Goal: Task Accomplishment & Management: Manage account settings

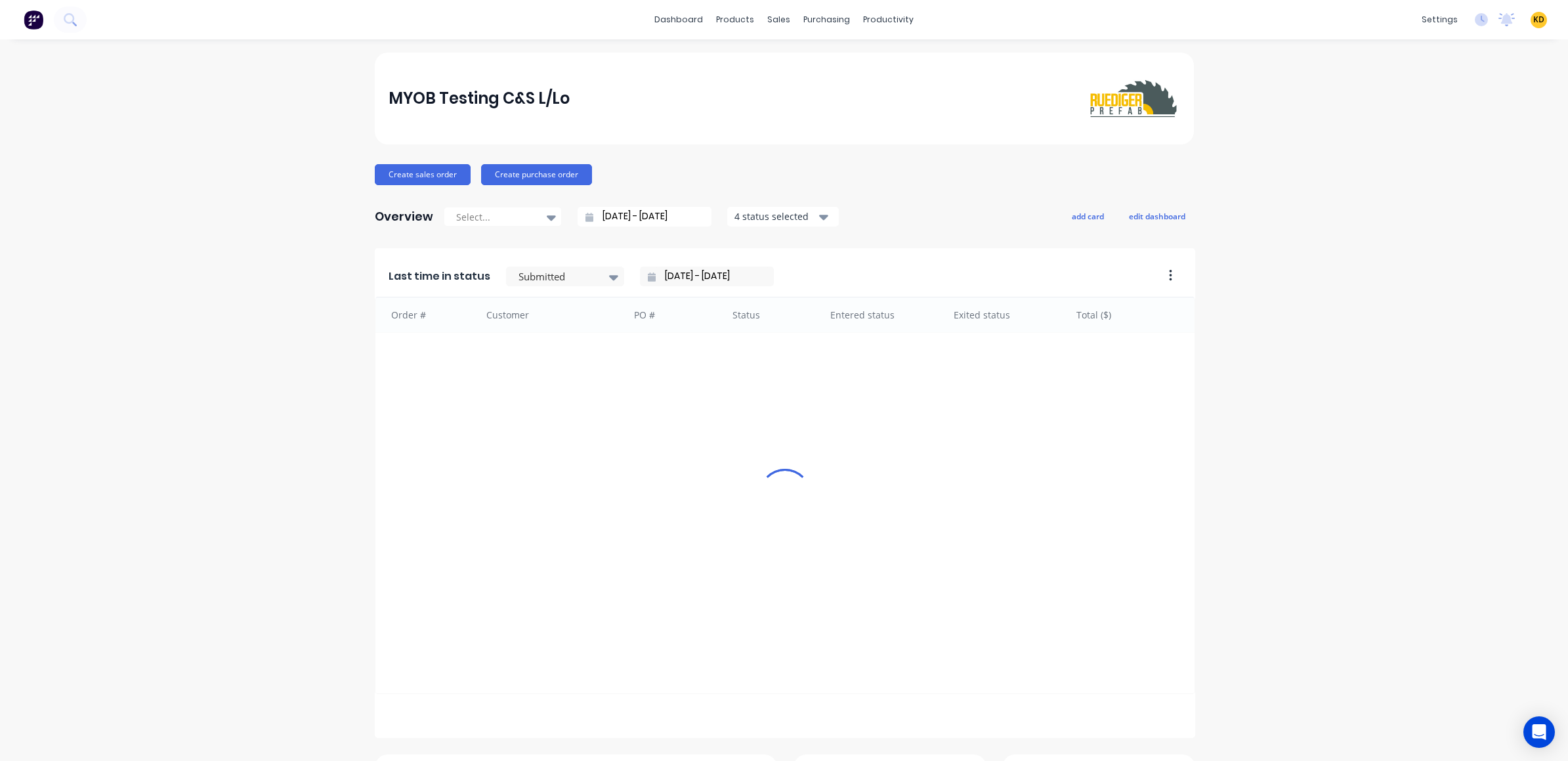
click at [1431, 21] on div "settings" at bounding box center [1440, 20] width 49 height 20
click at [1332, 138] on div "MYOB Testing C&S L/Lo Create sales order Create purchase order Overview Select.…" at bounding box center [784, 564] width 1568 height 1023
click at [1427, 19] on div "settings" at bounding box center [1440, 20] width 49 height 20
click at [174, 198] on link "Invoicing" at bounding box center [87, 185] width 174 height 26
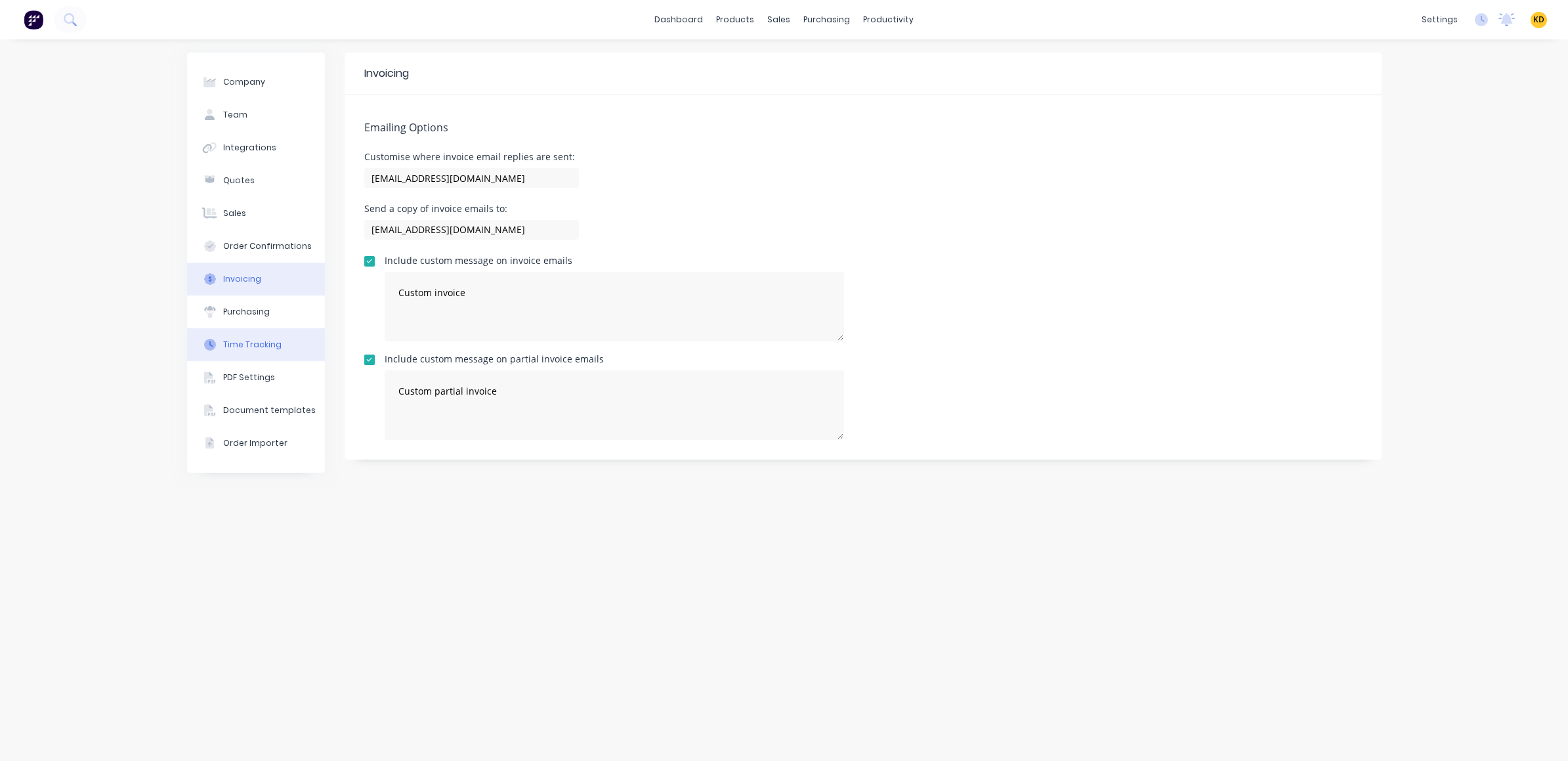
click at [253, 350] on button "Time Tracking" at bounding box center [256, 345] width 138 height 33
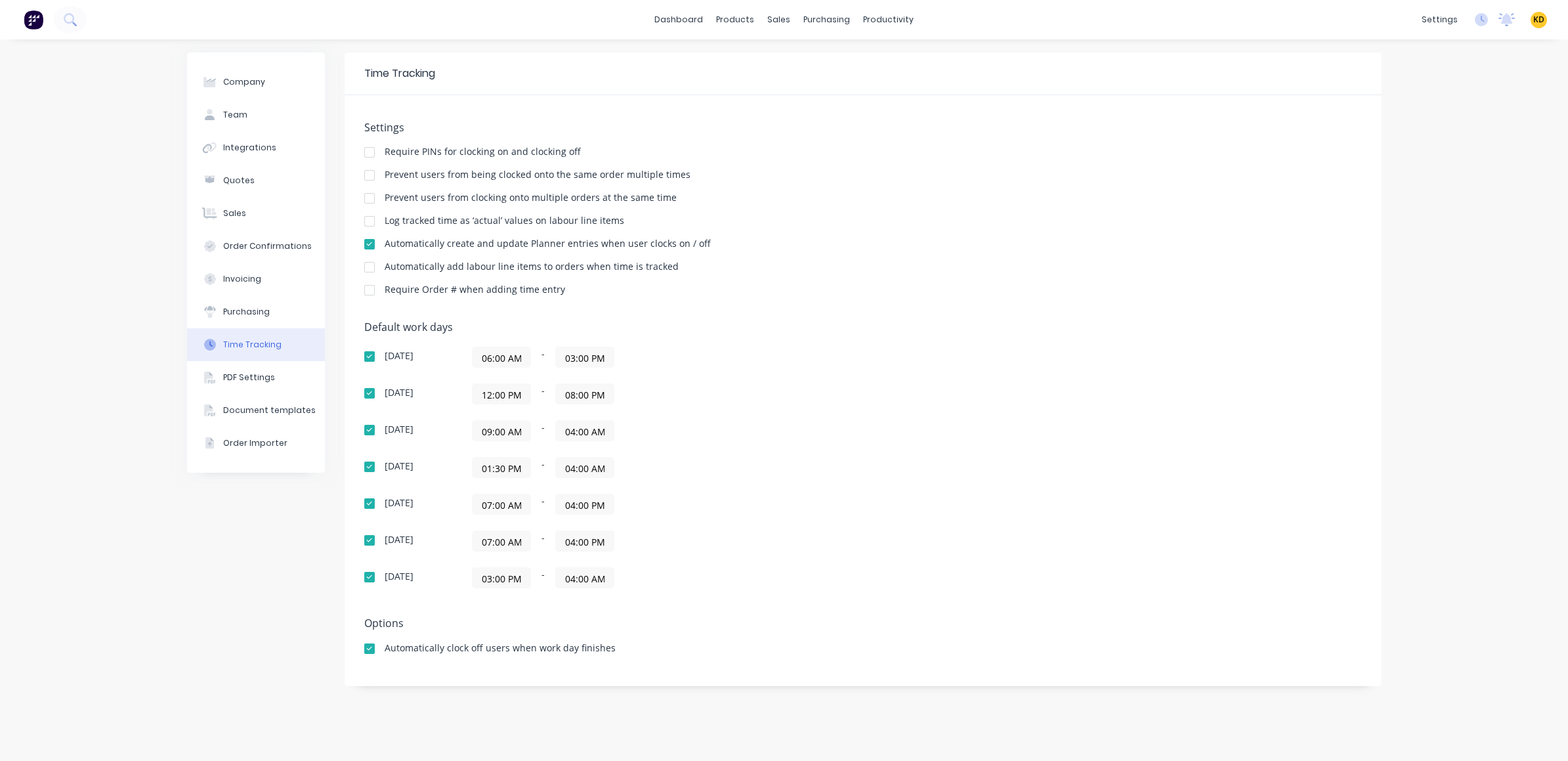
drag, startPoint x: 367, startPoint y: 247, endPoint x: 372, endPoint y: 234, distance: 13.9
click at [367, 246] on div at bounding box center [369, 244] width 26 height 26
click at [369, 222] on div at bounding box center [369, 221] width 26 height 26
click at [1060, 179] on div "Prevent users from being clocked onto the same order multiple times" at bounding box center [863, 176] width 997 height 12
click at [798, 85] on link "Customers" at bounding box center [849, 90] width 174 height 26
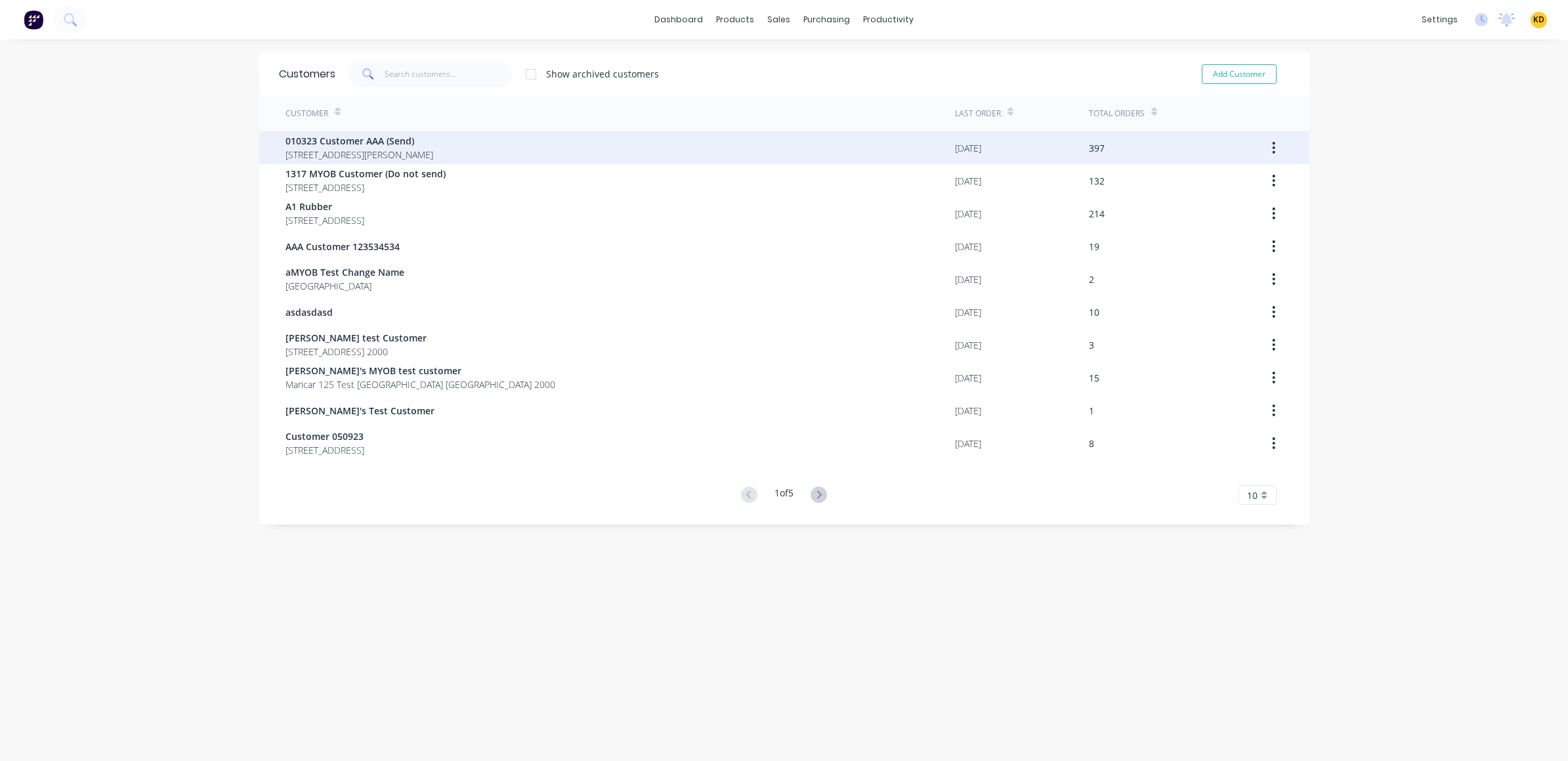
click at [568, 155] on div "010323 Customer AAA (Send) [STREET_ADDRESS][PERSON_NAME]" at bounding box center [620, 148] width 669 height 33
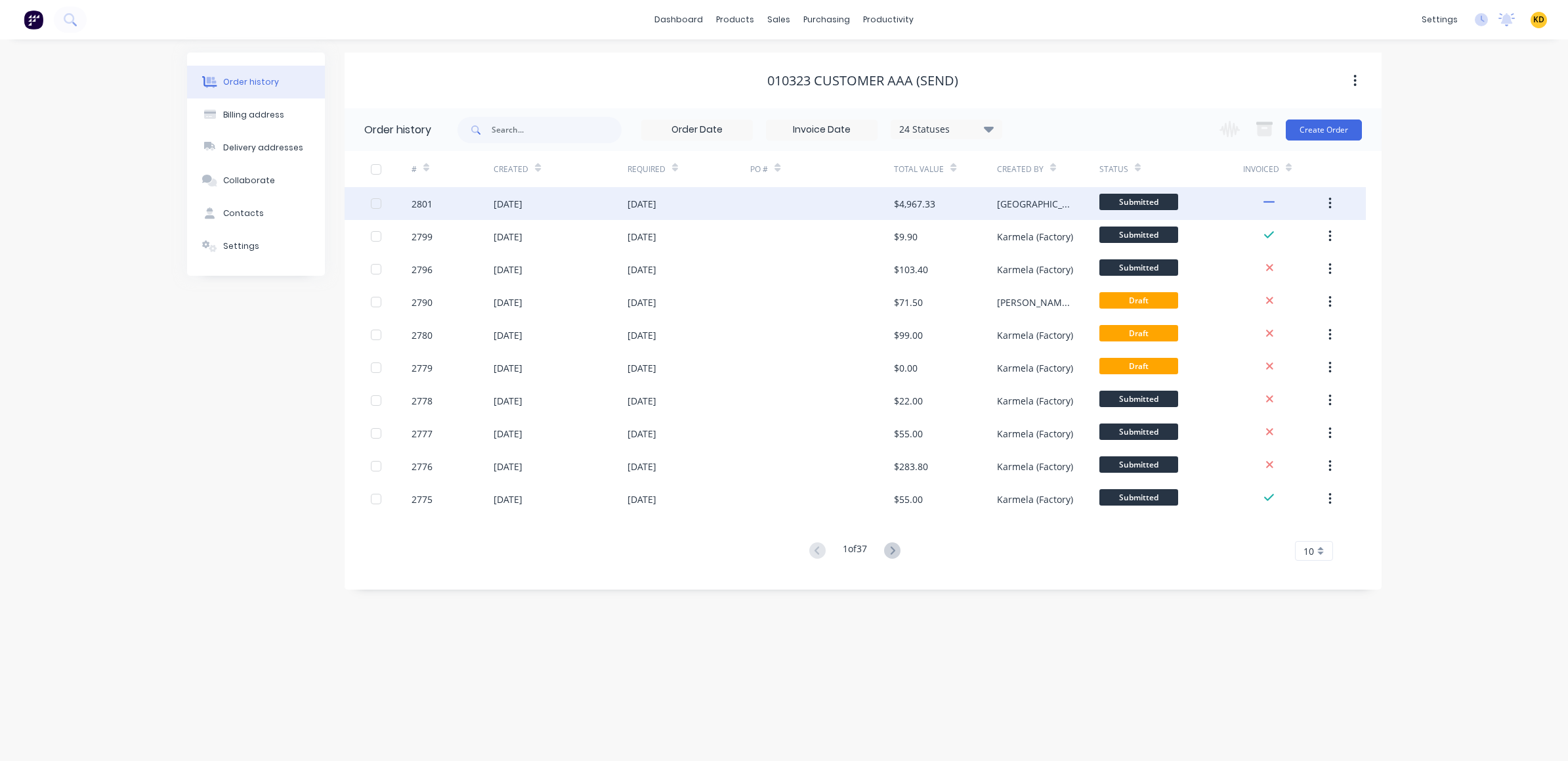
click at [863, 201] on div at bounding box center [821, 203] width 144 height 33
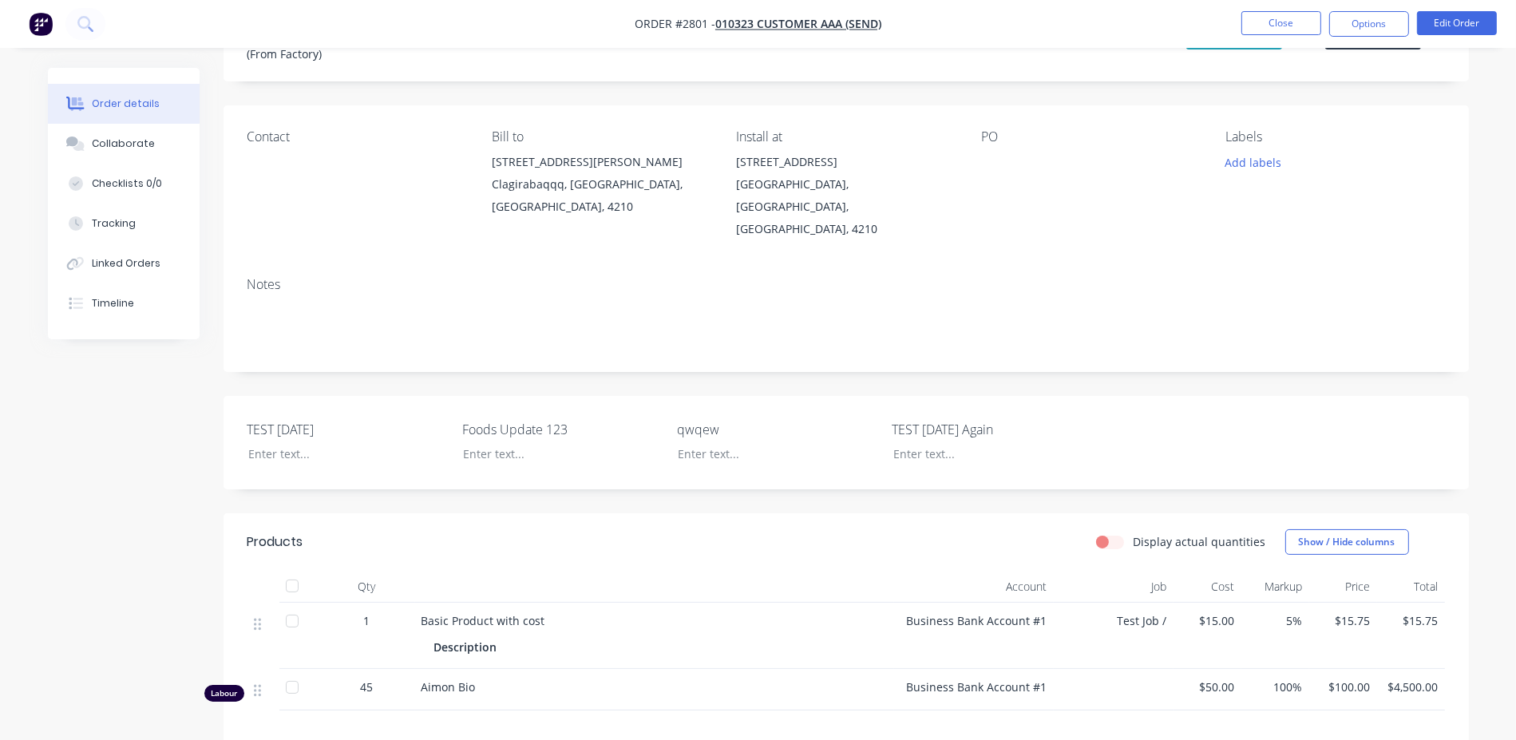
scroll to position [230, 0]
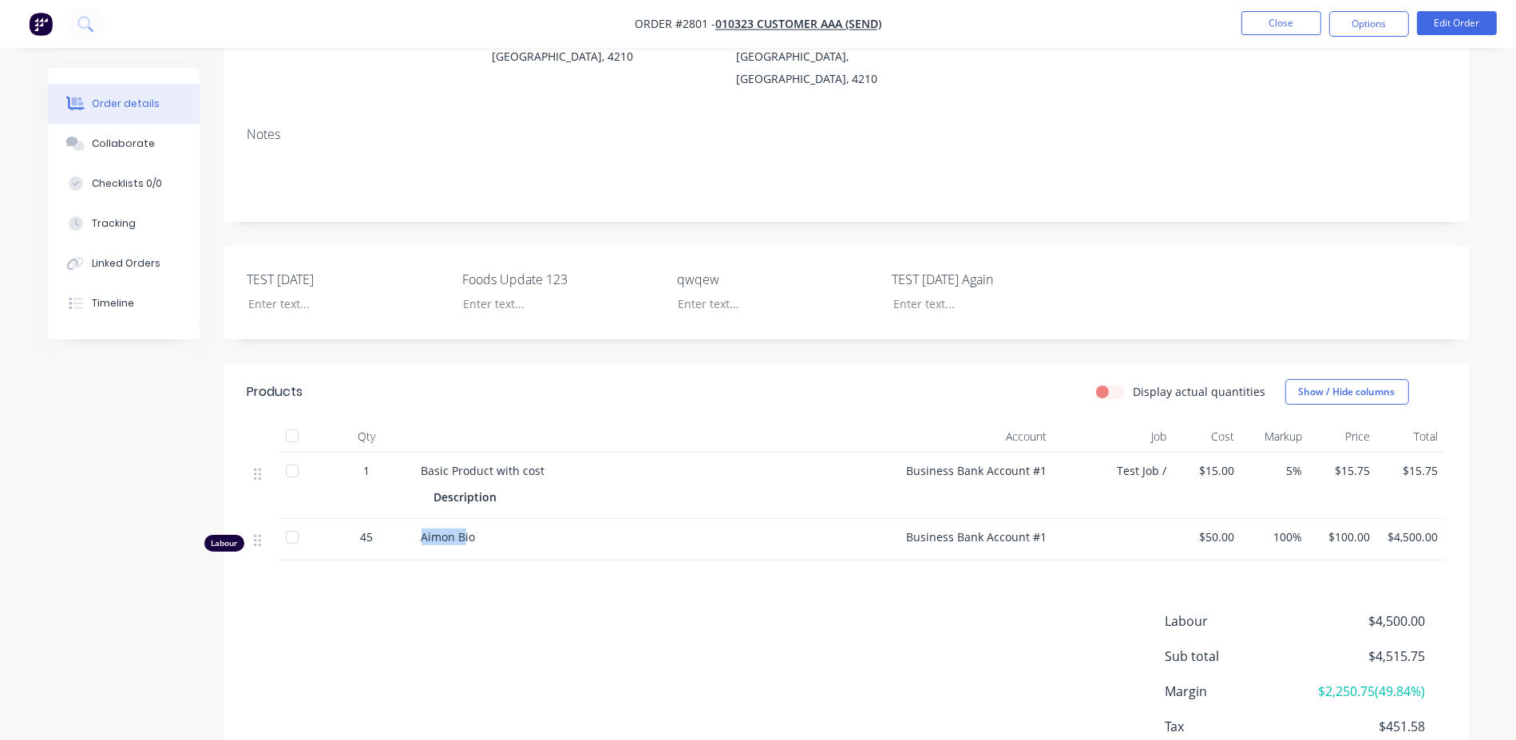
drag, startPoint x: 390, startPoint y: 518, endPoint x: 486, endPoint y: 544, distance: 99.9
click at [466, 519] on div "Labour 45 Aimon Bio Business Bank Account #1 $50.00 100% $100.00 $4,500.00" at bounding box center [845, 540] width 1197 height 42
click at [529, 611] on div "Labour $4,500.00 Sub total $4,515.75 Margin $2,250.75 ( 49.84 %) Tax $451.58 To…" at bounding box center [845, 703] width 1197 height 185
click at [125, 212] on button "Tracking" at bounding box center [124, 224] width 152 height 40
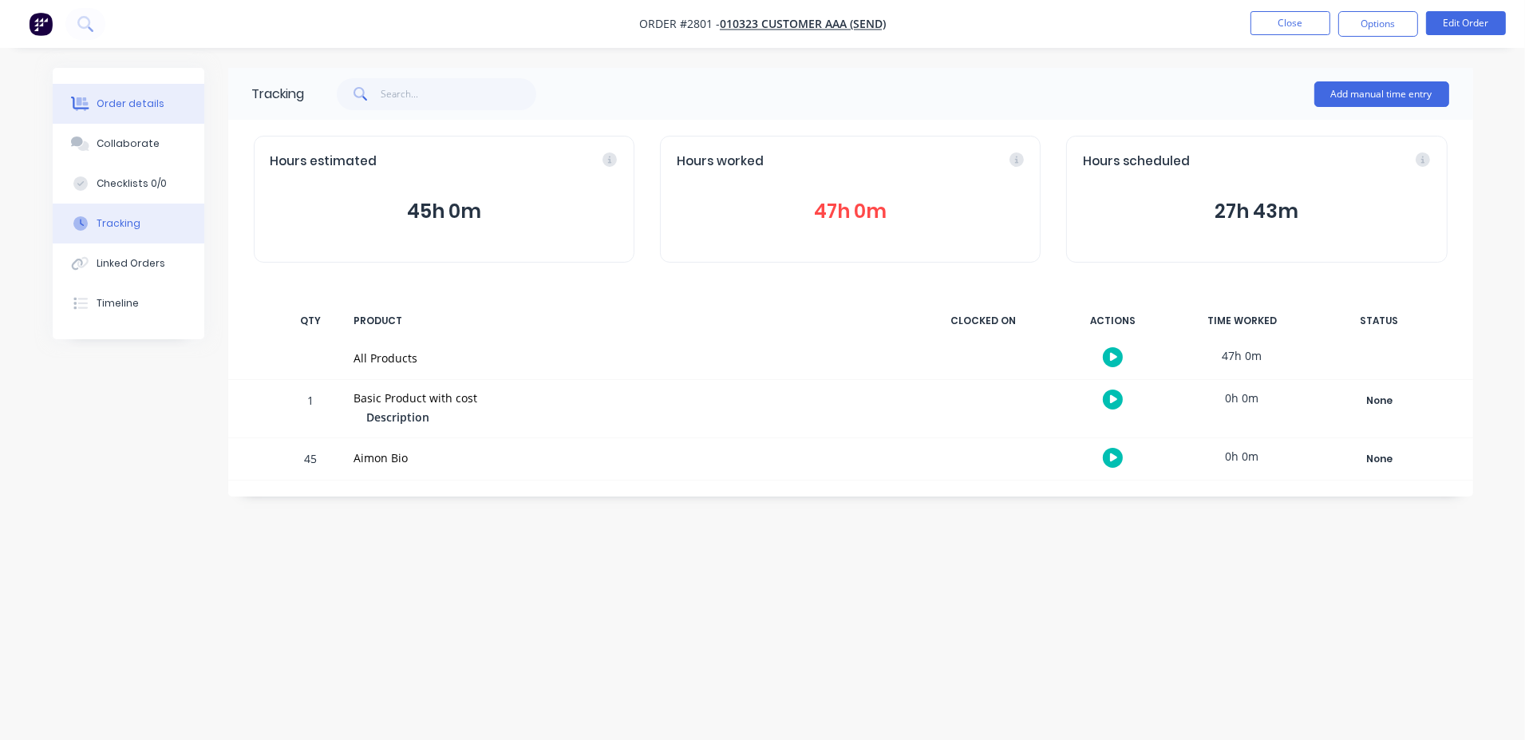
click at [144, 112] on button "Order details" at bounding box center [129, 104] width 152 height 40
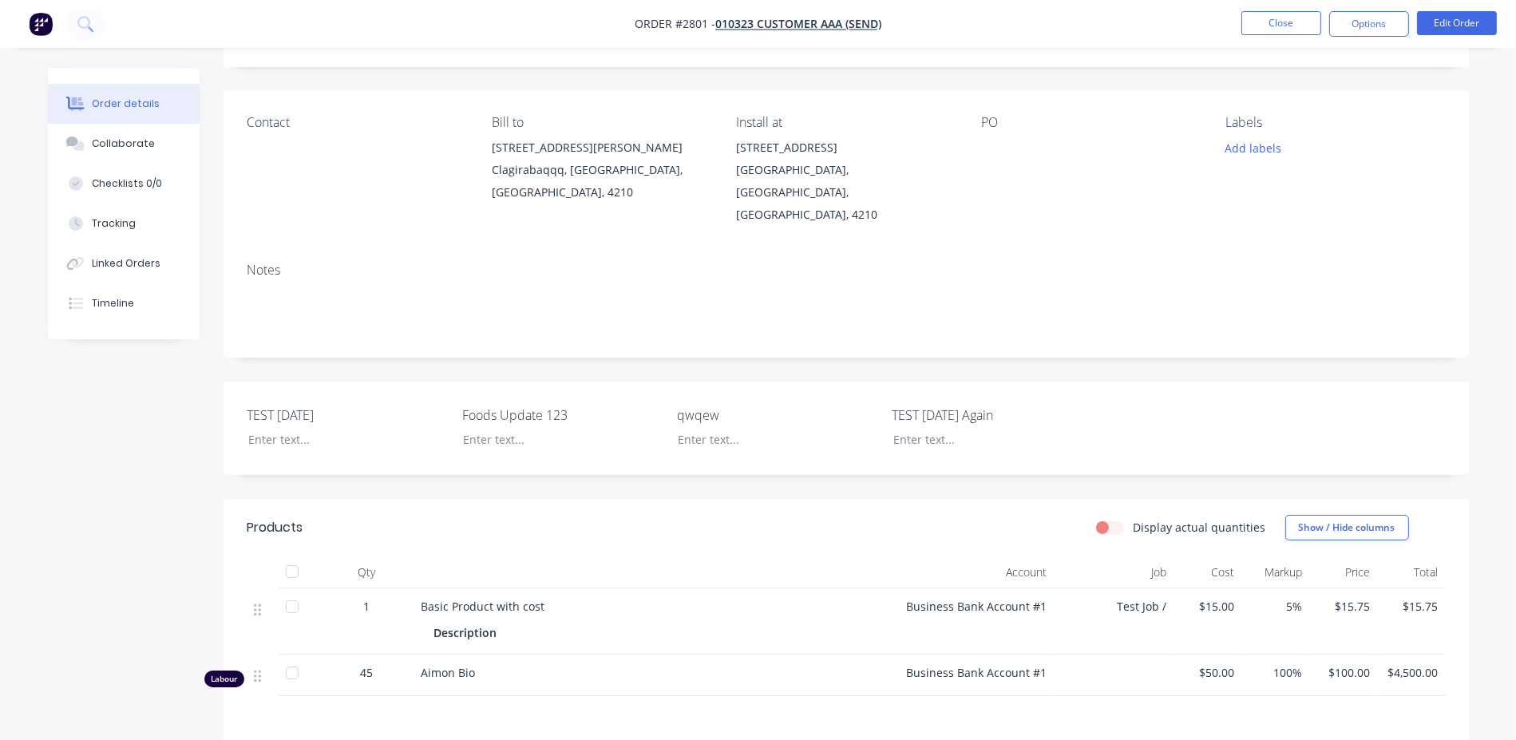
scroll to position [230, 0]
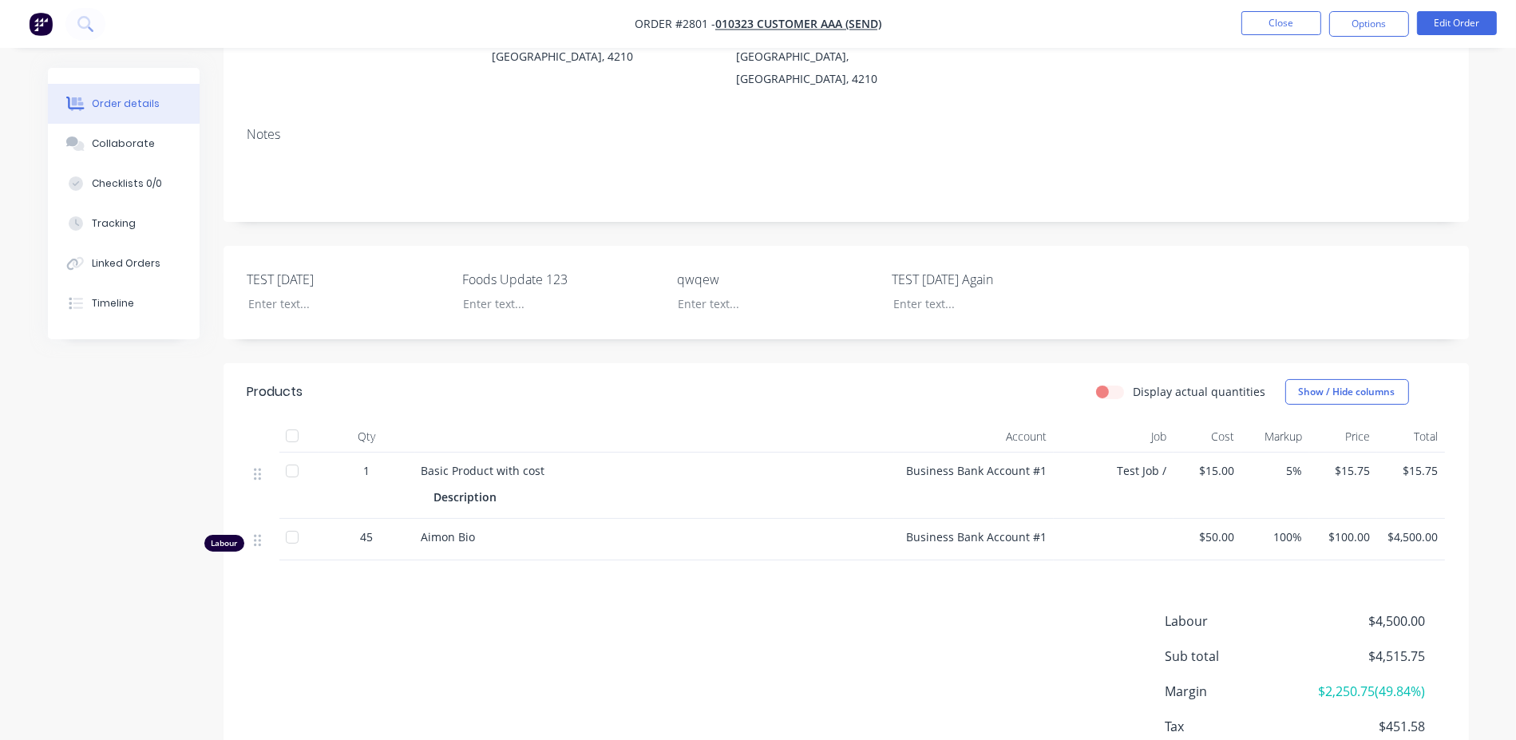
drag, startPoint x: 769, startPoint y: 508, endPoint x: 891, endPoint y: 560, distance: 132.0
click at [796, 519] on div "Labour 45 Aimon Bio Business Bank Account #1 $50.00 100% $100.00 $4,500.00" at bounding box center [845, 540] width 1197 height 42
click at [1045, 630] on div "Labour $4,500.00 Sub total $4,515.75 Margin $2,250.75 ( 49.84 %) Tax $451.58 To…" at bounding box center [845, 703] width 1197 height 185
click at [1454, 20] on button "Edit Order" at bounding box center [1457, 23] width 80 height 24
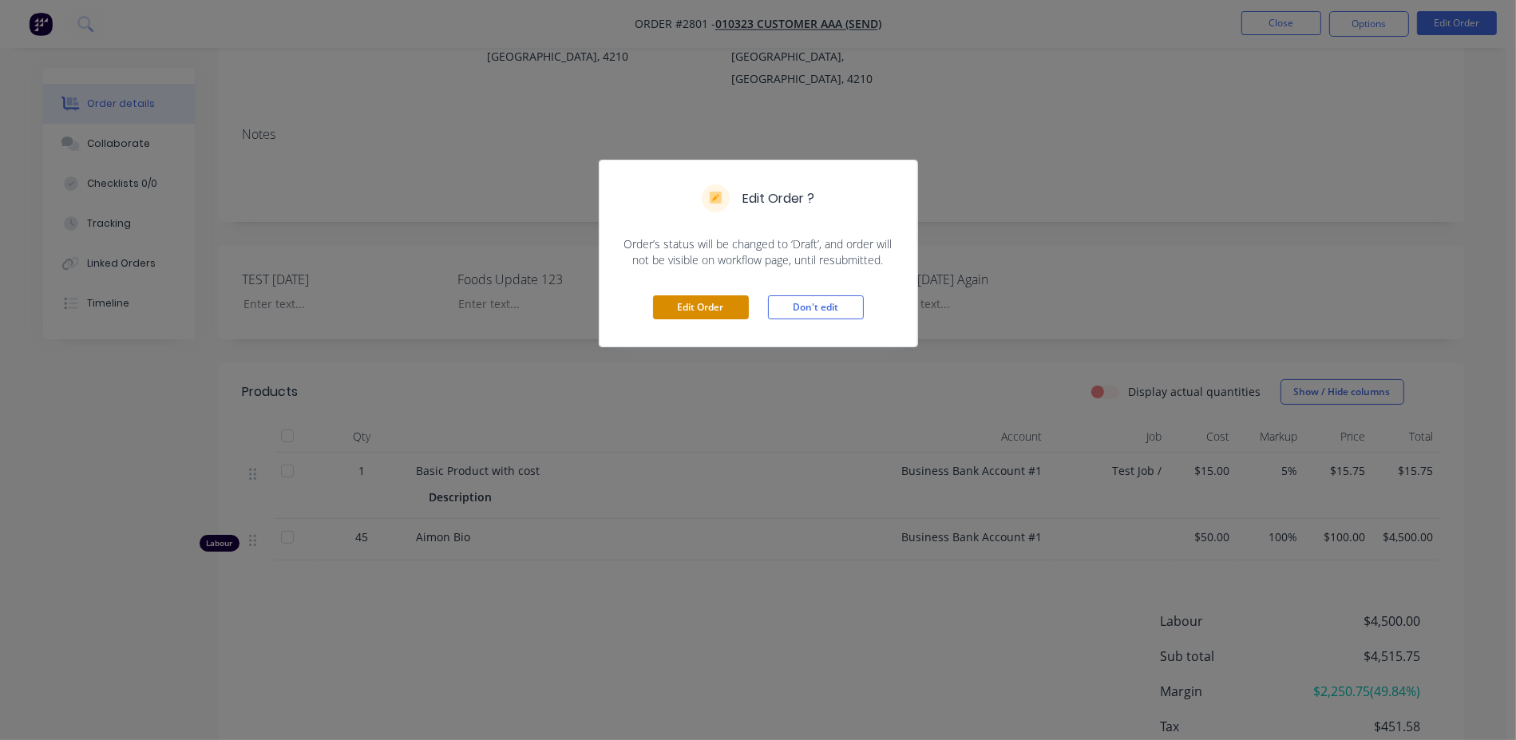
click at [689, 311] on button "Edit Order" at bounding box center [701, 307] width 96 height 24
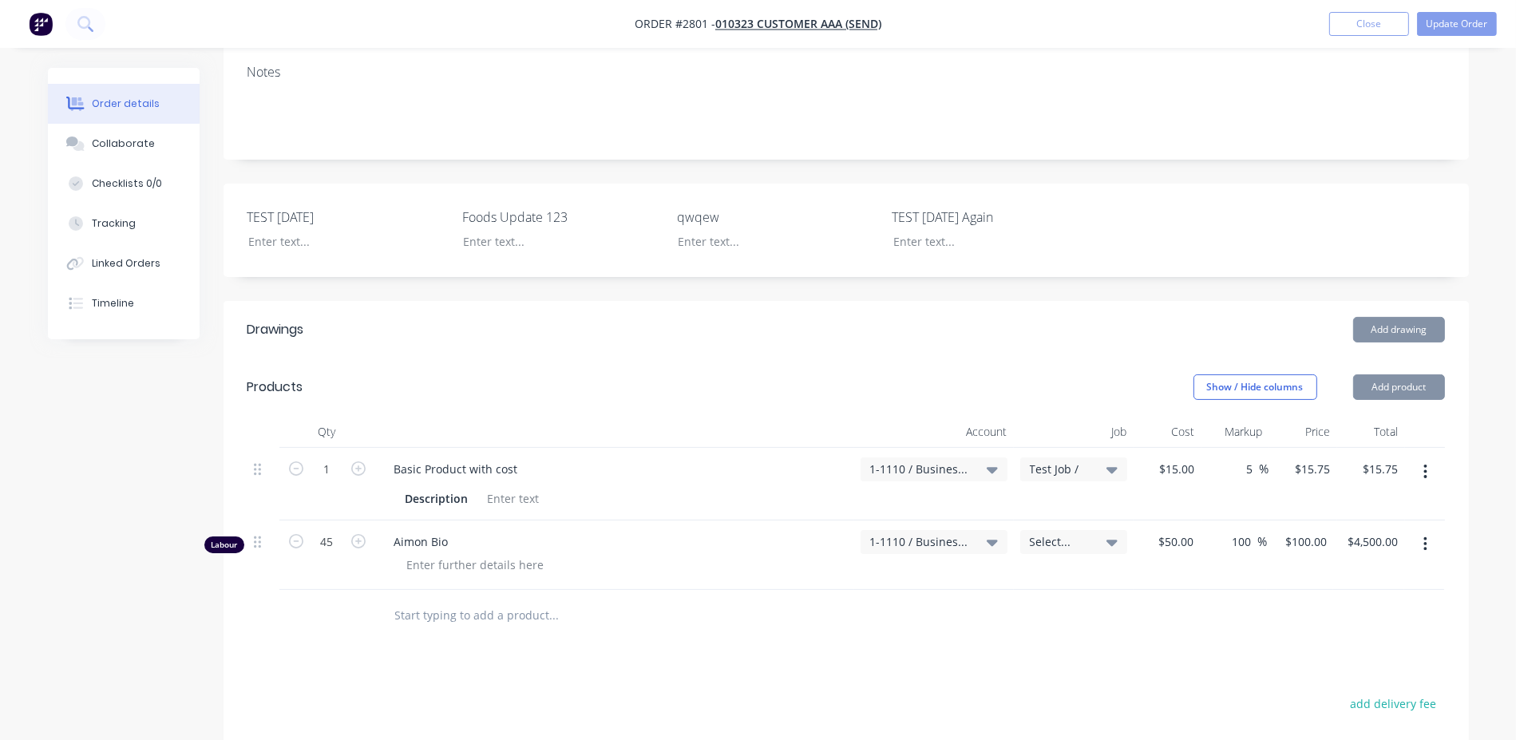
scroll to position [345, 0]
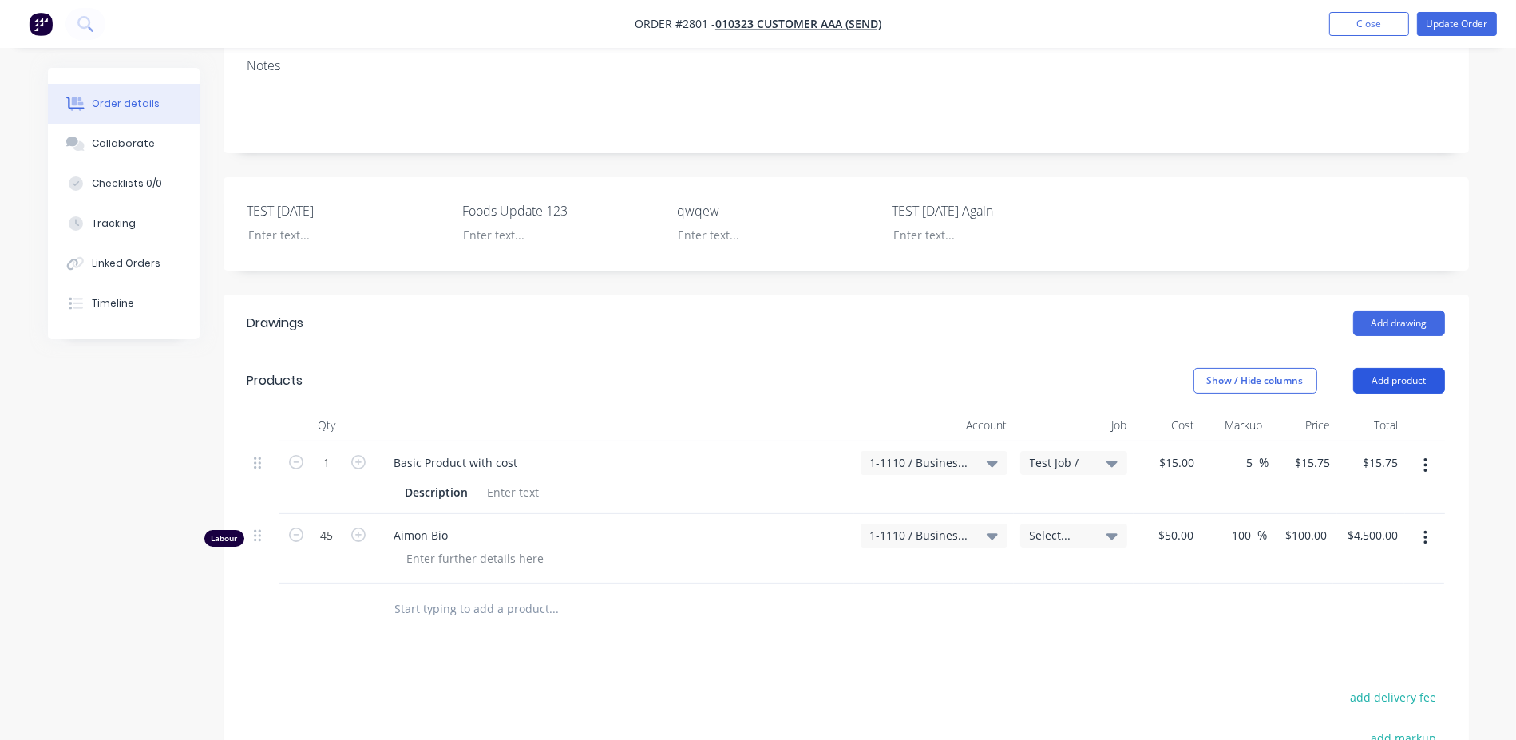
click at [1402, 368] on button "Add product" at bounding box center [1399, 381] width 92 height 26
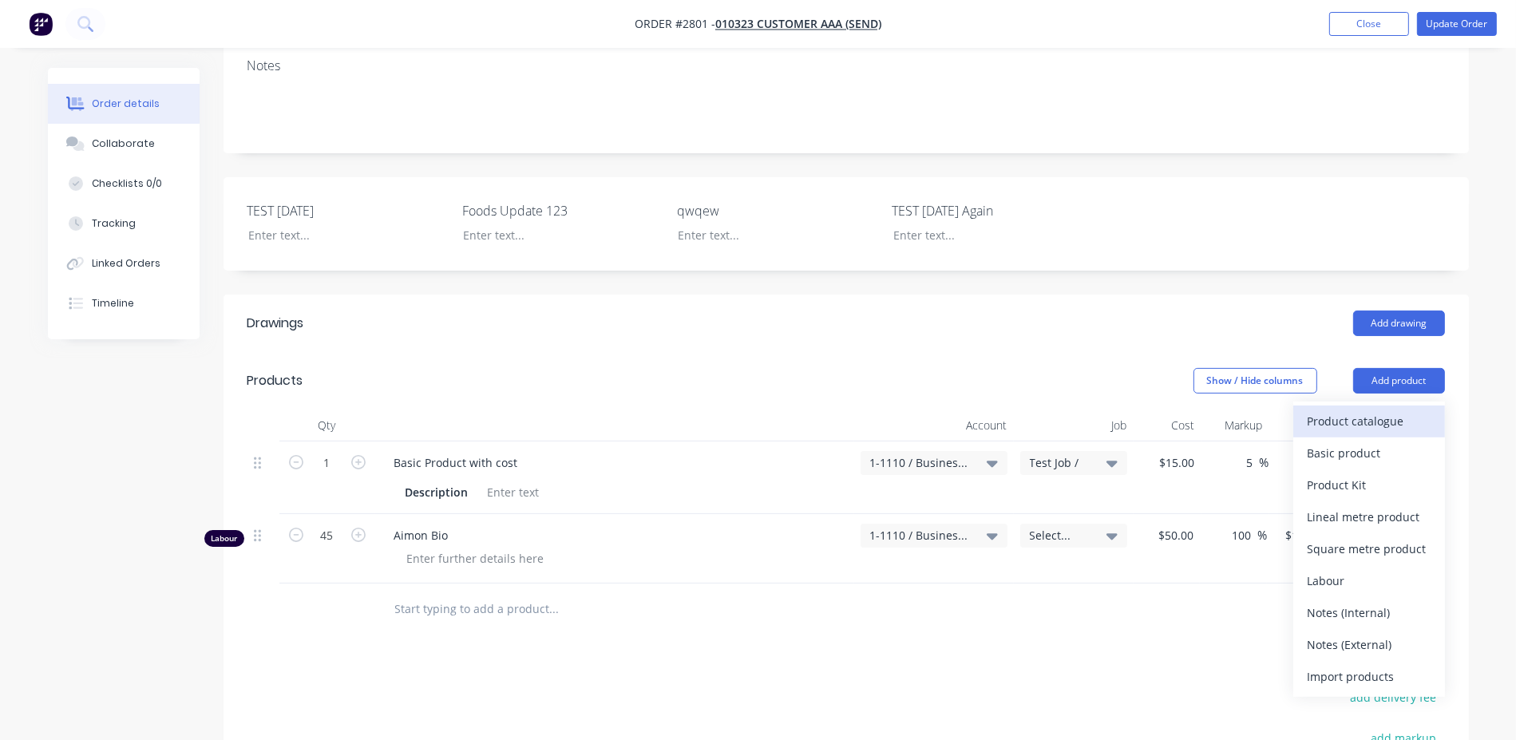
click at [1376, 409] on div "Product catalogue" at bounding box center [1368, 420] width 123 height 23
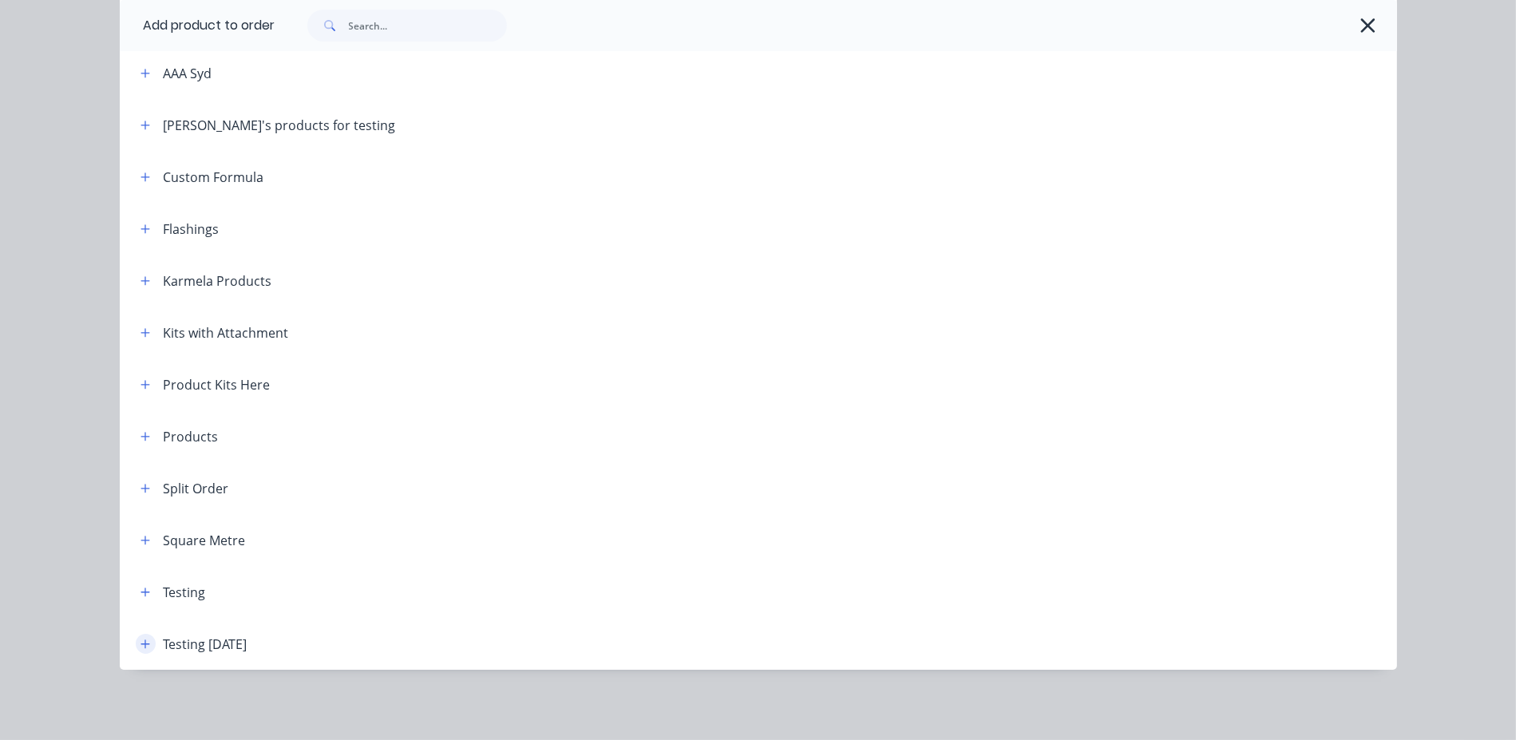
click at [142, 647] on icon "button" at bounding box center [145, 644] width 10 height 11
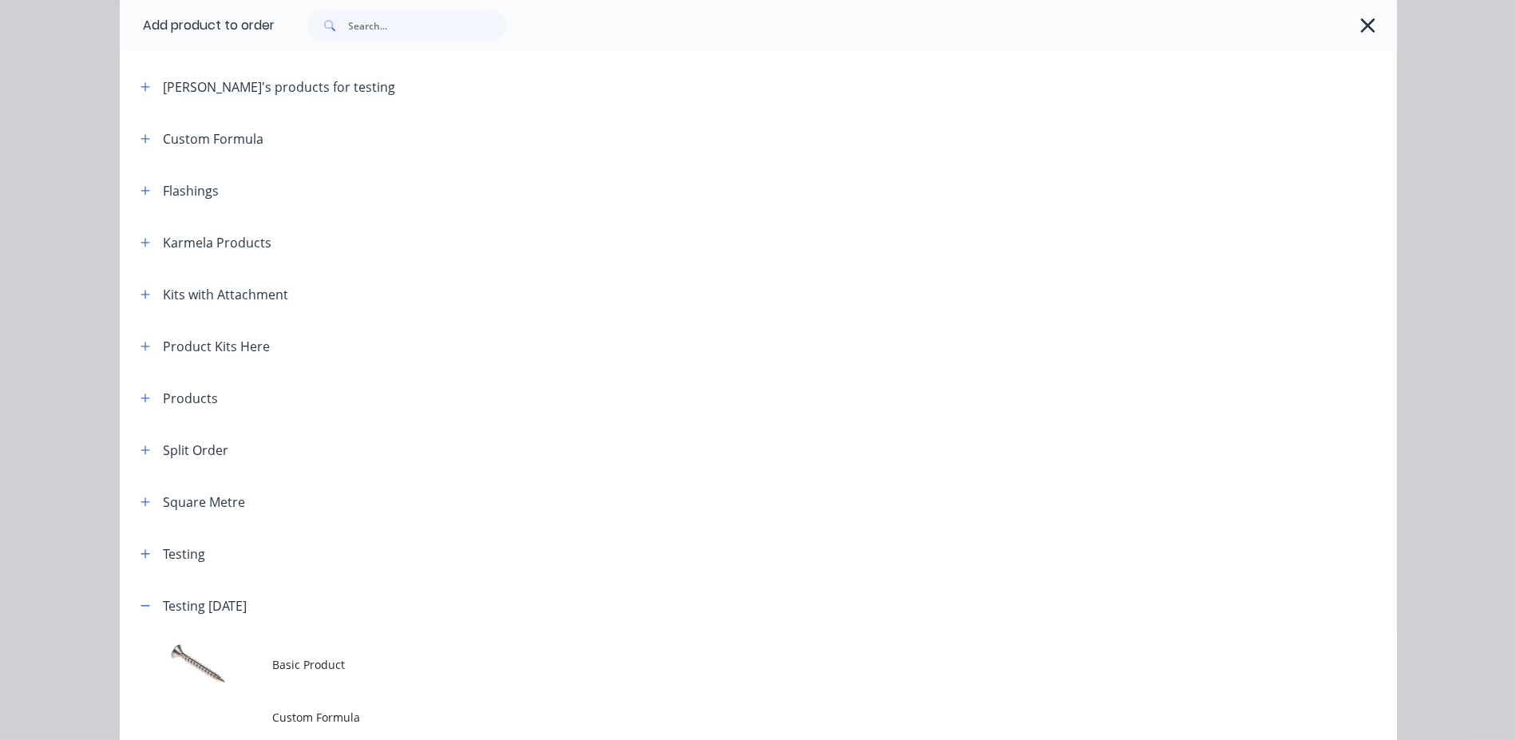
scroll to position [472, 0]
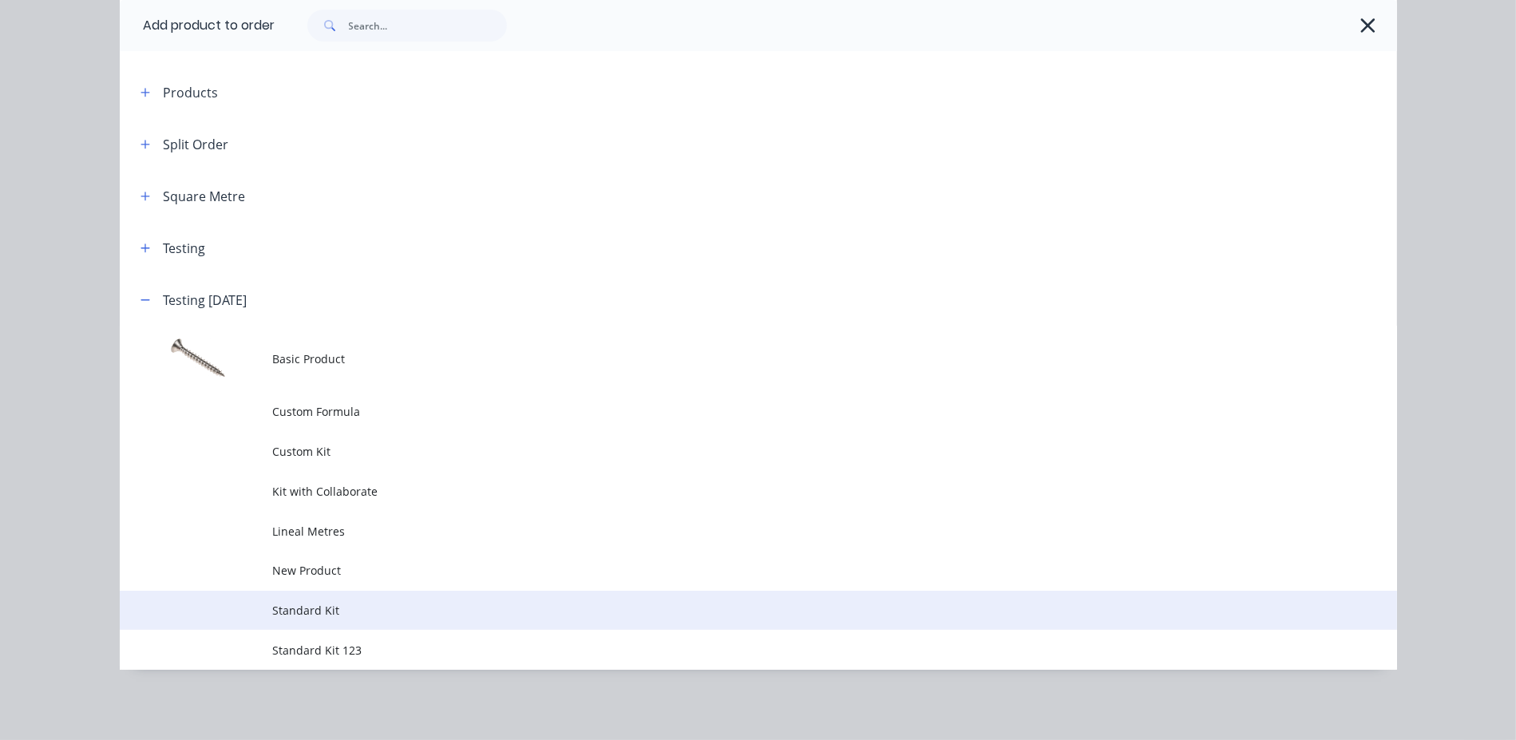
click at [312, 607] on span "Standard Kit" at bounding box center [722, 610] width 899 height 17
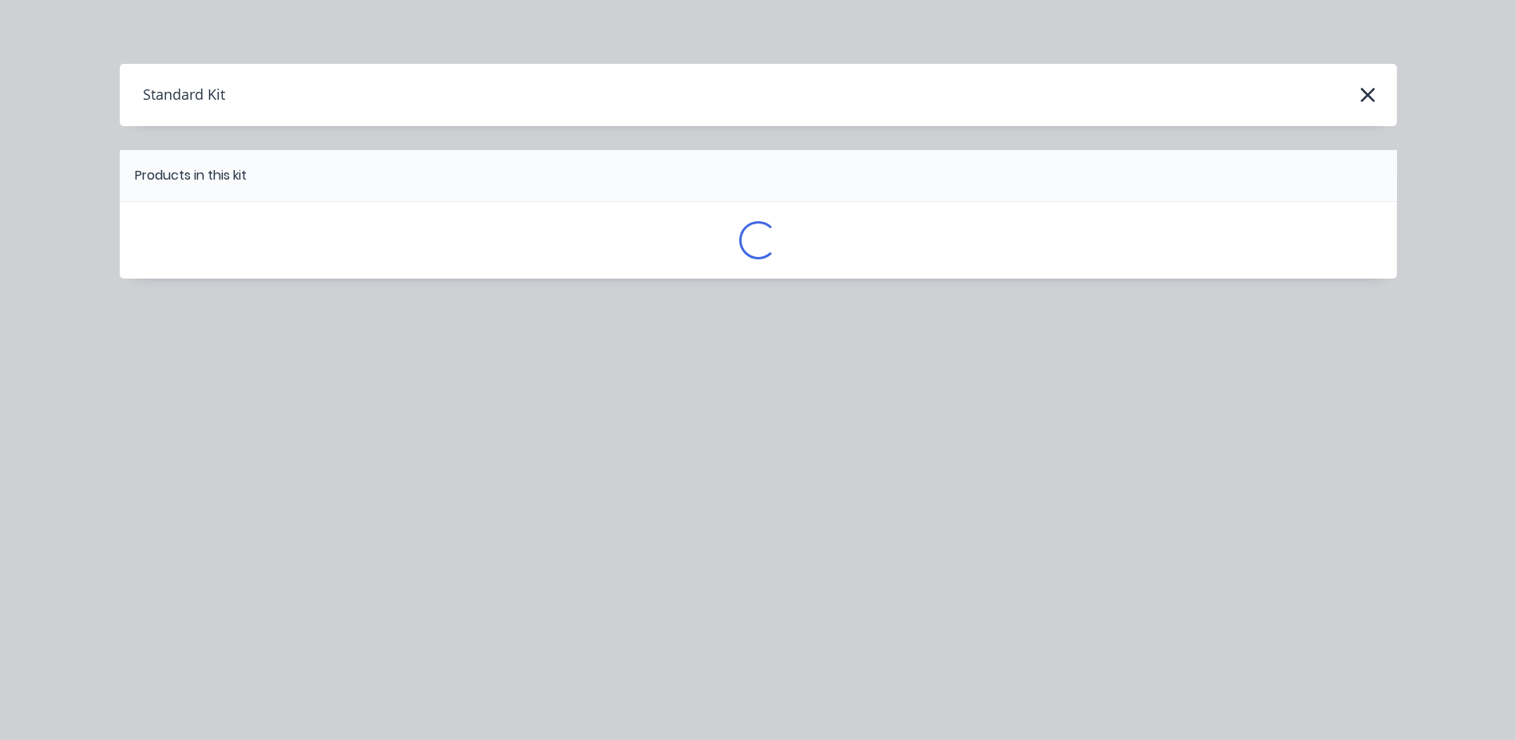
scroll to position [0, 0]
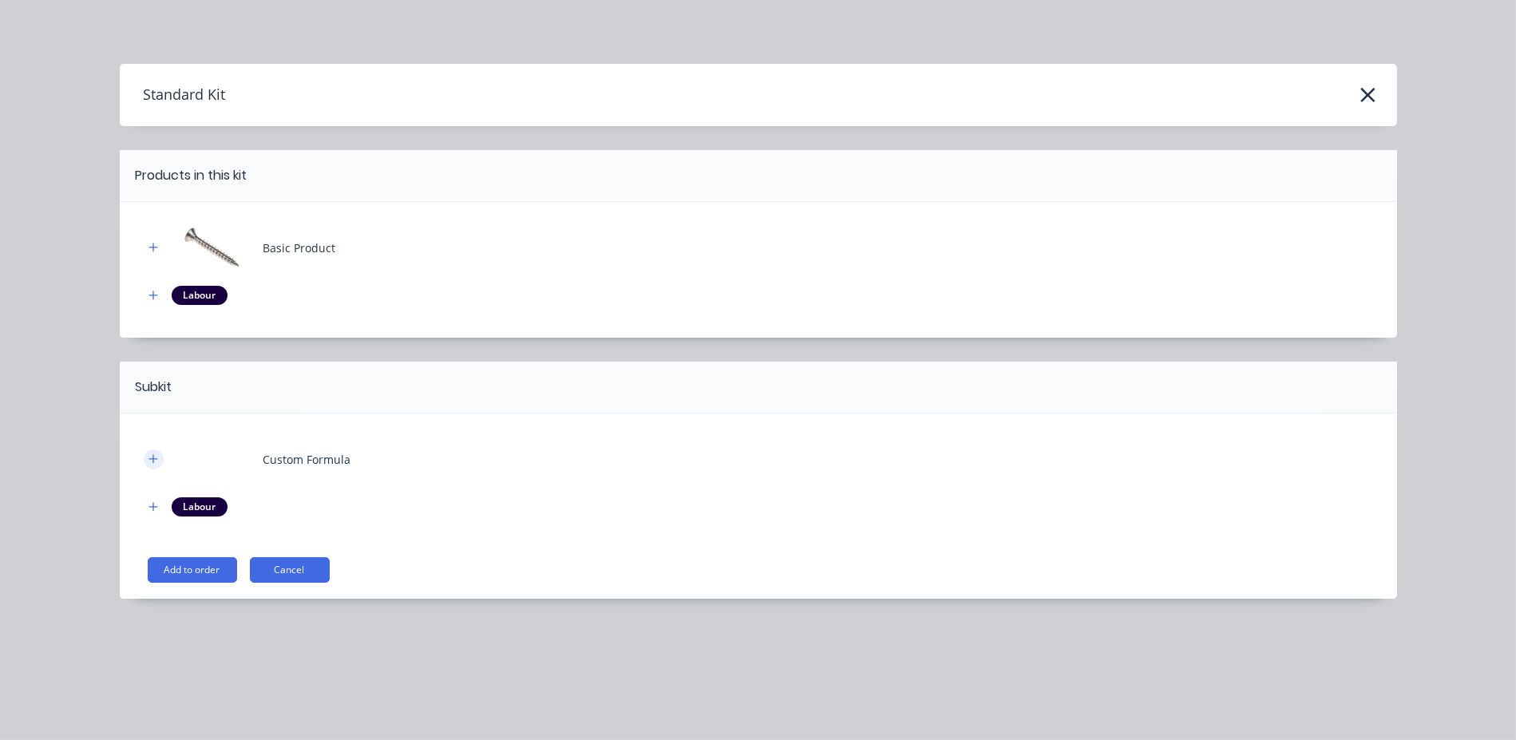
click at [156, 456] on icon "button" at bounding box center [153, 458] width 10 height 11
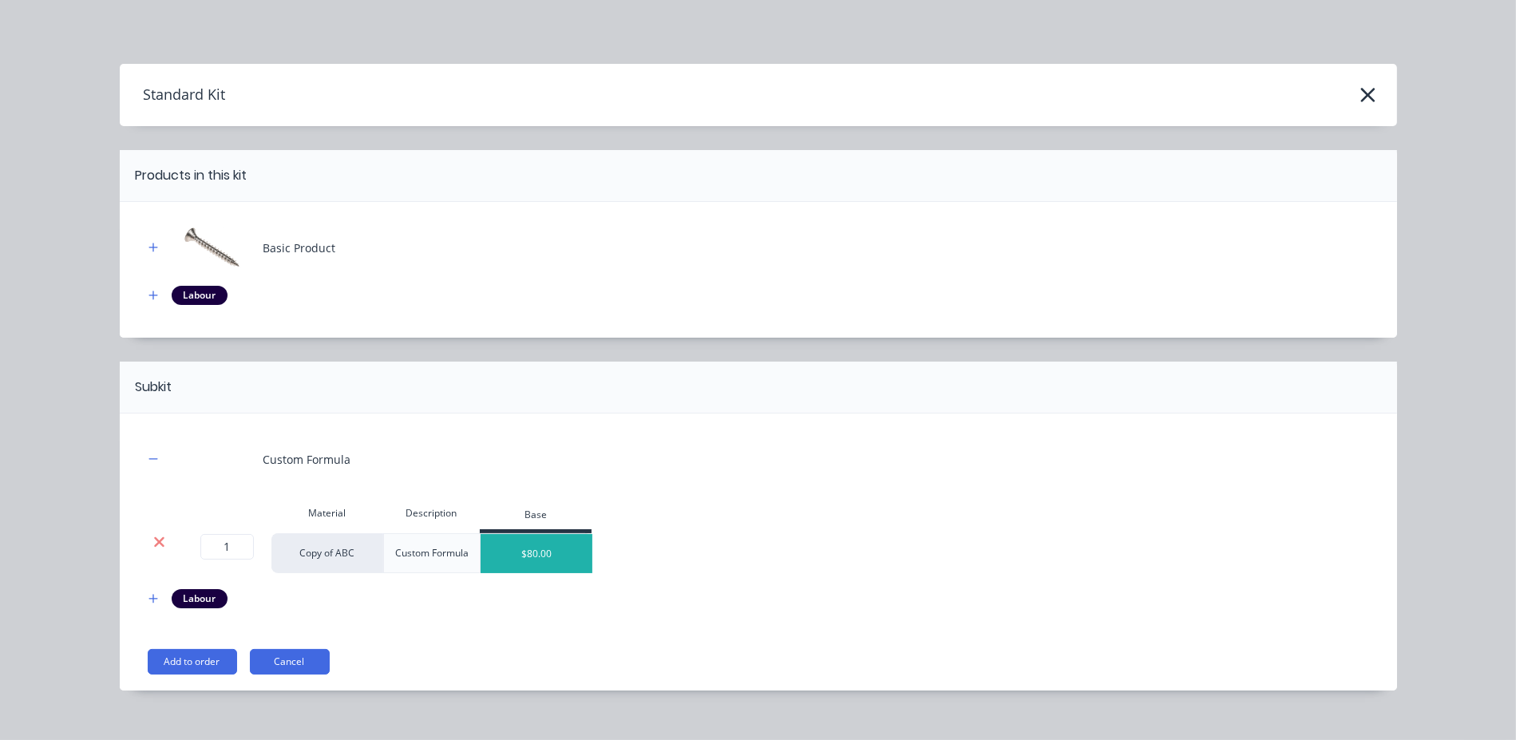
click at [158, 546] on icon at bounding box center [159, 541] width 10 height 10
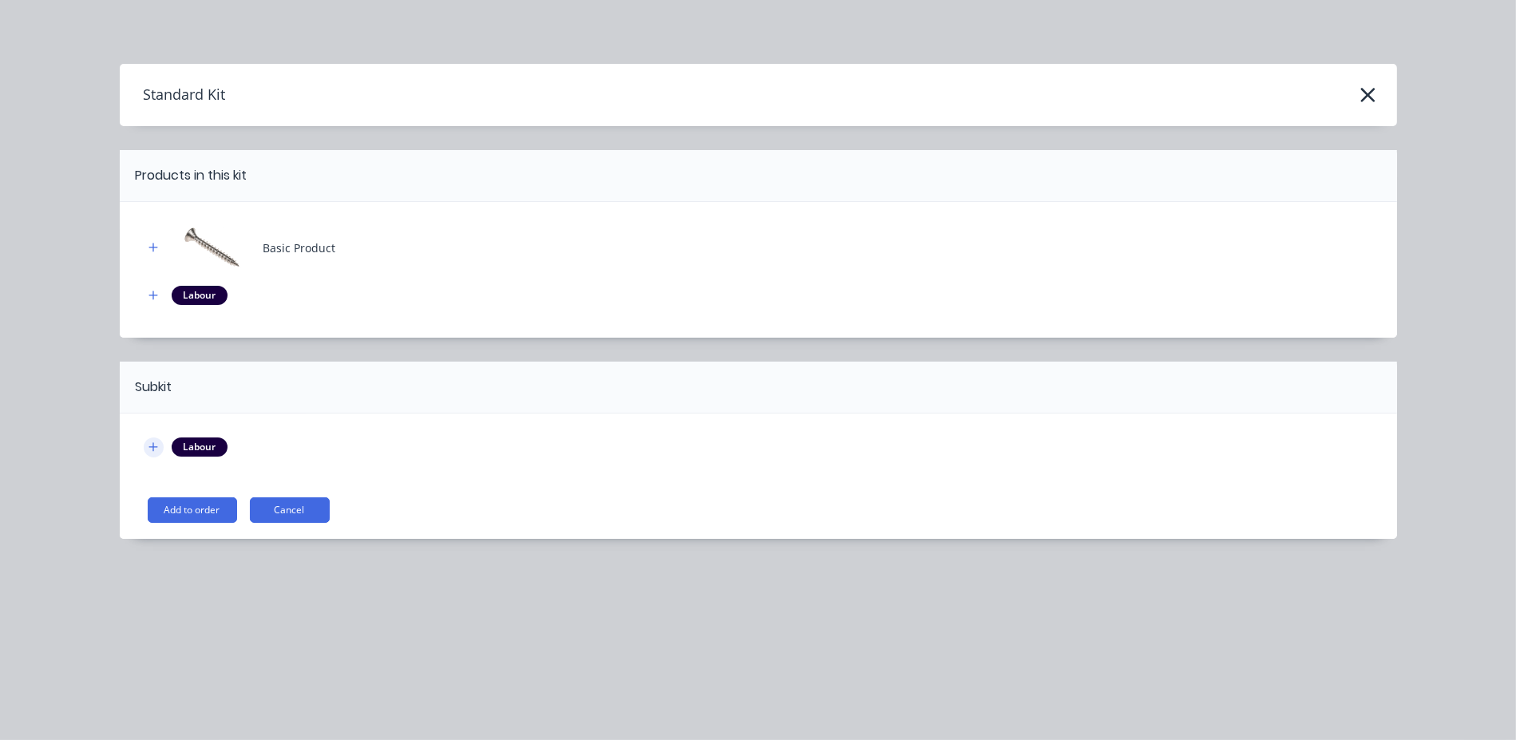
click at [154, 446] on icon "button" at bounding box center [152, 446] width 9 height 9
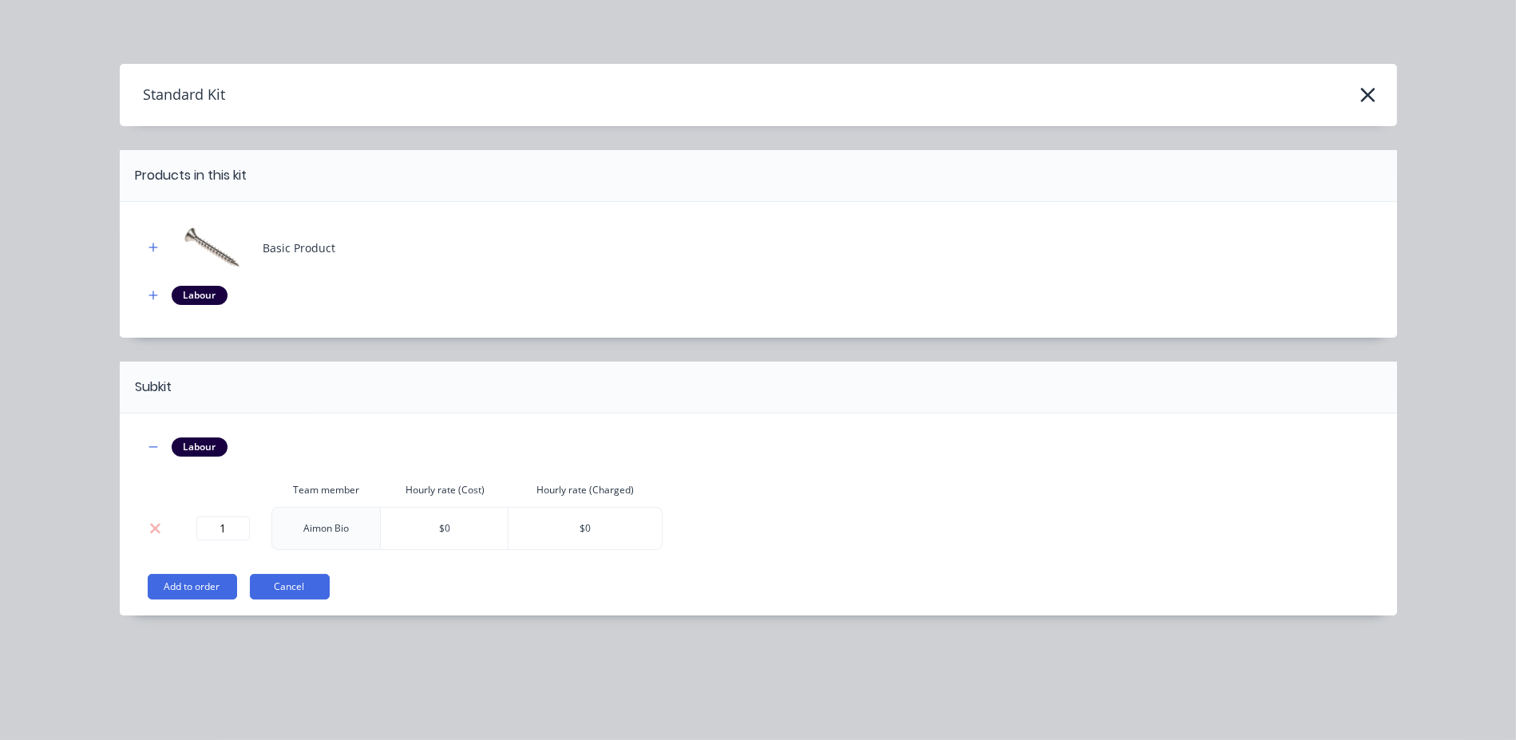
click at [156, 528] on icon at bounding box center [155, 528] width 10 height 10
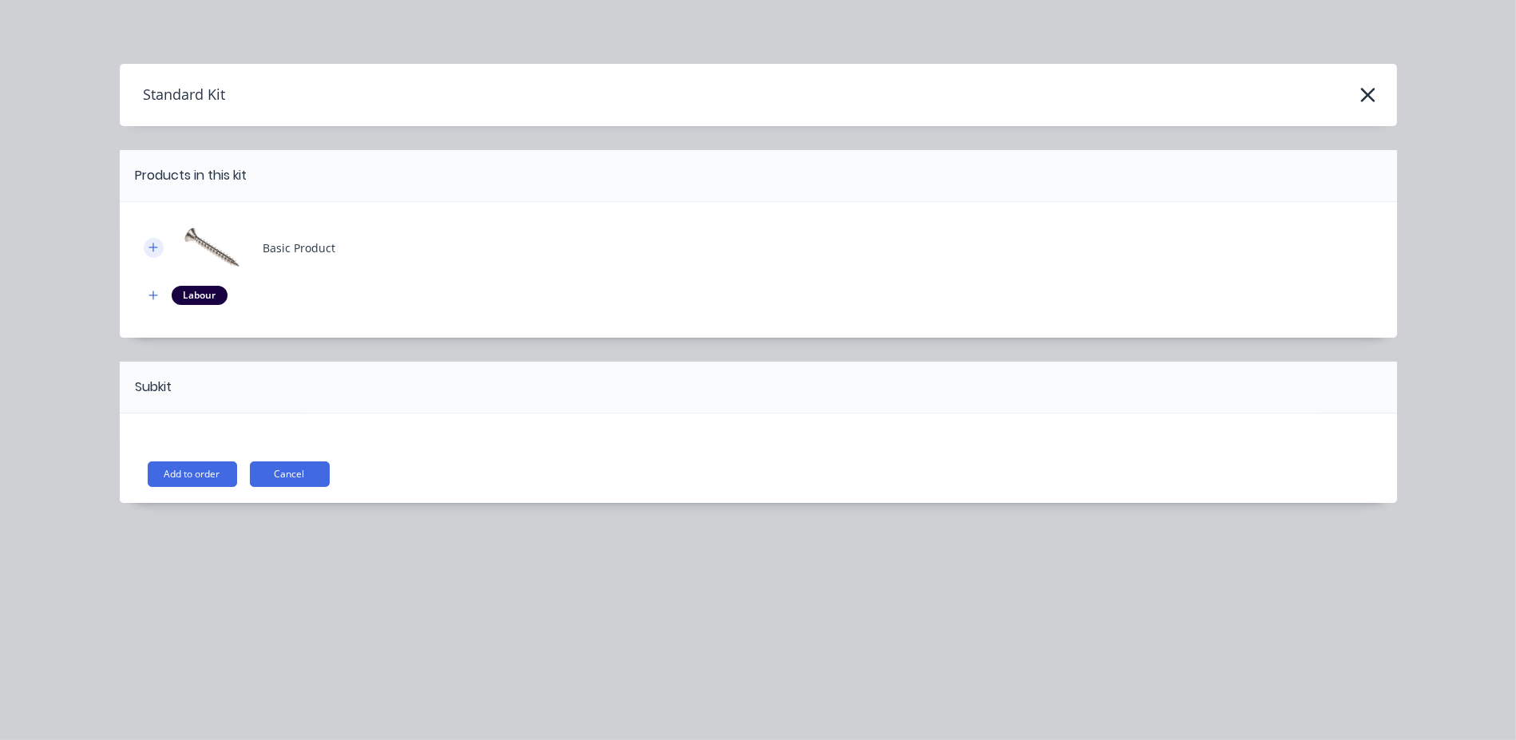
click at [152, 251] on icon "button" at bounding box center [153, 247] width 10 height 11
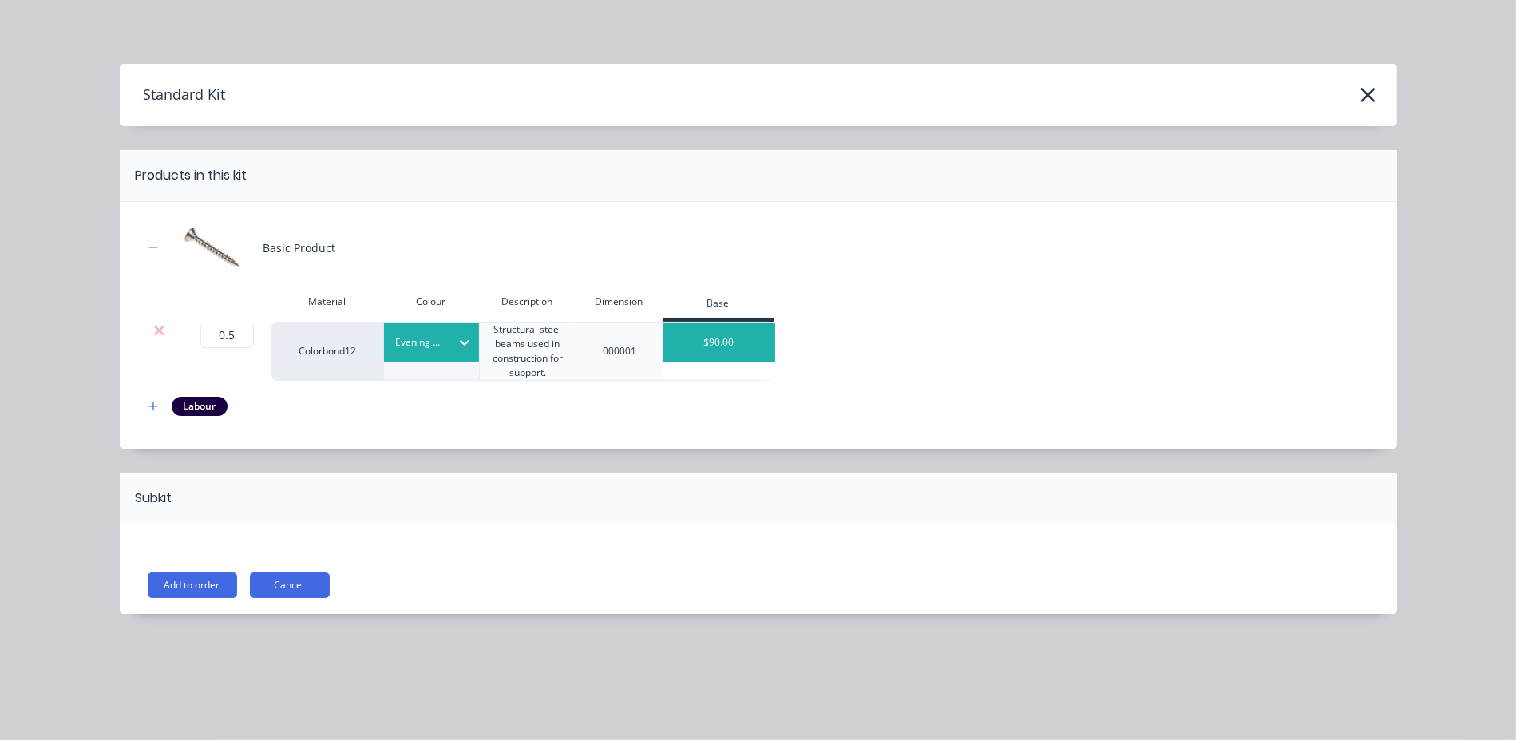
click at [159, 322] on div at bounding box center [160, 351] width 32 height 59
click at [164, 322] on icon at bounding box center [159, 330] width 12 height 16
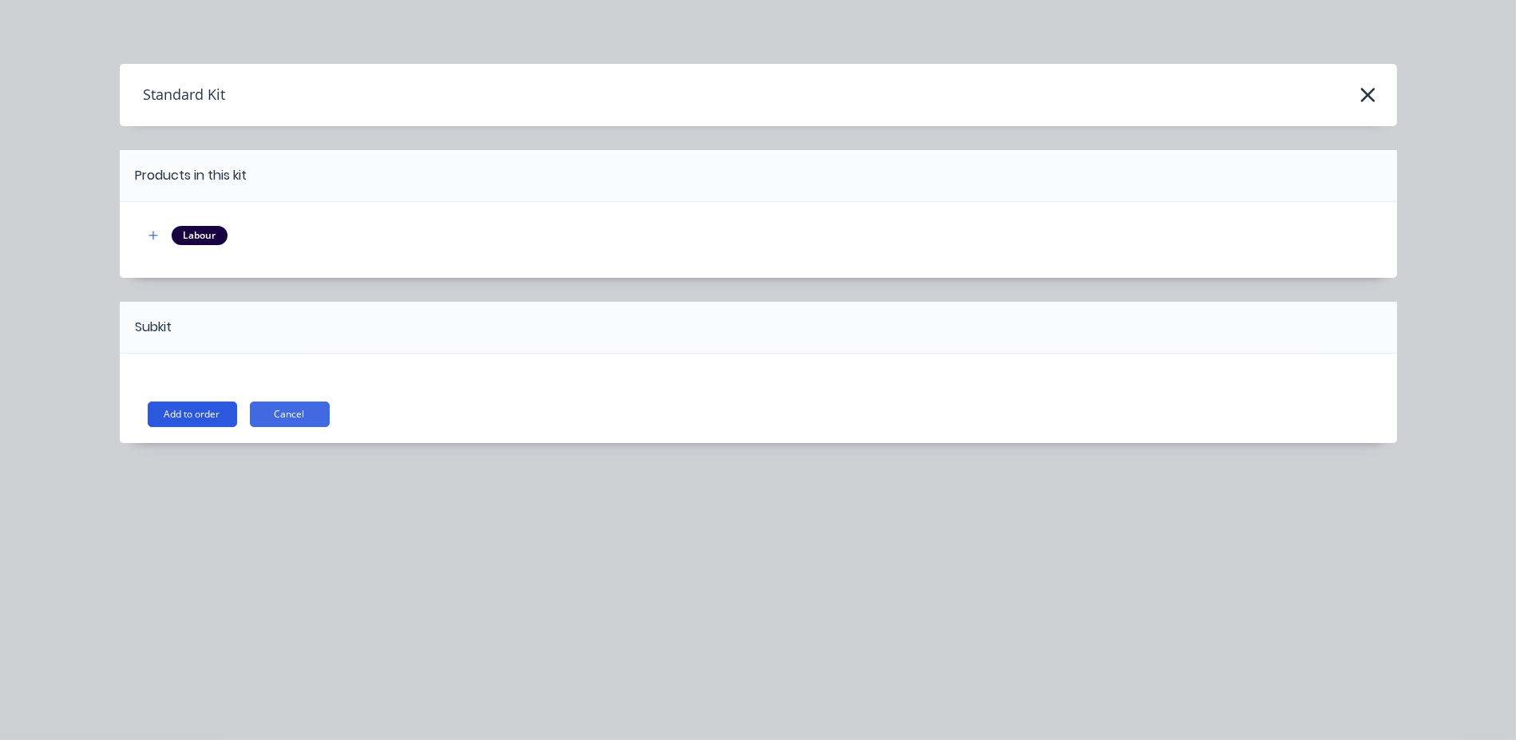
click at [164, 413] on button "Add to order" at bounding box center [192, 415] width 89 height 26
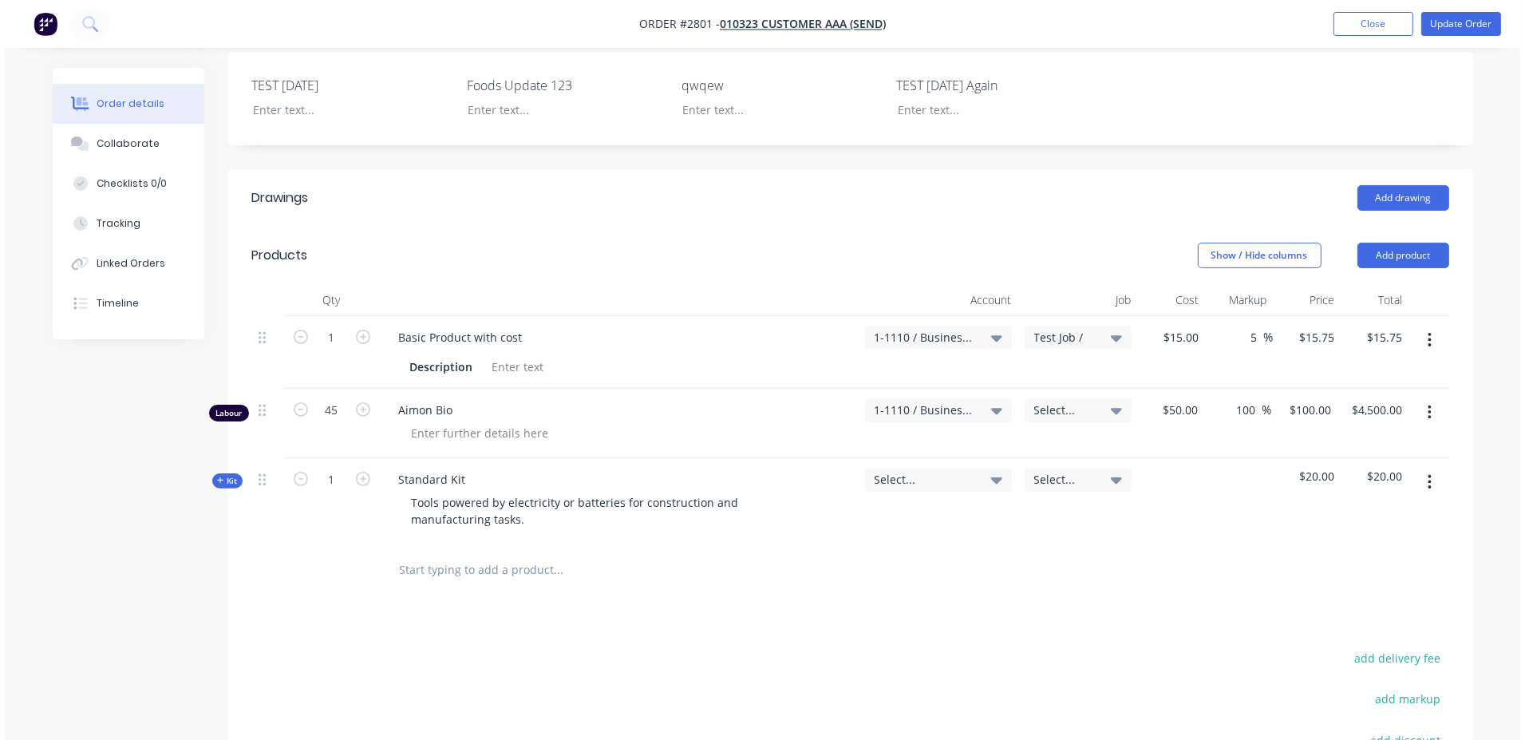
scroll to position [575, 0]
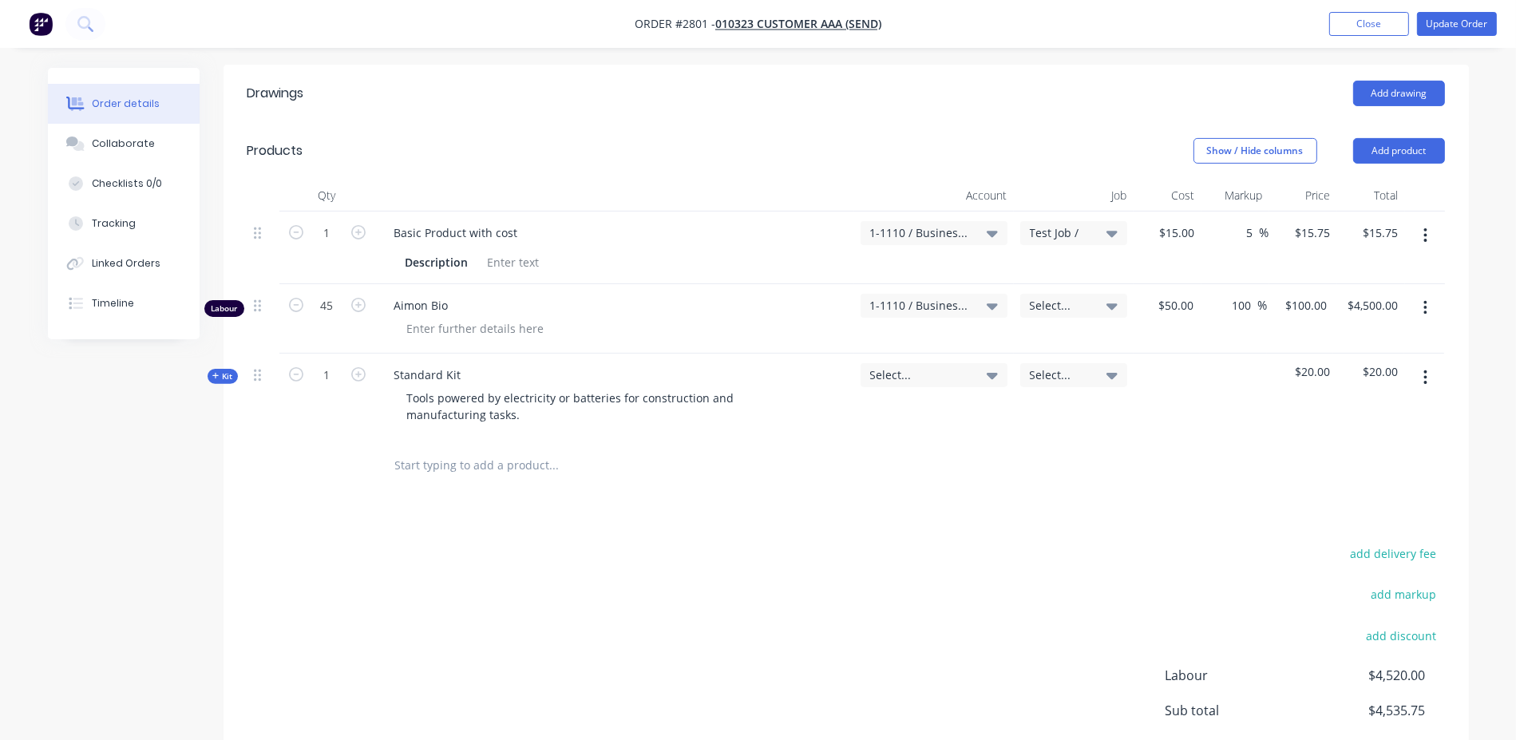
click at [227, 370] on span "Kit" at bounding box center [222, 376] width 21 height 12
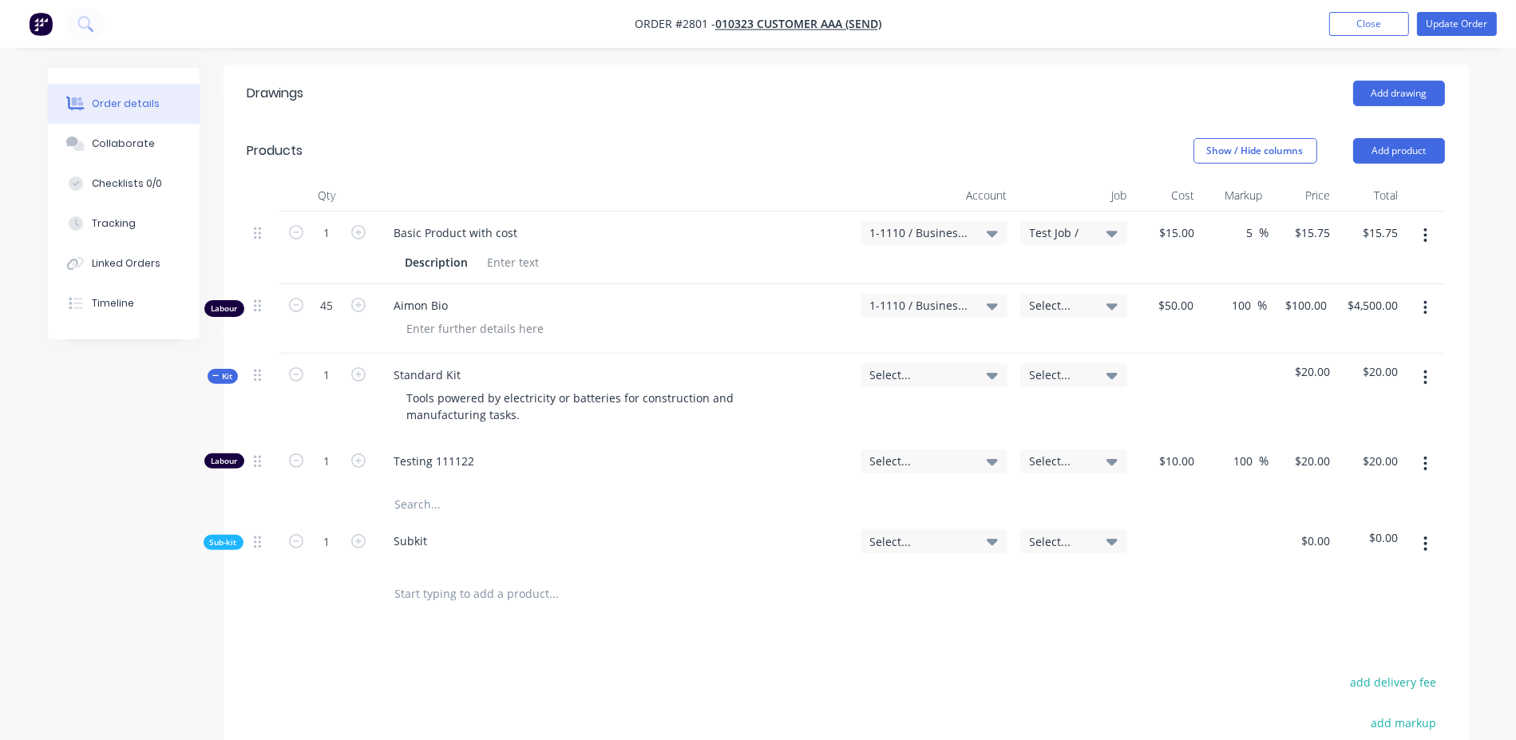
click at [1423, 529] on button "button" at bounding box center [1425, 543] width 38 height 29
click at [1376, 606] on div "Delete" at bounding box center [1368, 617] width 123 height 23
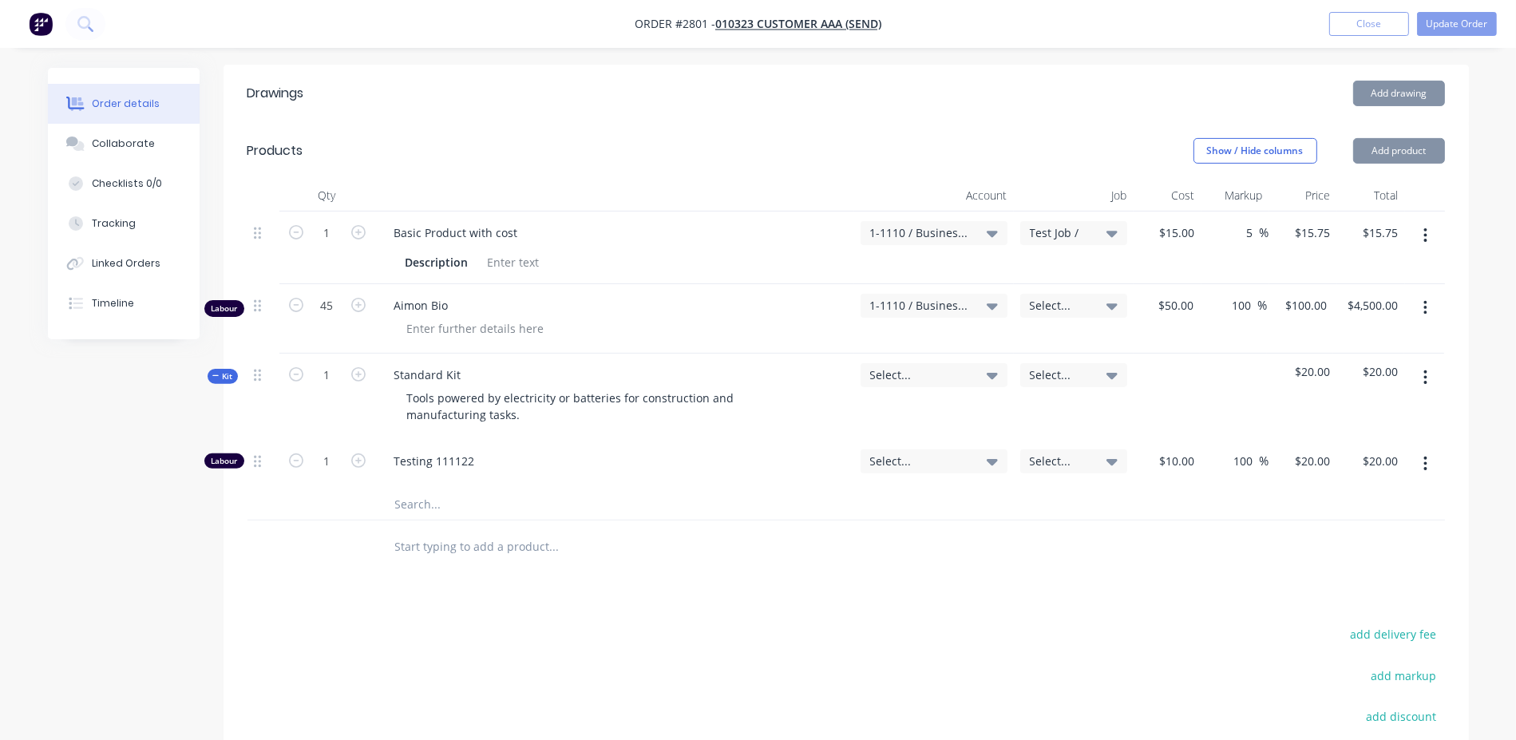
click at [1459, 22] on button "Update Order" at bounding box center [1457, 24] width 80 height 24
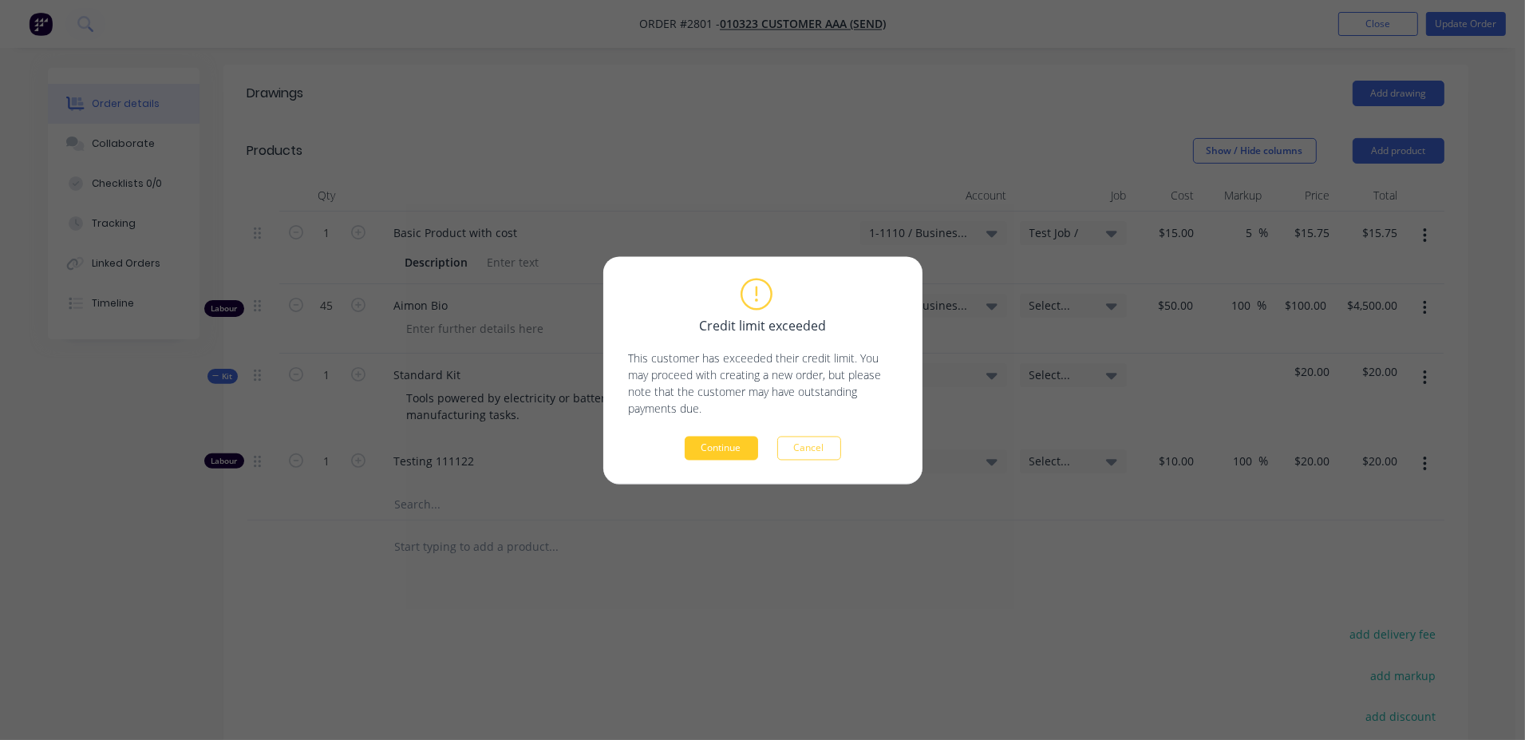
click at [713, 447] on button "Continue" at bounding box center [721, 448] width 73 height 24
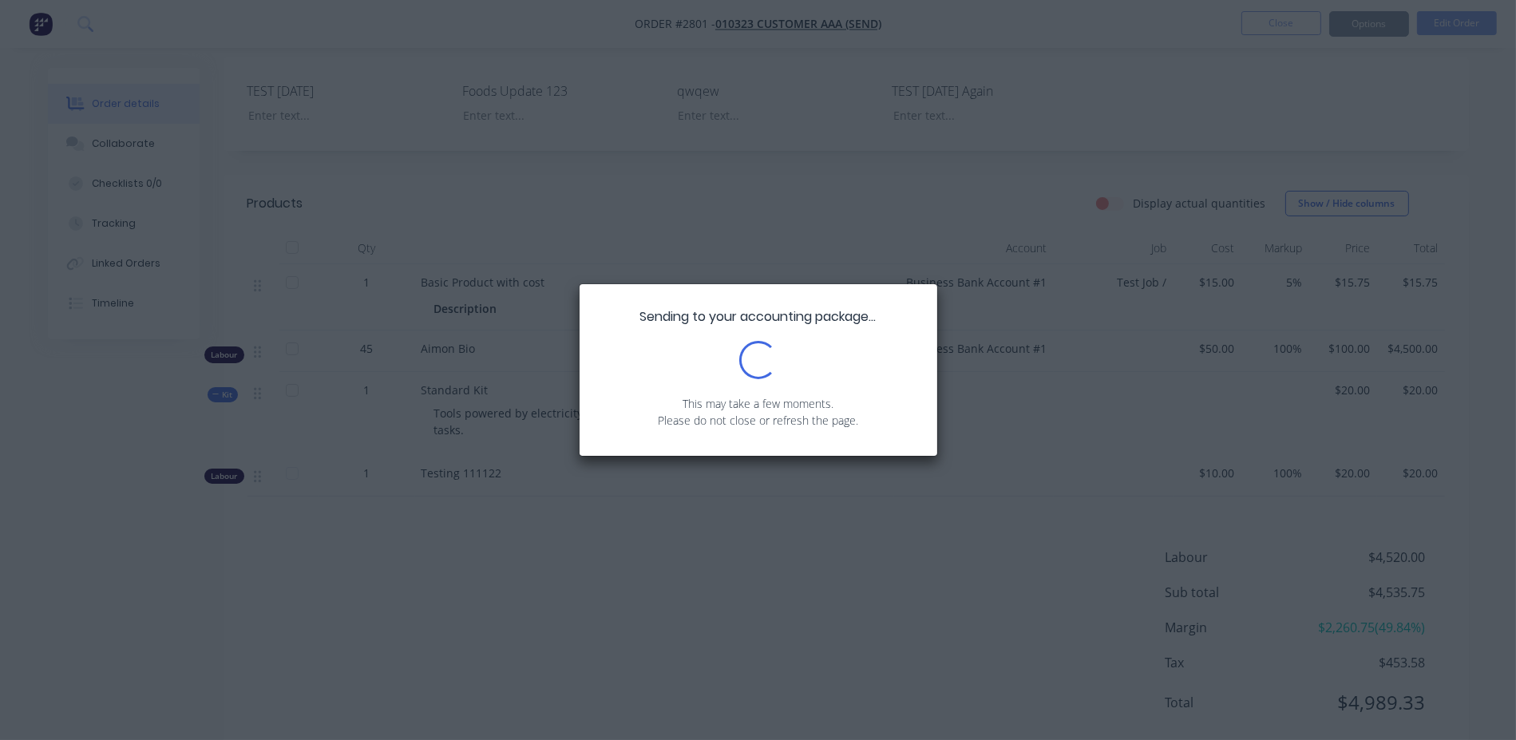
scroll to position [442, 0]
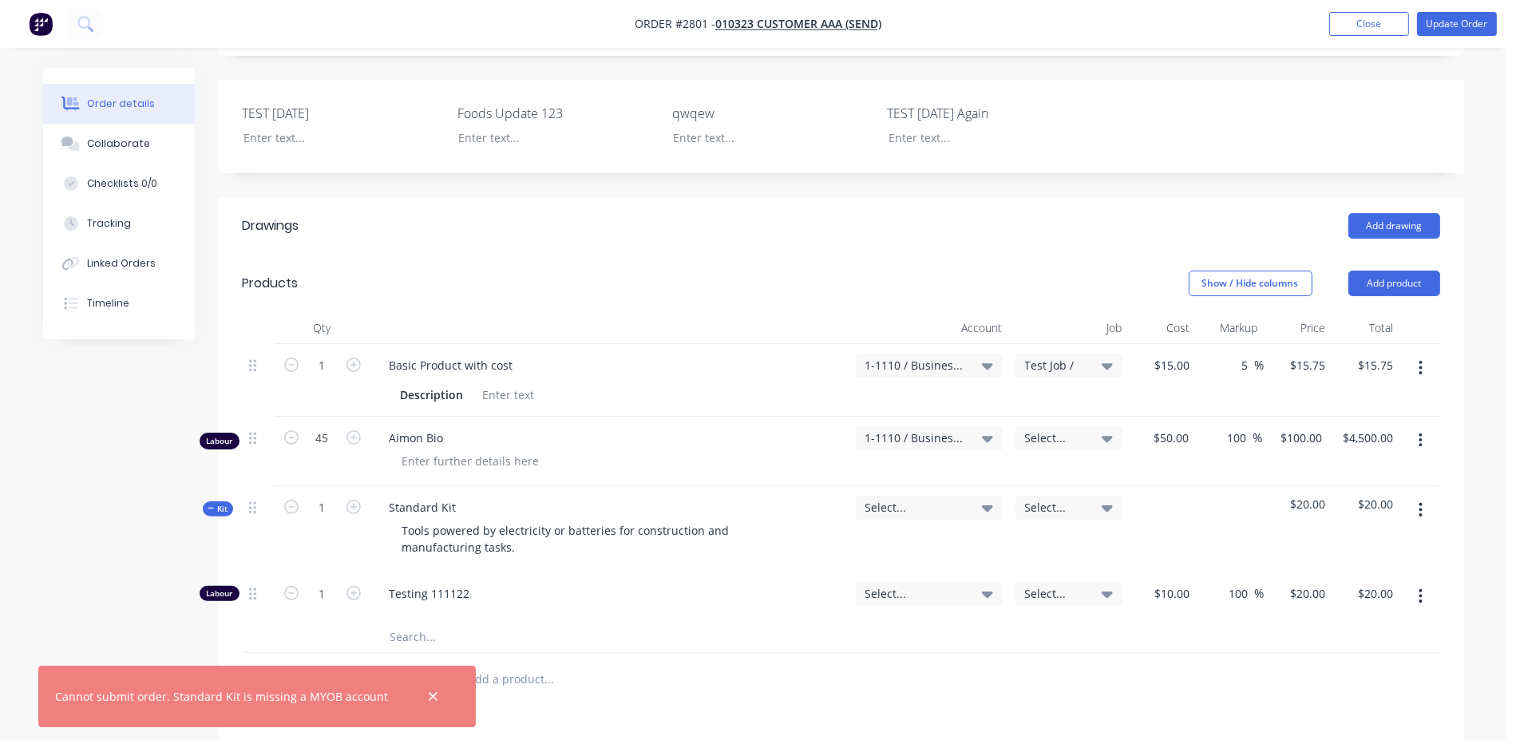
click at [921, 499] on span "Select..." at bounding box center [915, 507] width 101 height 17
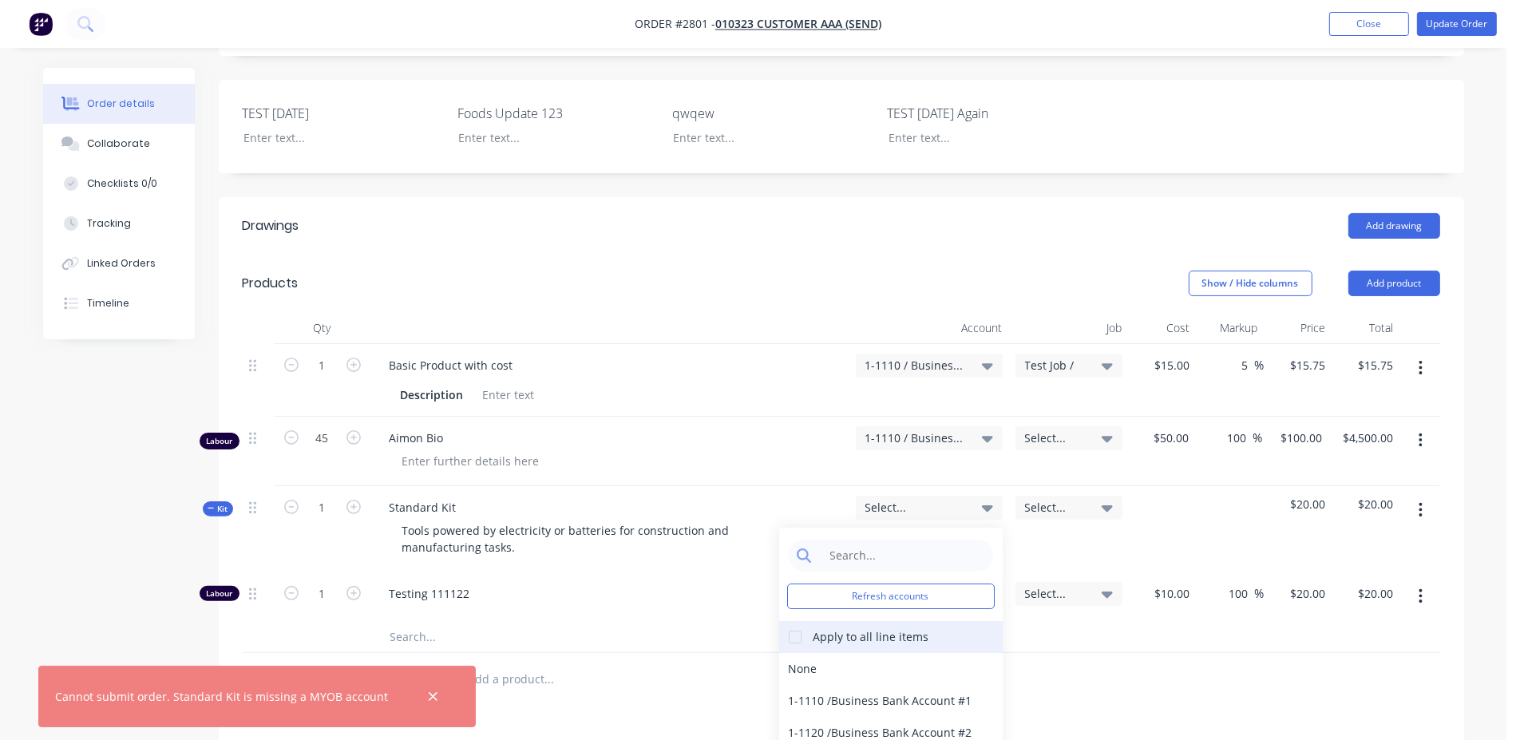
click at [884, 628] on div "Apply to all line items" at bounding box center [871, 636] width 116 height 17
click at [798, 621] on div at bounding box center [795, 637] width 32 height 32
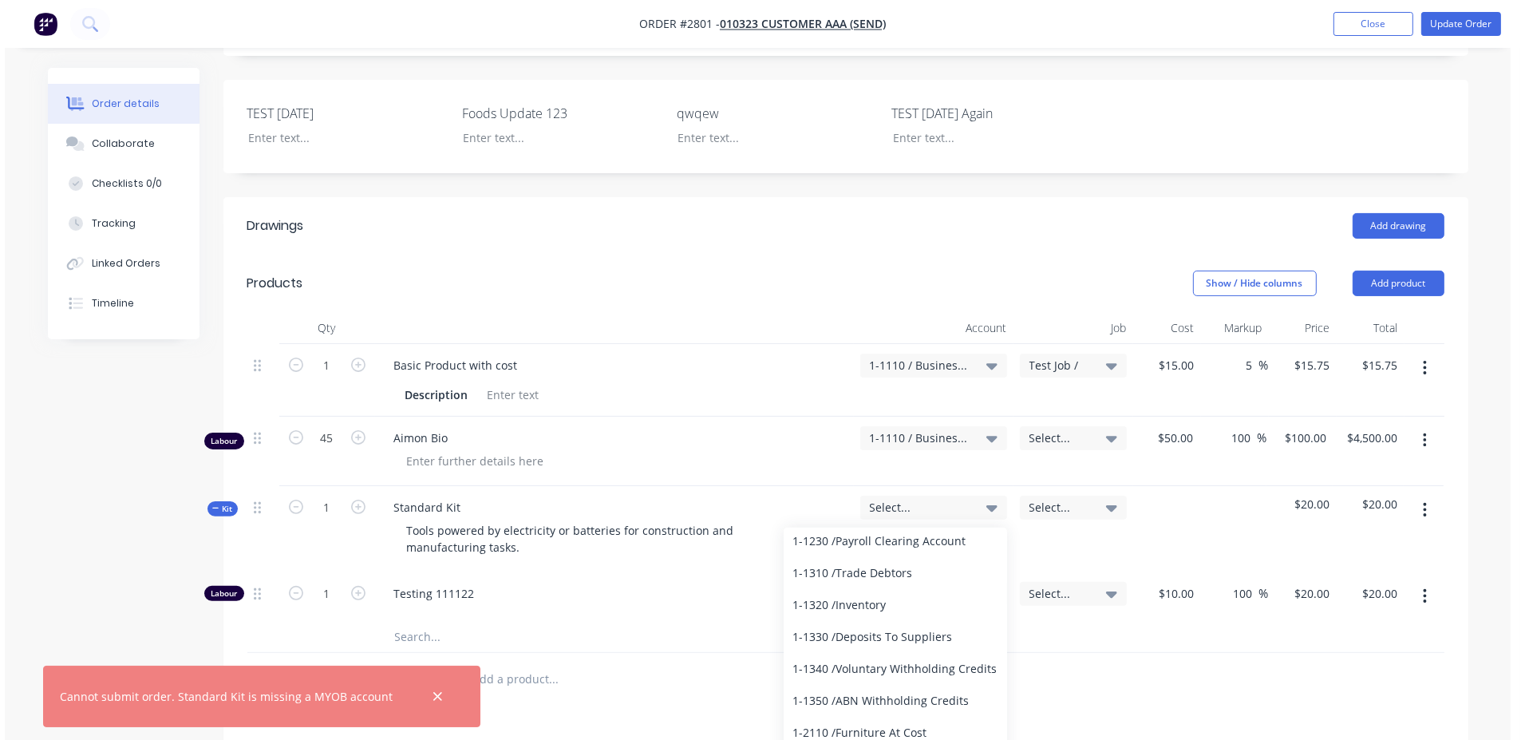
scroll to position [345, 0]
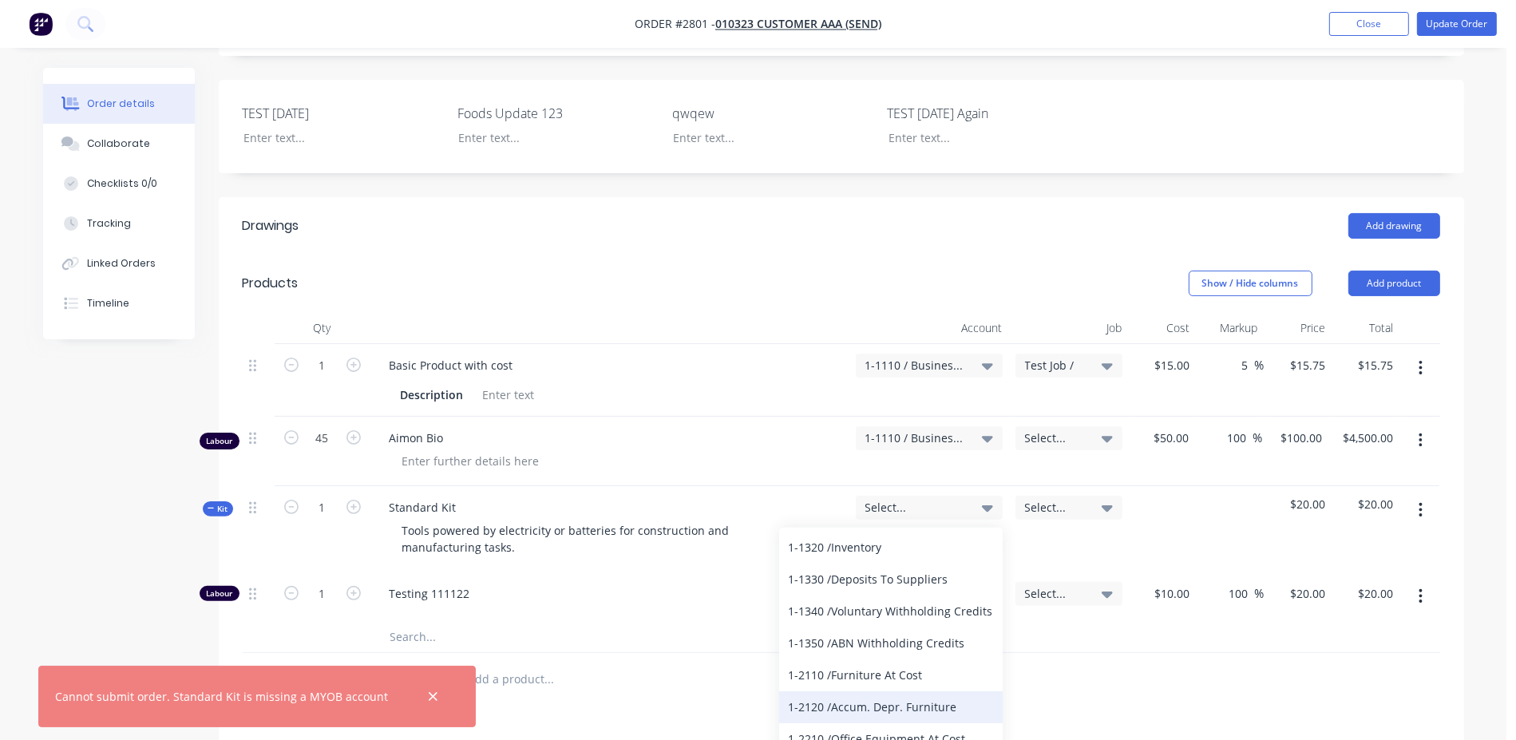
click at [872, 691] on div "1-2120 / Accum. Depr. Furniture" at bounding box center [891, 707] width 224 height 32
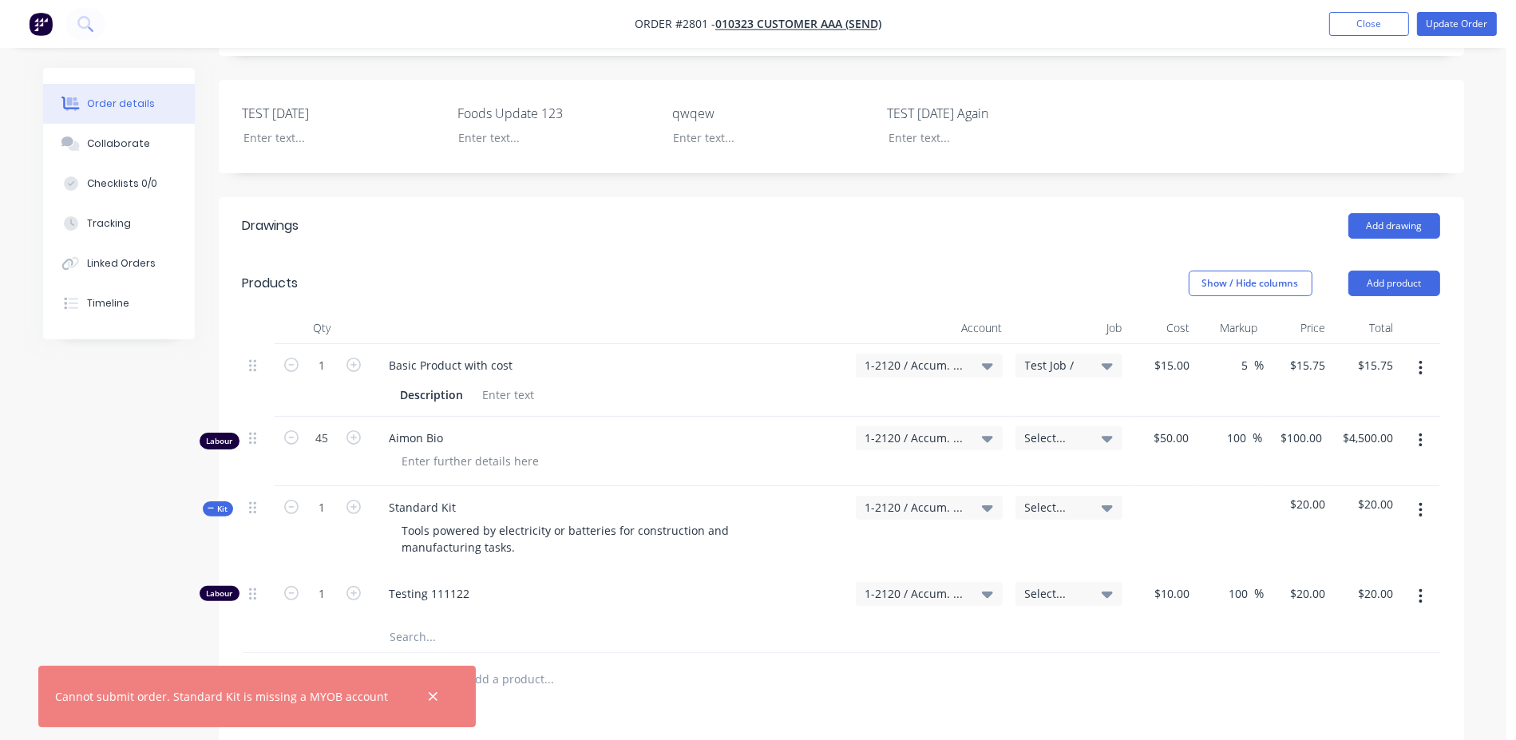
click at [1176, 661] on div "Drawings Add drawing Products Show / Hide columns Add product Qty Account Job C…" at bounding box center [841, 643] width 1245 height 892
click at [1469, 23] on button "Update Order" at bounding box center [1457, 24] width 80 height 24
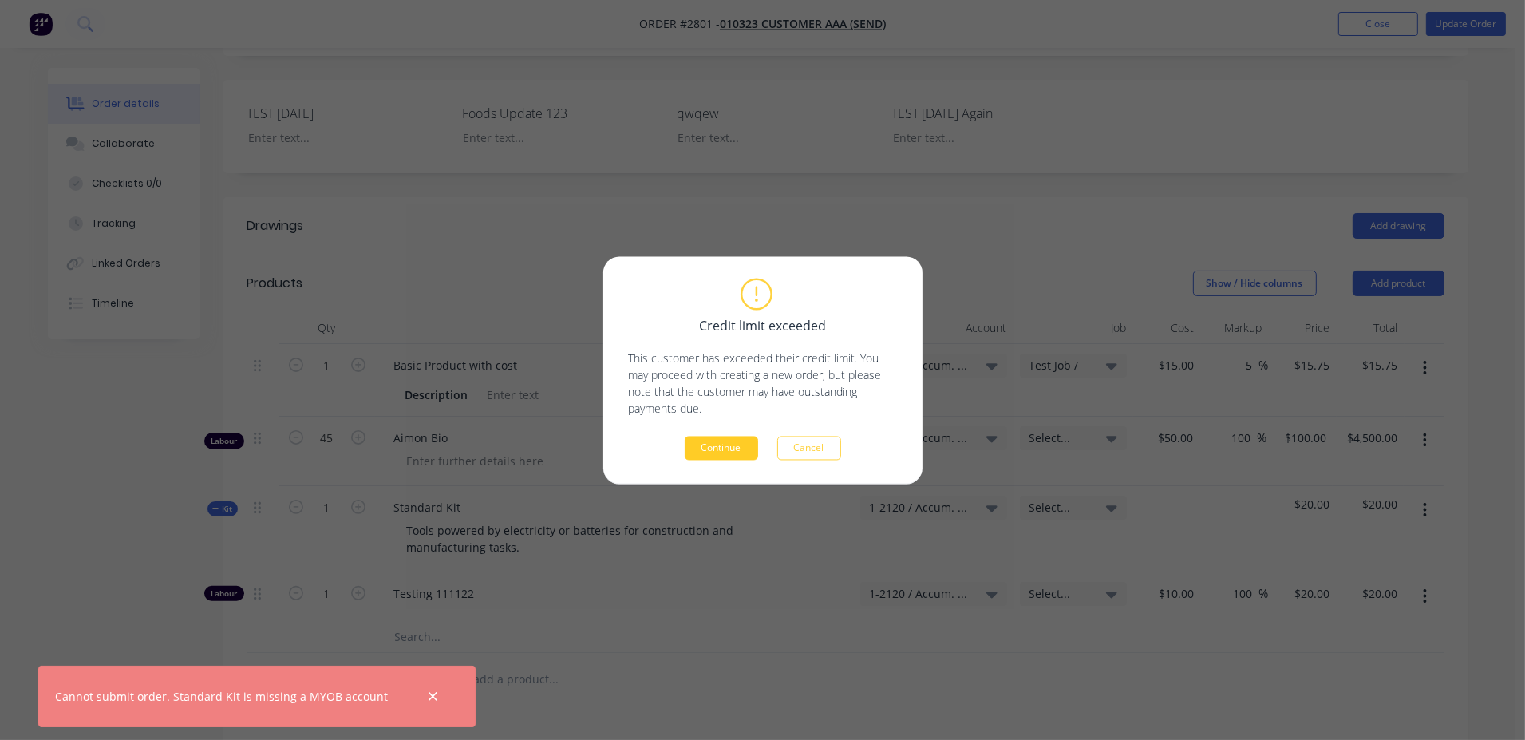
click at [718, 449] on button "Continue" at bounding box center [721, 448] width 73 height 24
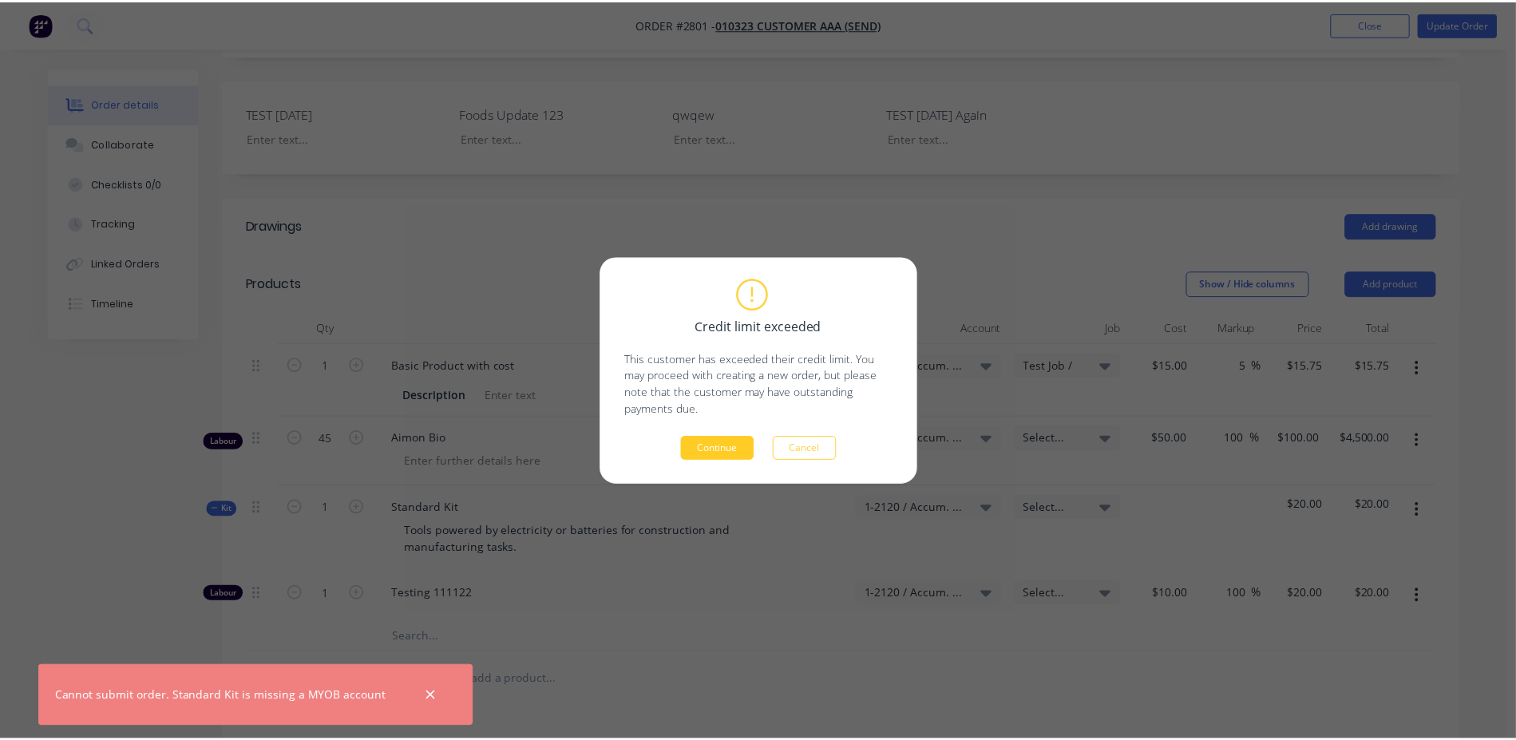
scroll to position [418, 0]
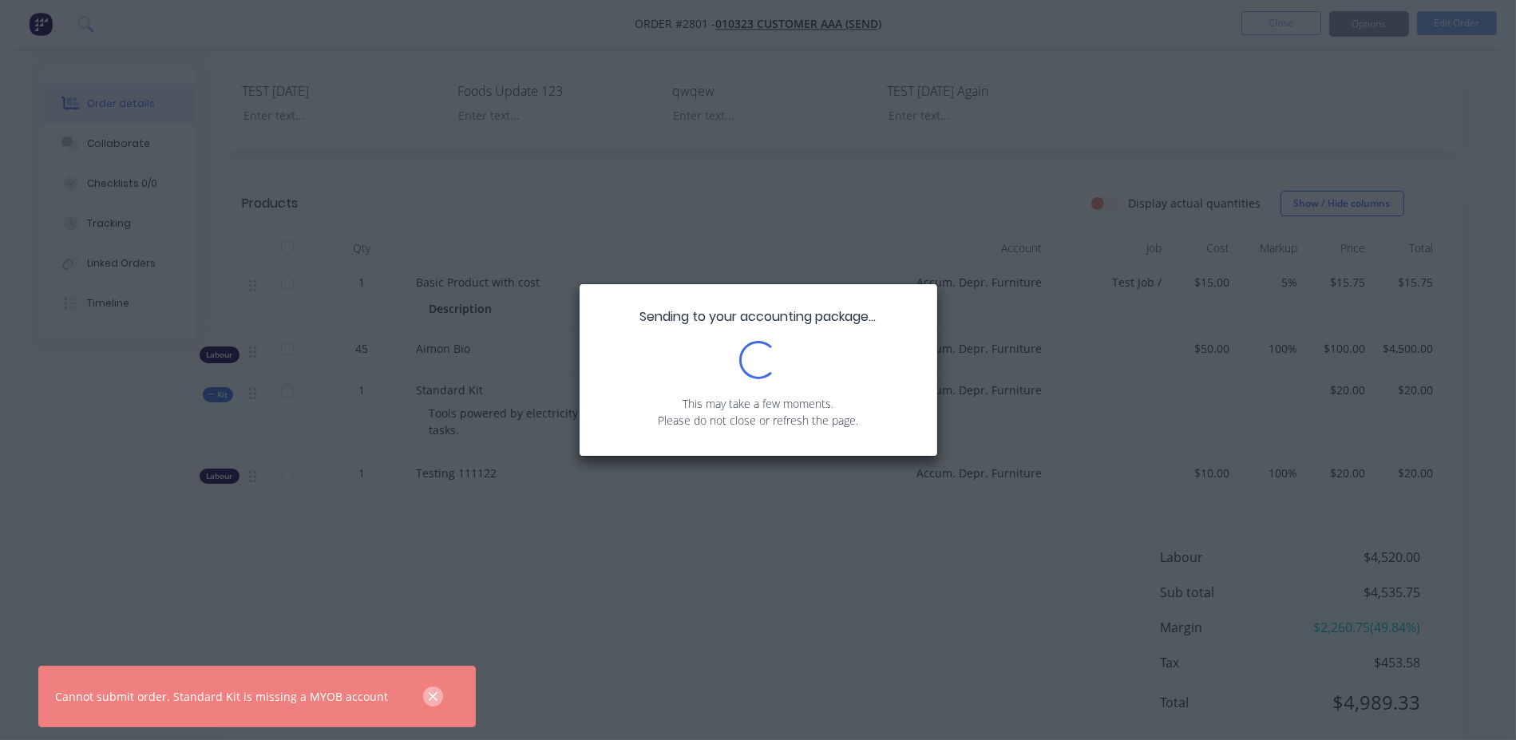
click at [428, 698] on icon "button" at bounding box center [433, 697] width 10 height 14
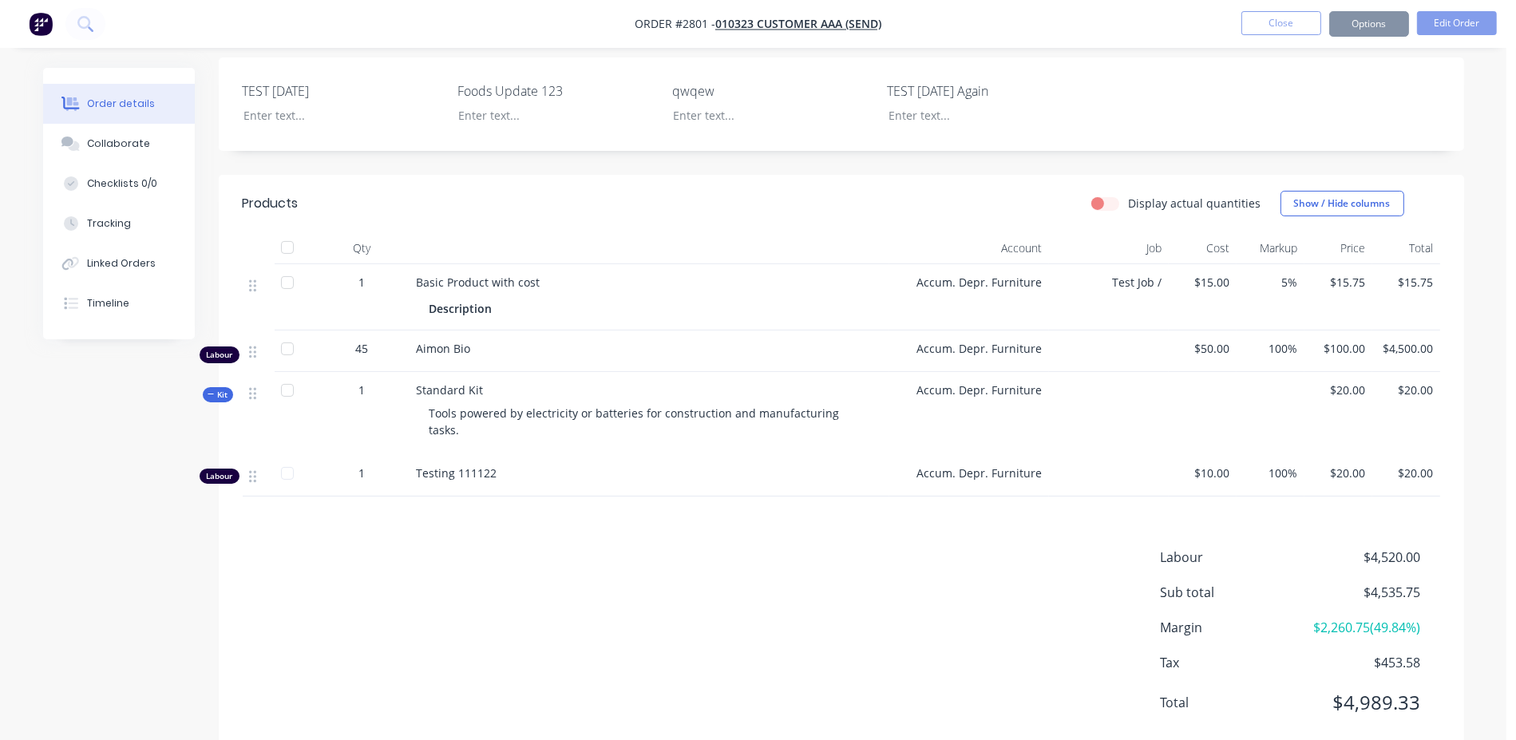
click at [845, 502] on div "Products Display actual quantities Show / Hide columns Qty Account Job Cost Mar…" at bounding box center [841, 466] width 1245 height 582
click at [137, 224] on button "Tracking" at bounding box center [119, 224] width 152 height 40
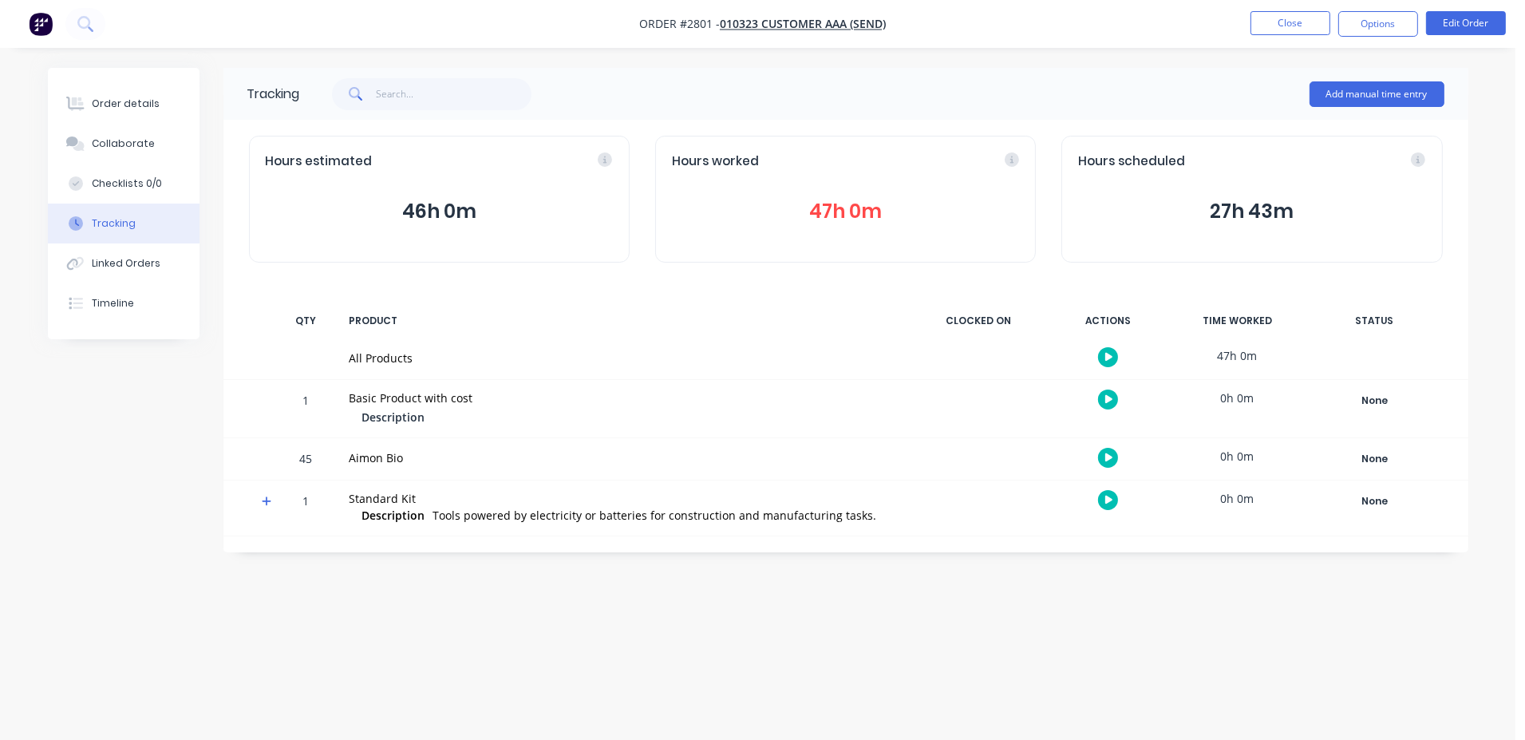
click at [267, 501] on icon at bounding box center [267, 501] width 10 height 10
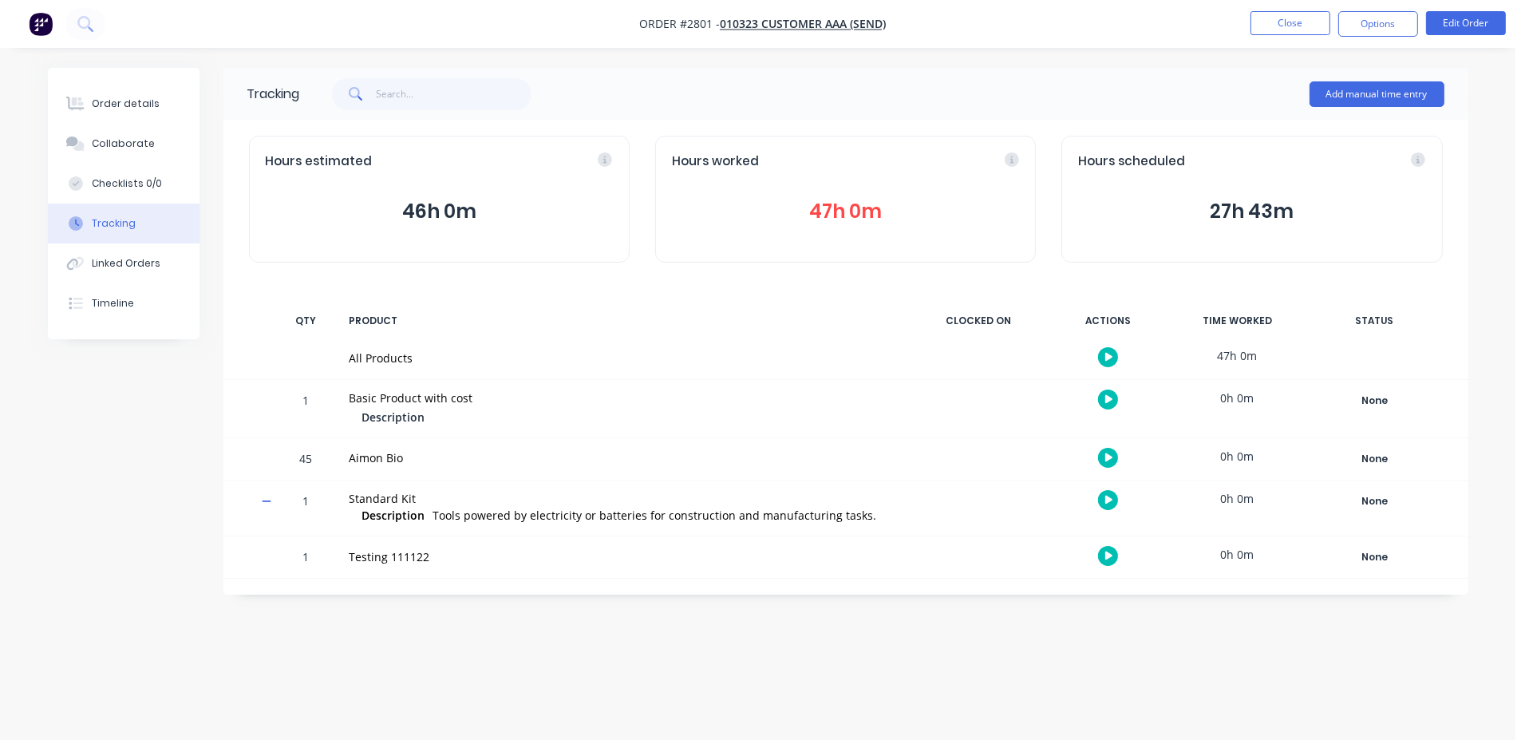
click at [1107, 555] on icon "button" at bounding box center [1110, 556] width 8 height 9
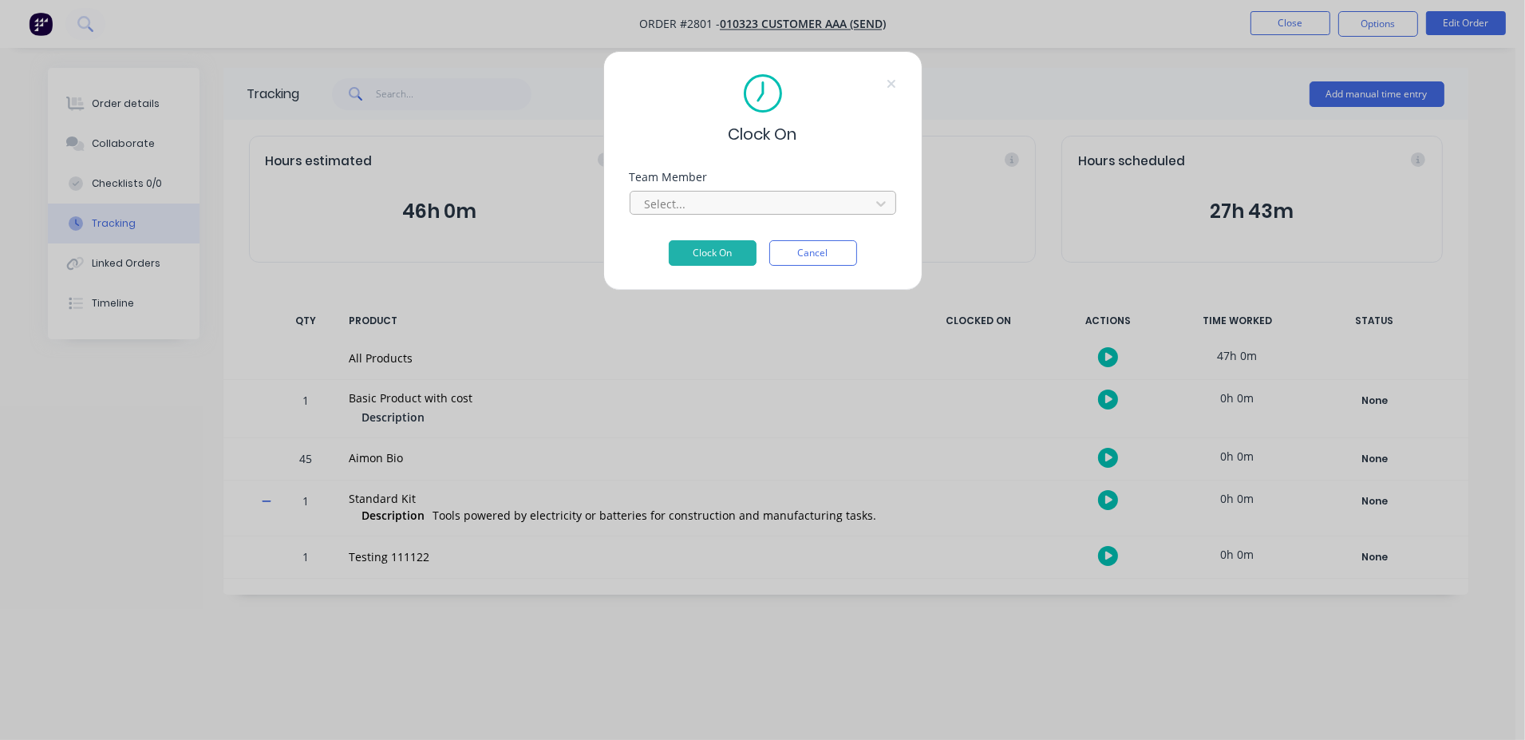
click at [703, 196] on div at bounding box center [752, 204] width 219 height 20
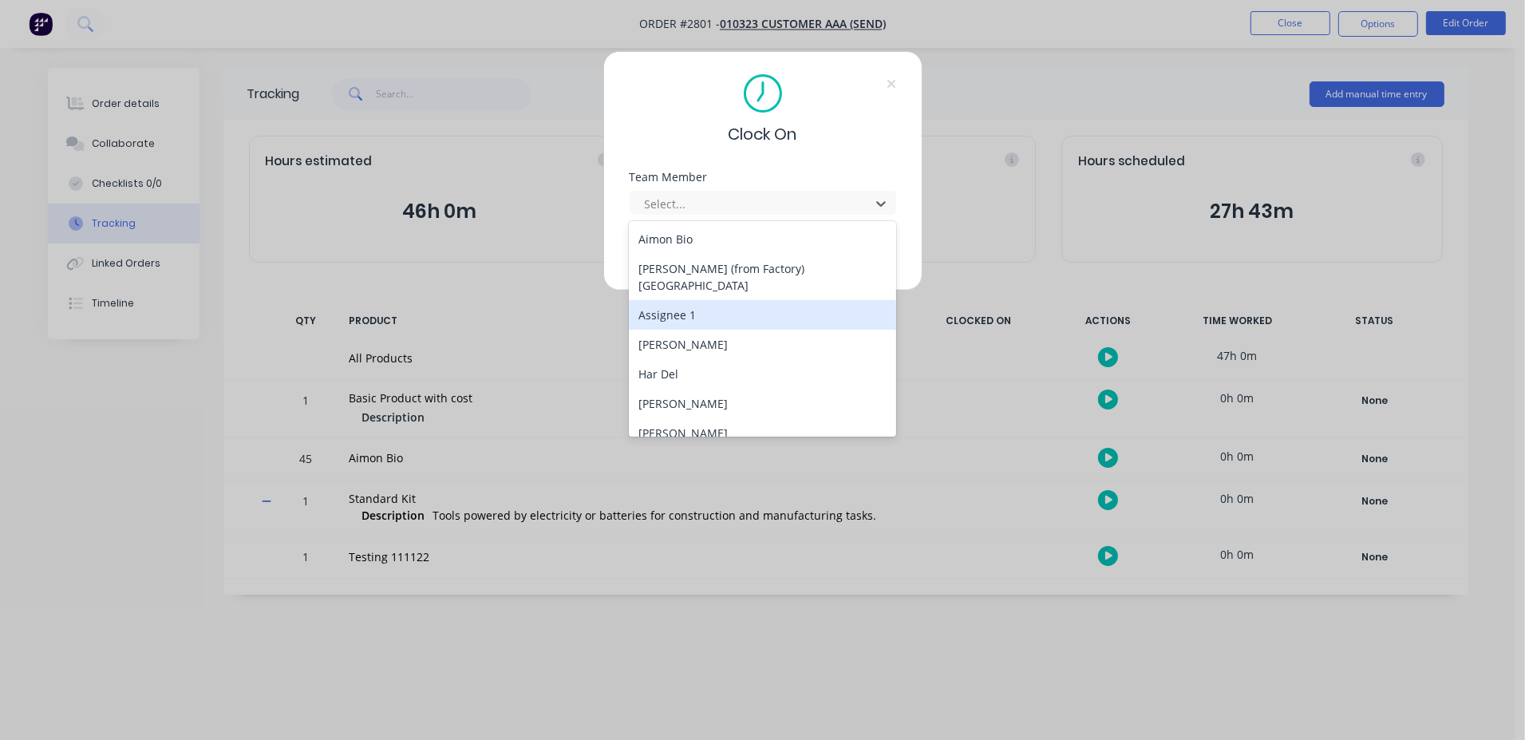
click at [737, 330] on div "[PERSON_NAME]" at bounding box center [762, 345] width 267 height 30
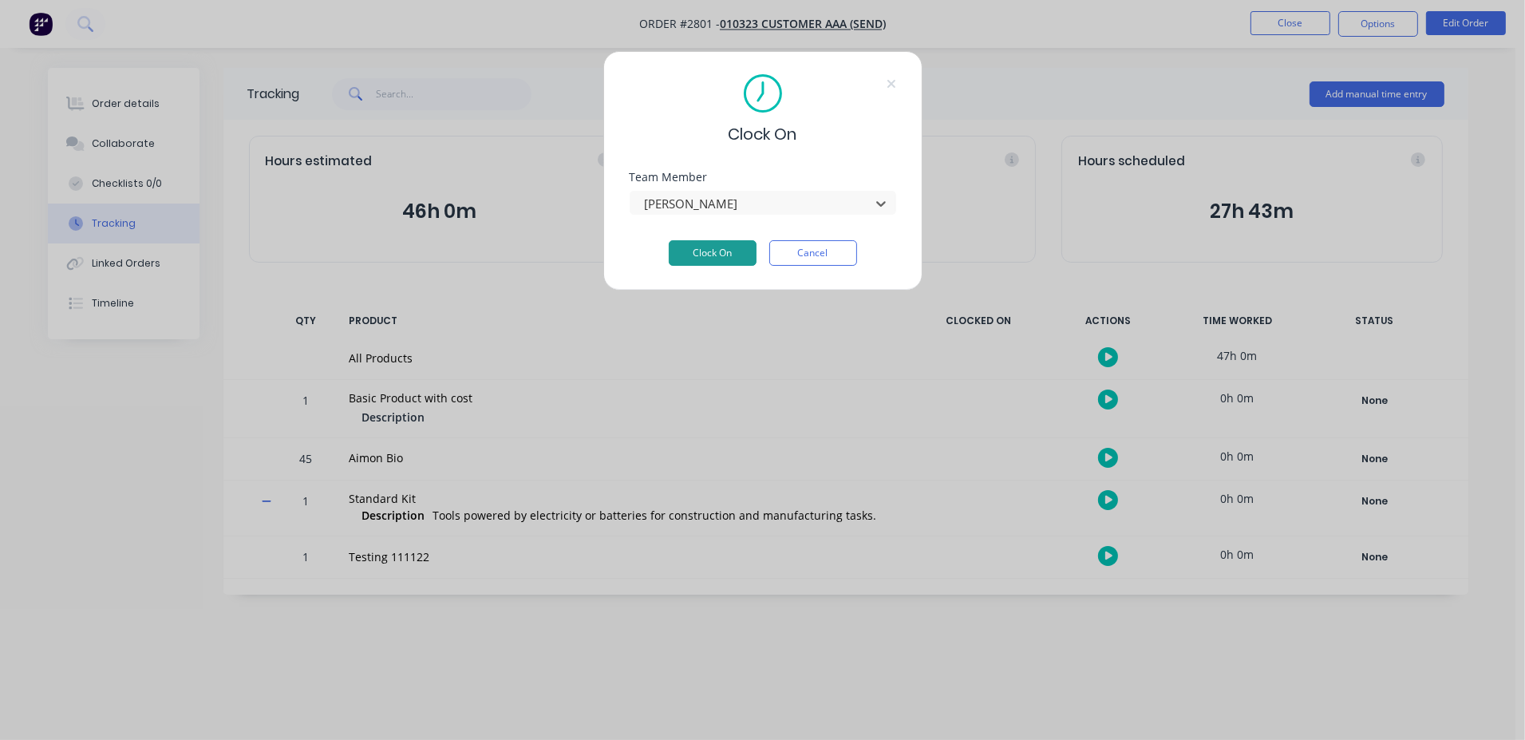
click at [726, 256] on button "Clock On" at bounding box center [713, 253] width 88 height 26
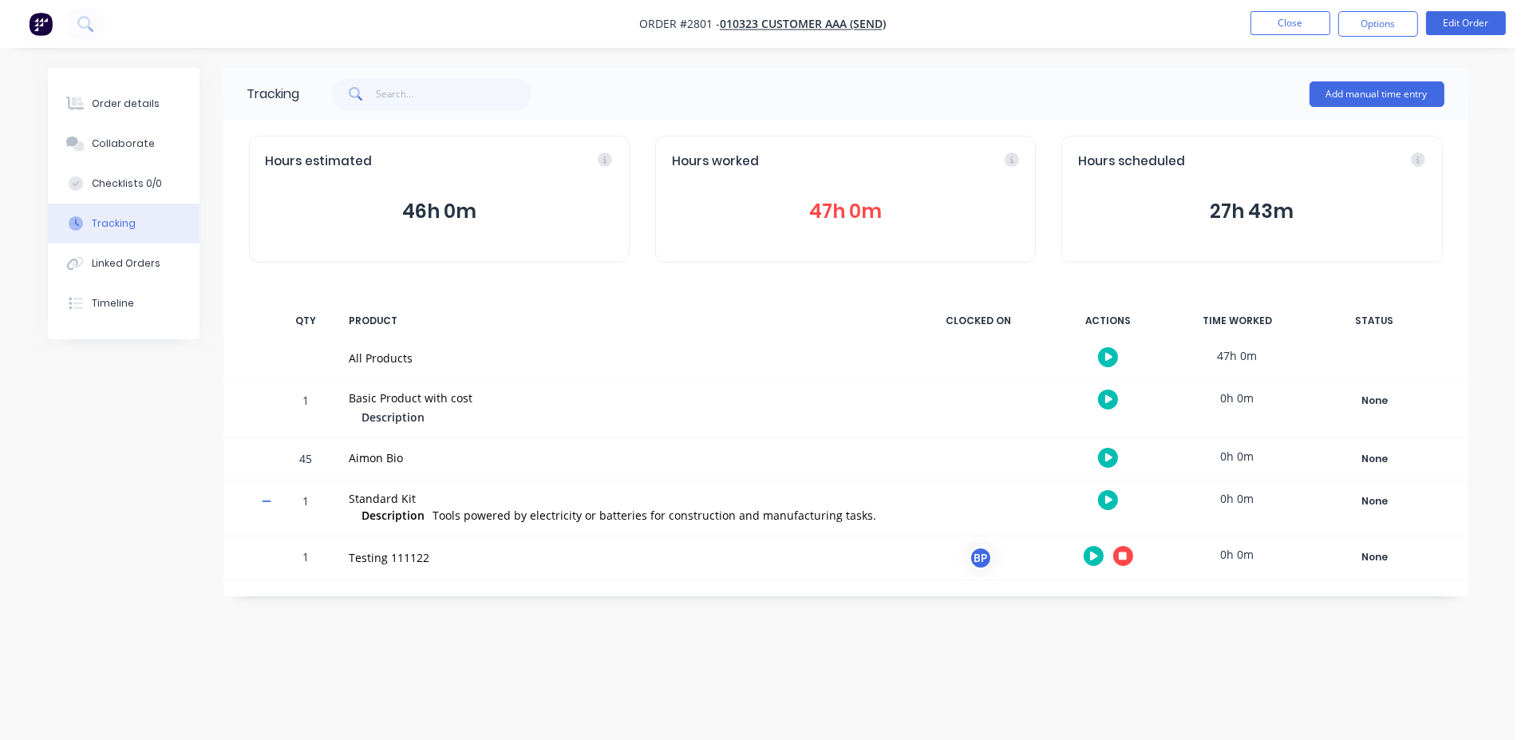
click at [907, 614] on div "Order details Collaborate Checklists 0/0 Tracking Linked Orders Timeline Order …" at bounding box center [758, 370] width 1516 height 740
click at [850, 206] on button "47h 0m" at bounding box center [845, 211] width 347 height 30
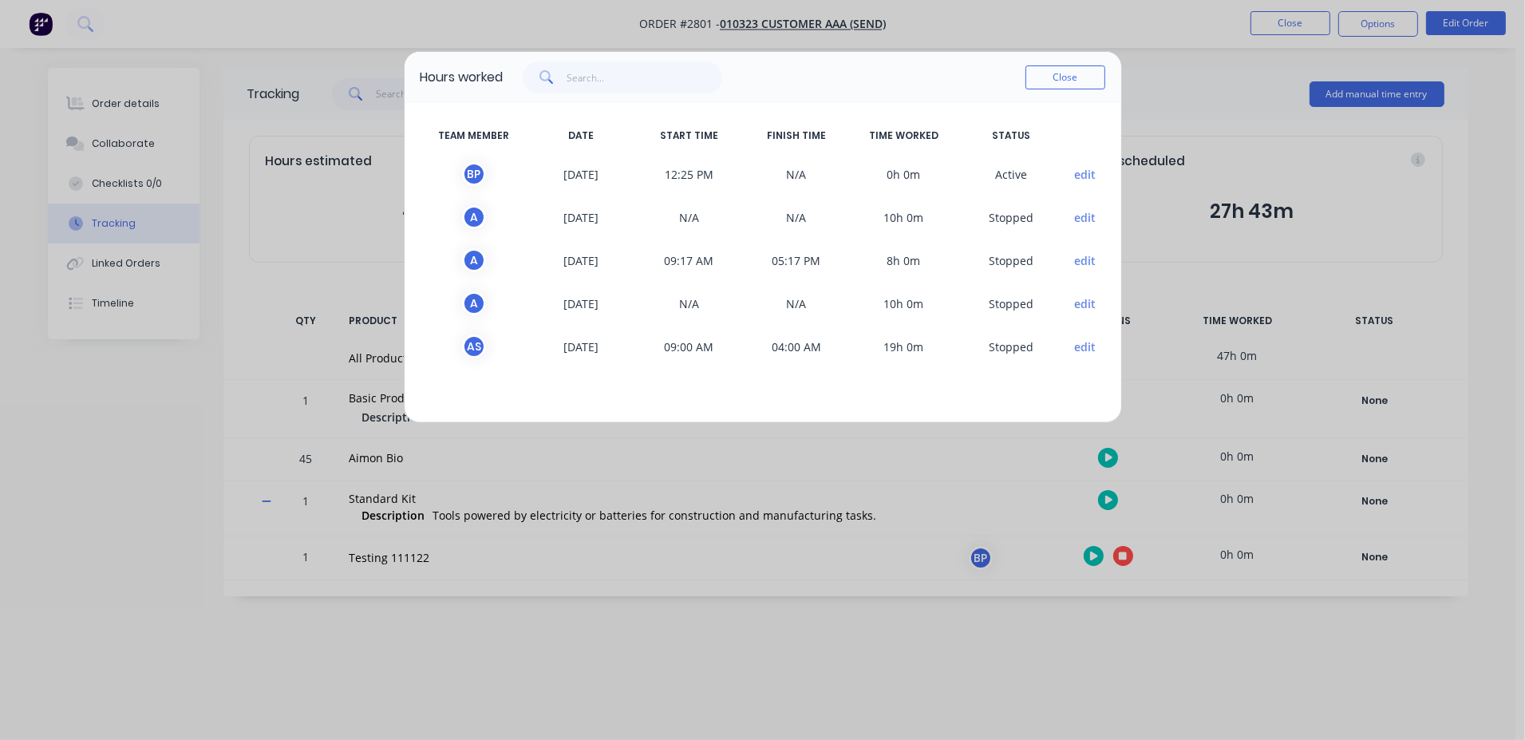
click at [1086, 175] on button "edit" at bounding box center [1085, 174] width 22 height 17
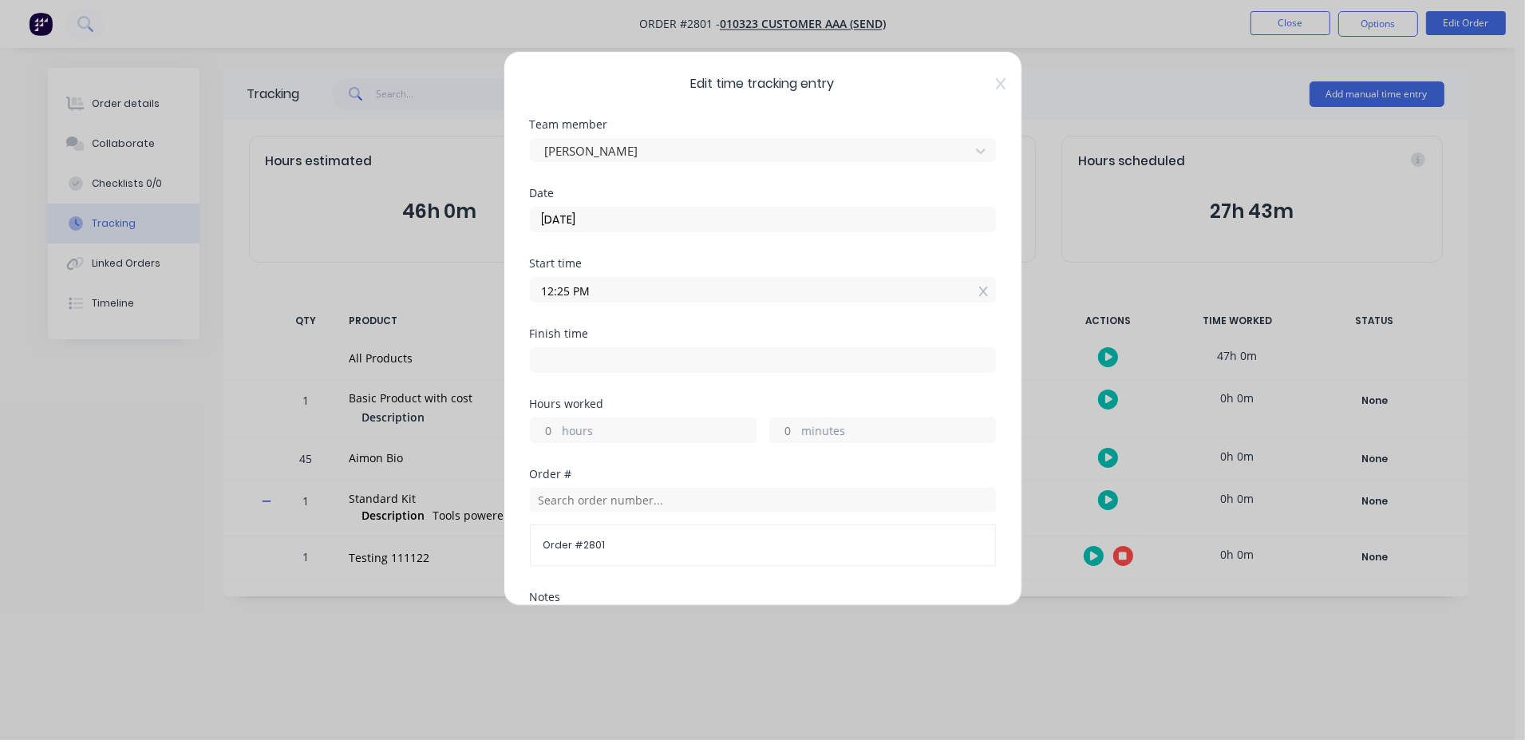
click at [550, 293] on input "12:25 PM" at bounding box center [763, 290] width 465 height 24
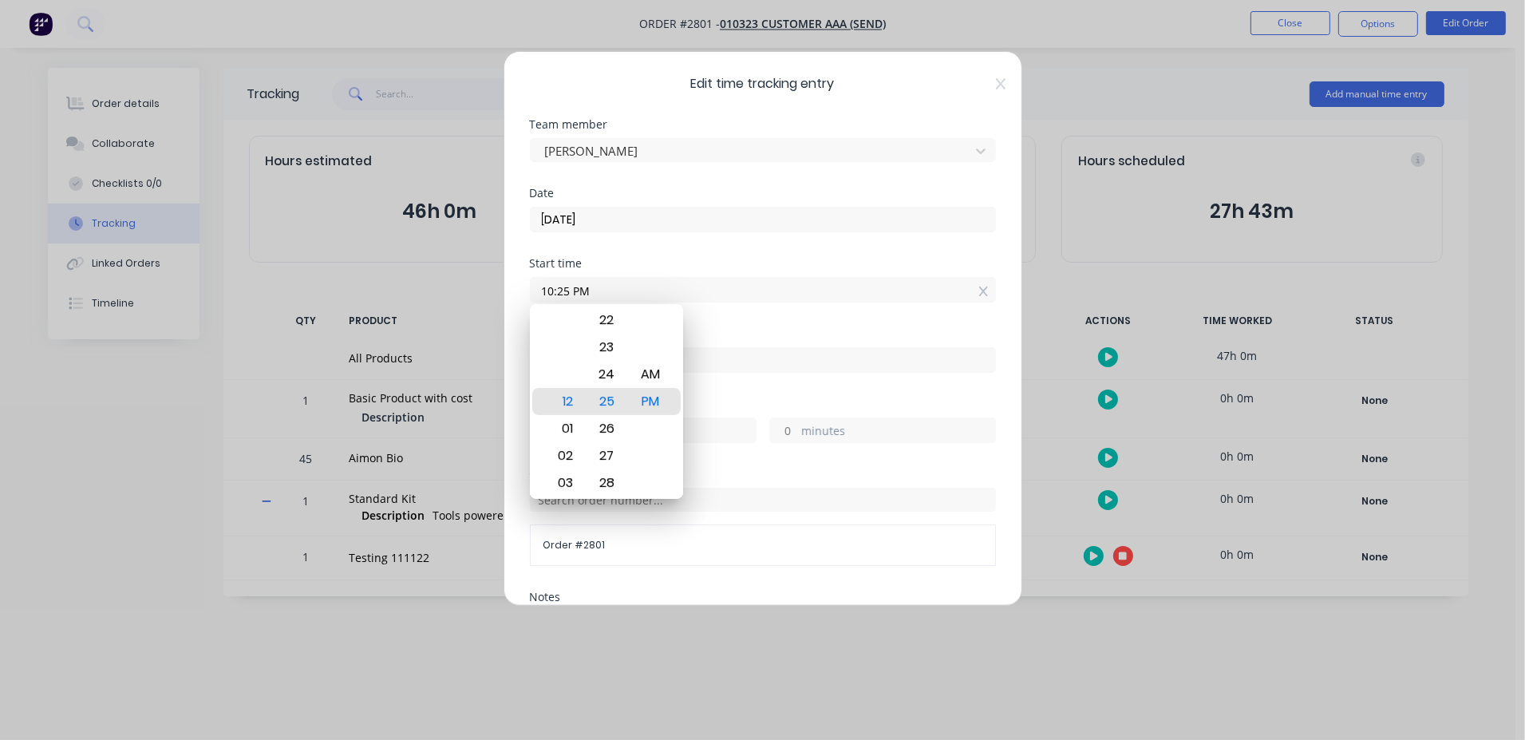
click at [586, 291] on input "10:25 PM" at bounding box center [763, 290] width 465 height 24
drag, startPoint x: 576, startPoint y: 287, endPoint x: 599, endPoint y: 290, distance: 23.3
click at [599, 290] on input "10:25 PM" at bounding box center [763, 290] width 465 height 24
type input "10:25 AM"
click at [646, 252] on div "Date [DATE]" at bounding box center [763, 223] width 466 height 70
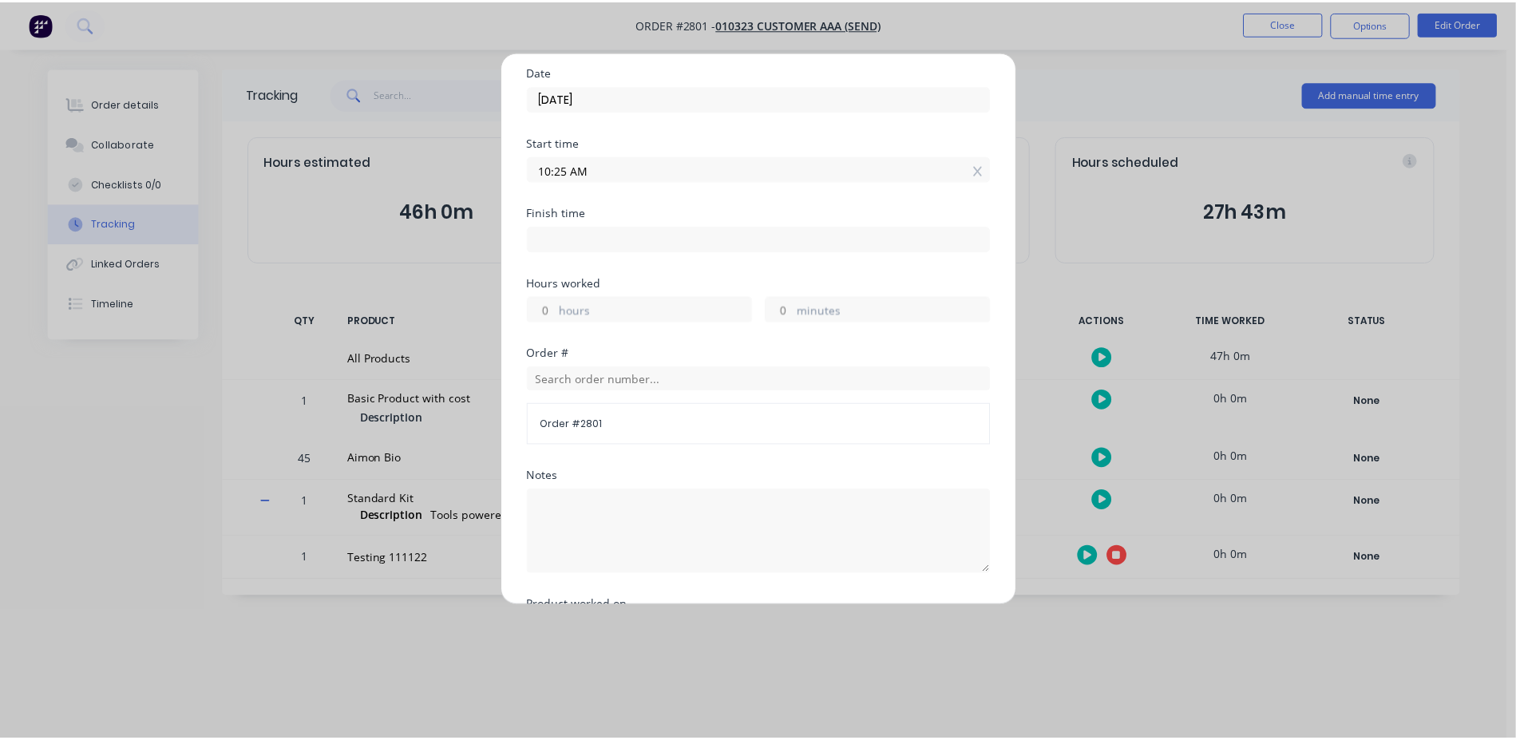
scroll to position [284, 0]
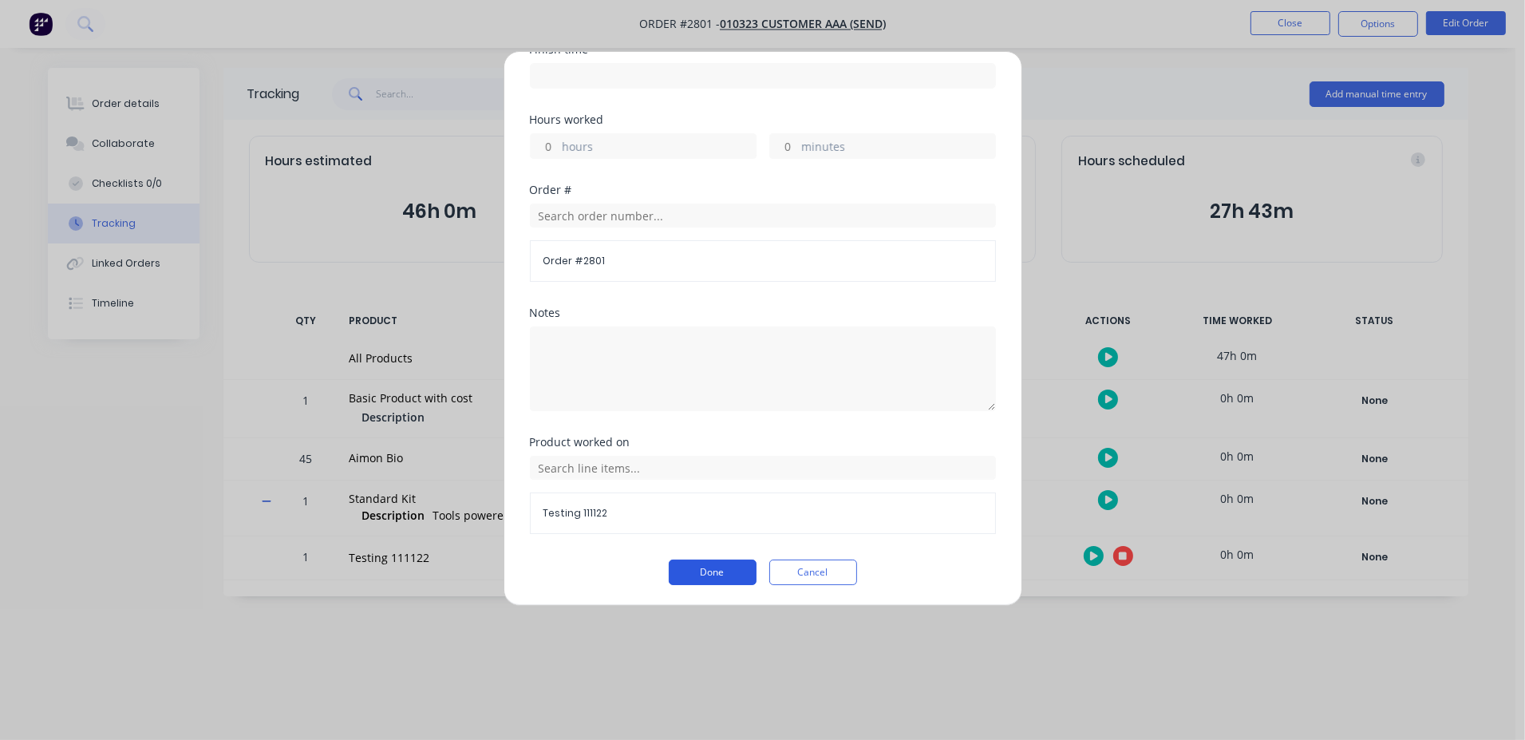
click at [722, 577] on button "Done" at bounding box center [713, 573] width 88 height 26
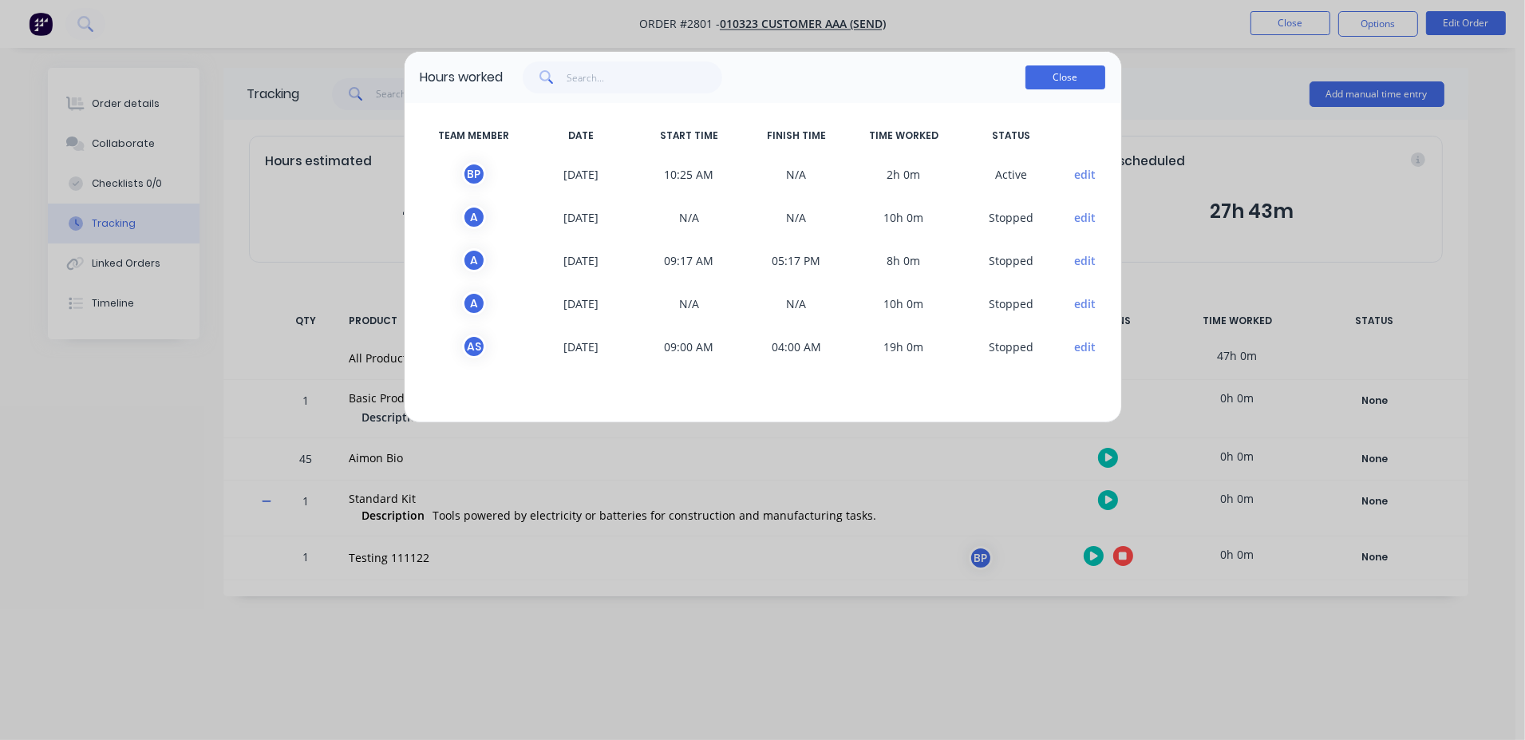
click at [1068, 75] on button "Close" at bounding box center [1066, 77] width 80 height 24
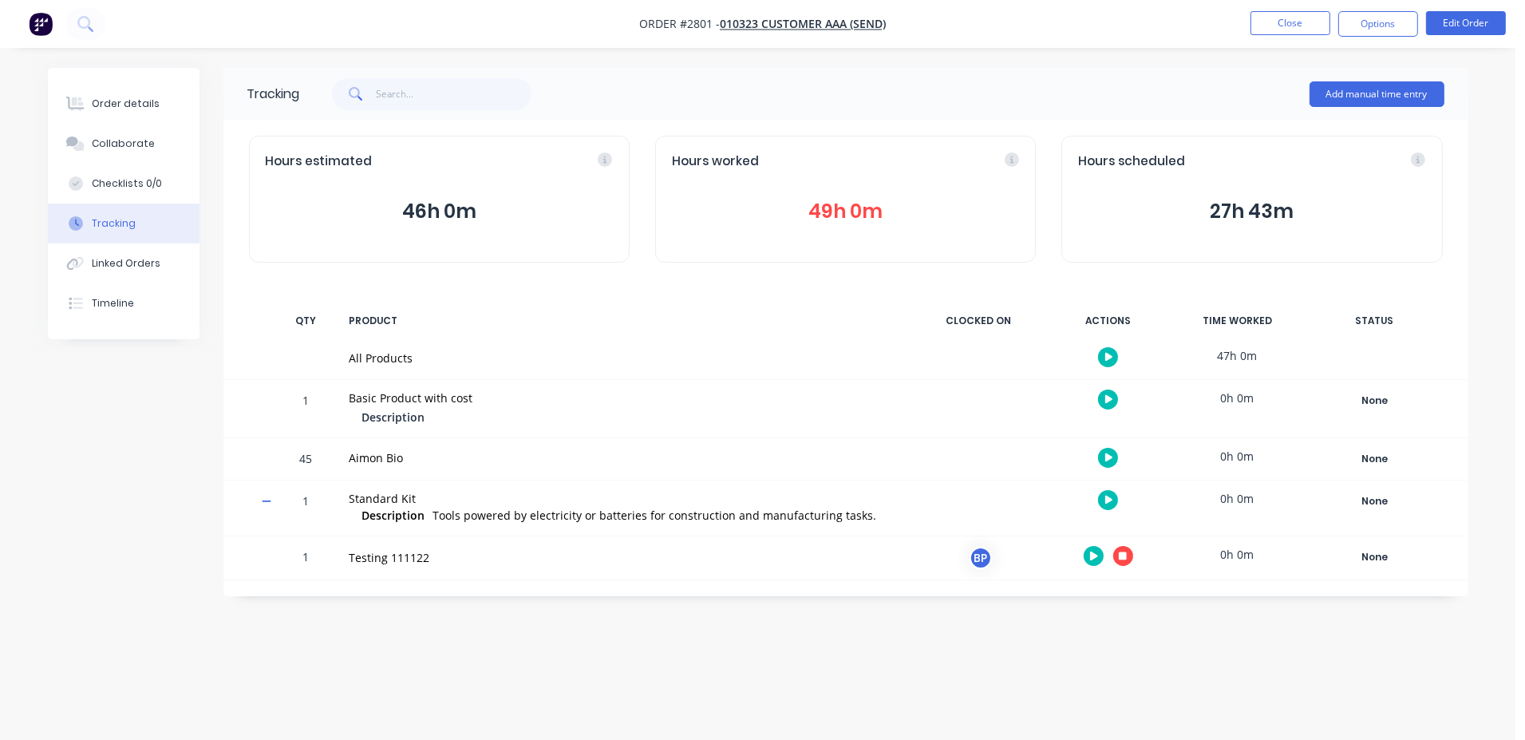
click at [762, 603] on div "Tracking Add manual time entry Hours estimated 46h 0m Hours worked 49h 0m Hours…" at bounding box center [758, 340] width 1421 height 544
click at [1121, 556] on icon "button" at bounding box center [1123, 556] width 8 height 8
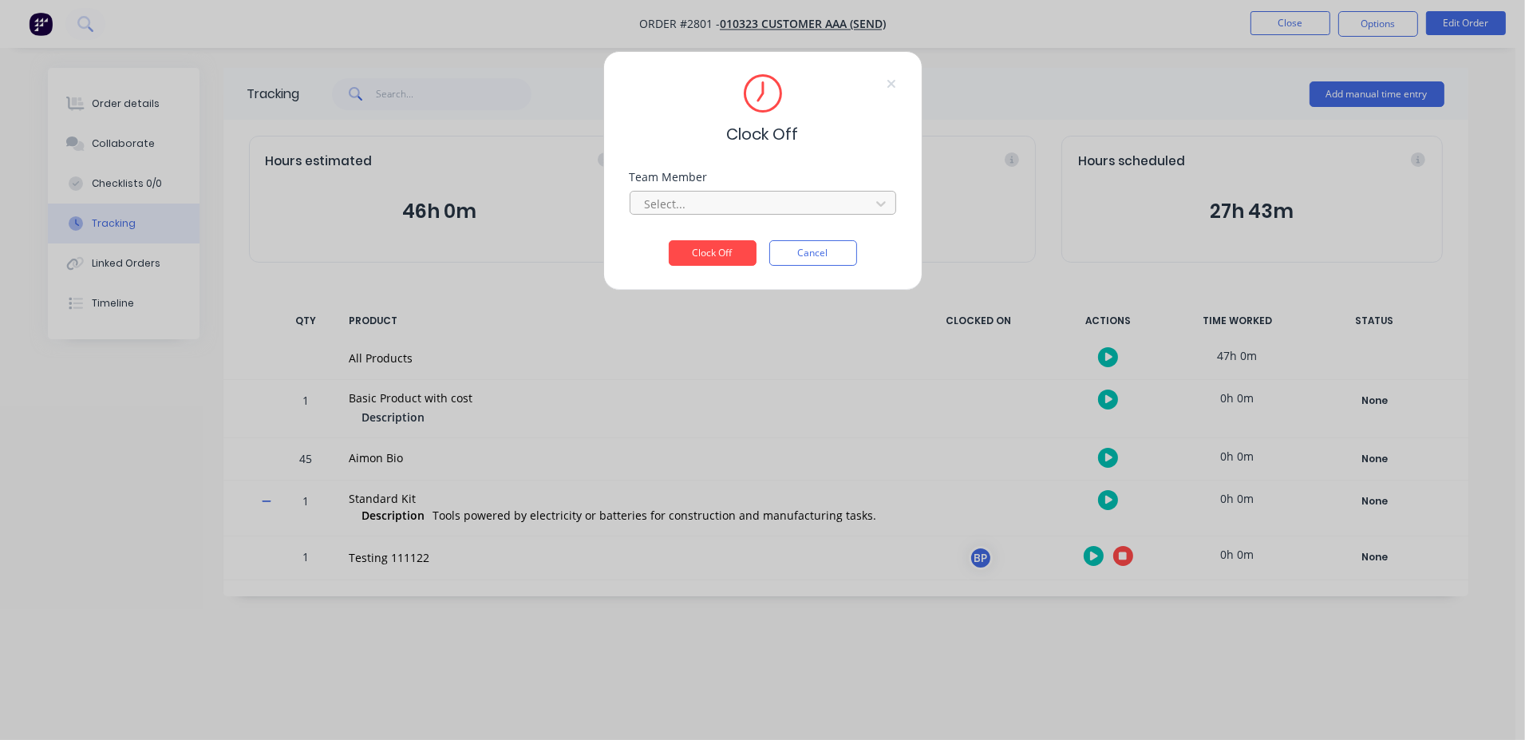
click at [704, 202] on div at bounding box center [752, 204] width 219 height 20
click at [698, 227] on div "[PERSON_NAME]" at bounding box center [762, 239] width 267 height 30
click at [703, 259] on button "Clock Off" at bounding box center [713, 253] width 88 height 26
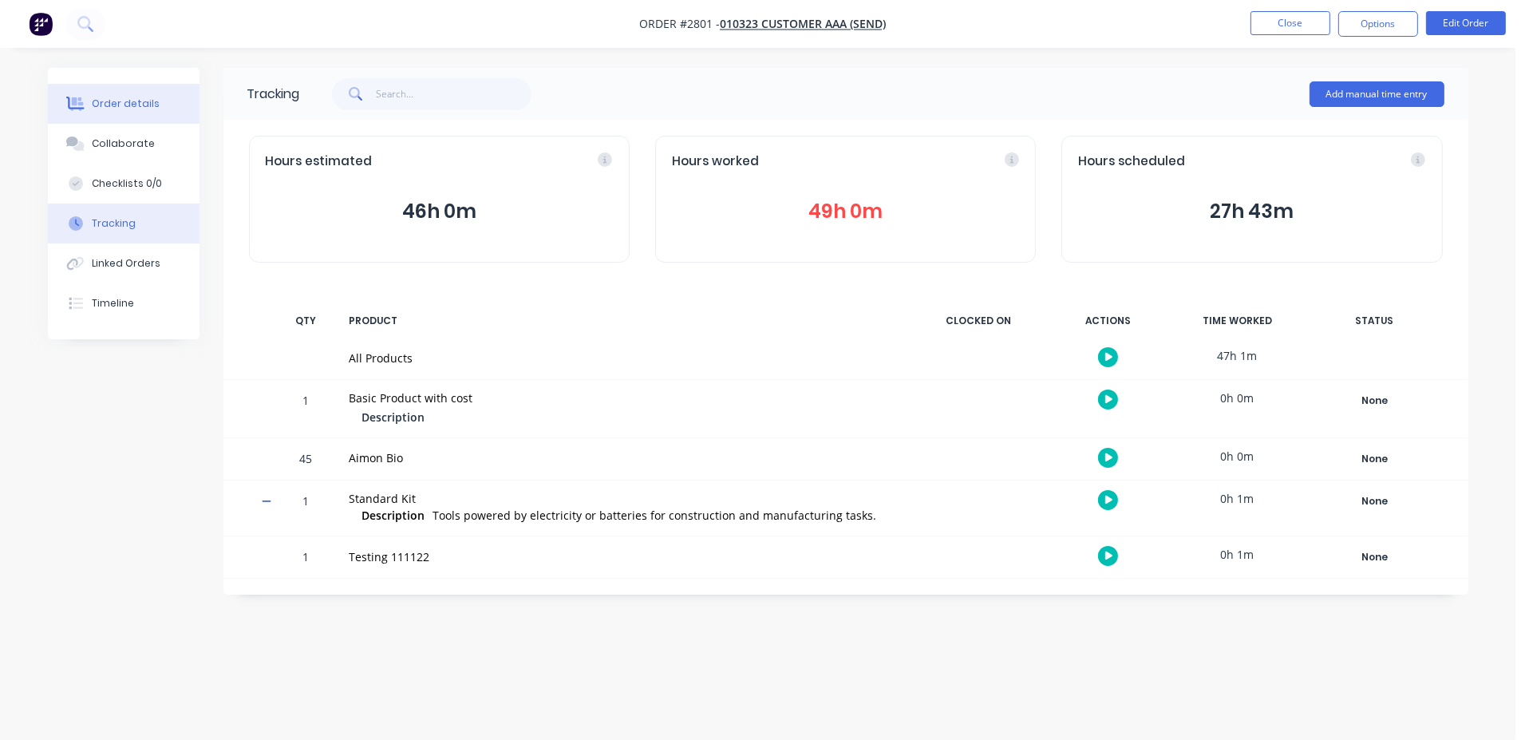
click at [132, 101] on div "Order details" at bounding box center [126, 104] width 68 height 14
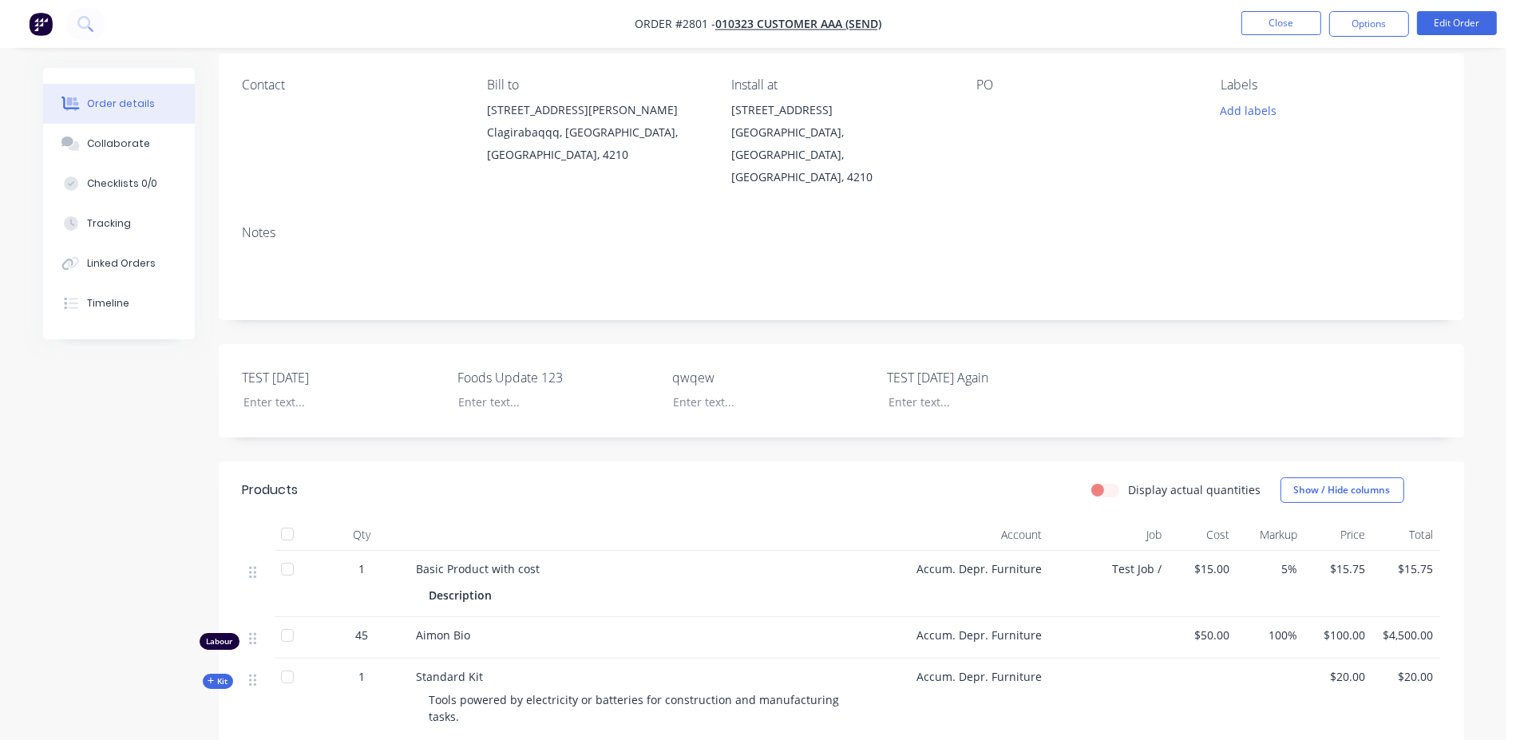
scroll to position [377, 0]
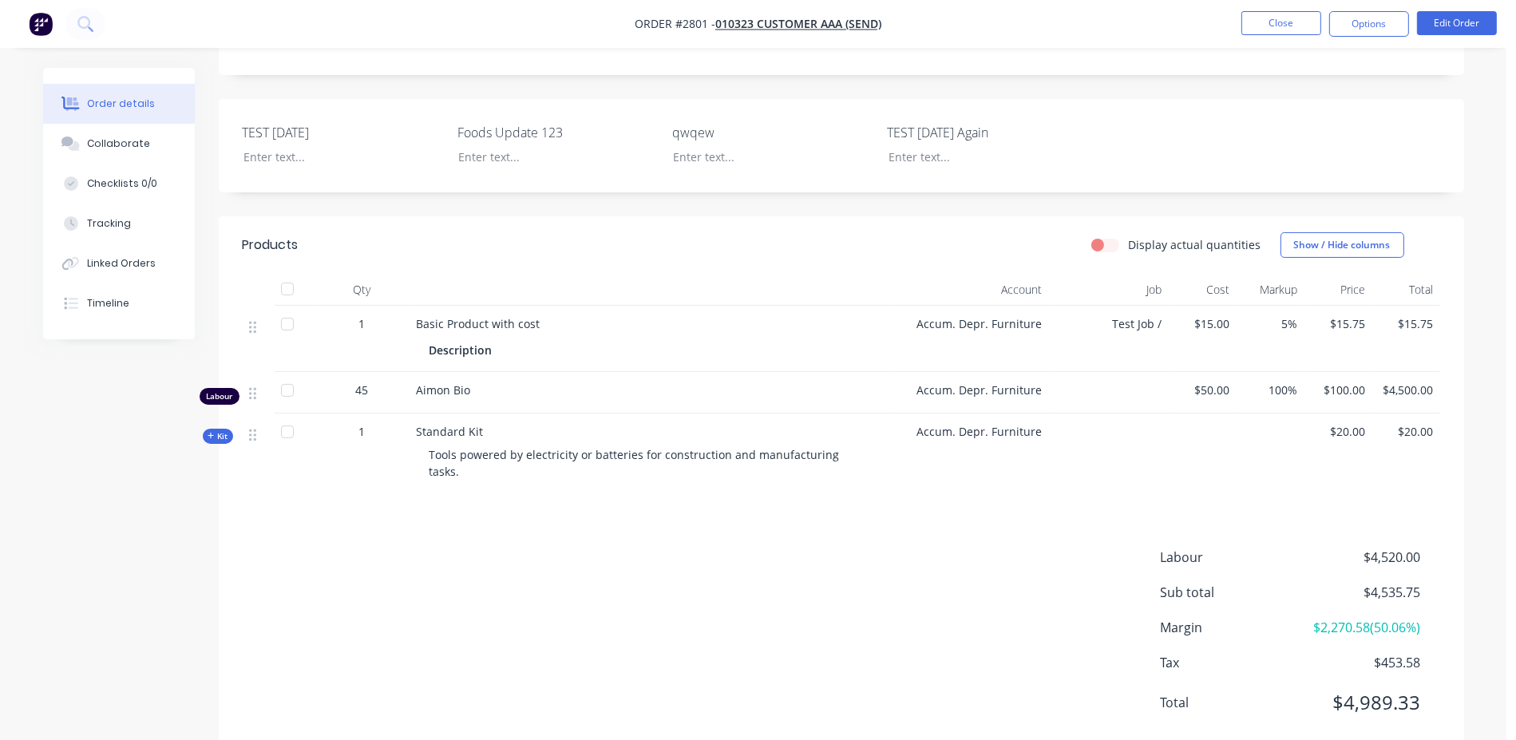
click at [224, 430] on span "Kit" at bounding box center [218, 436] width 21 height 12
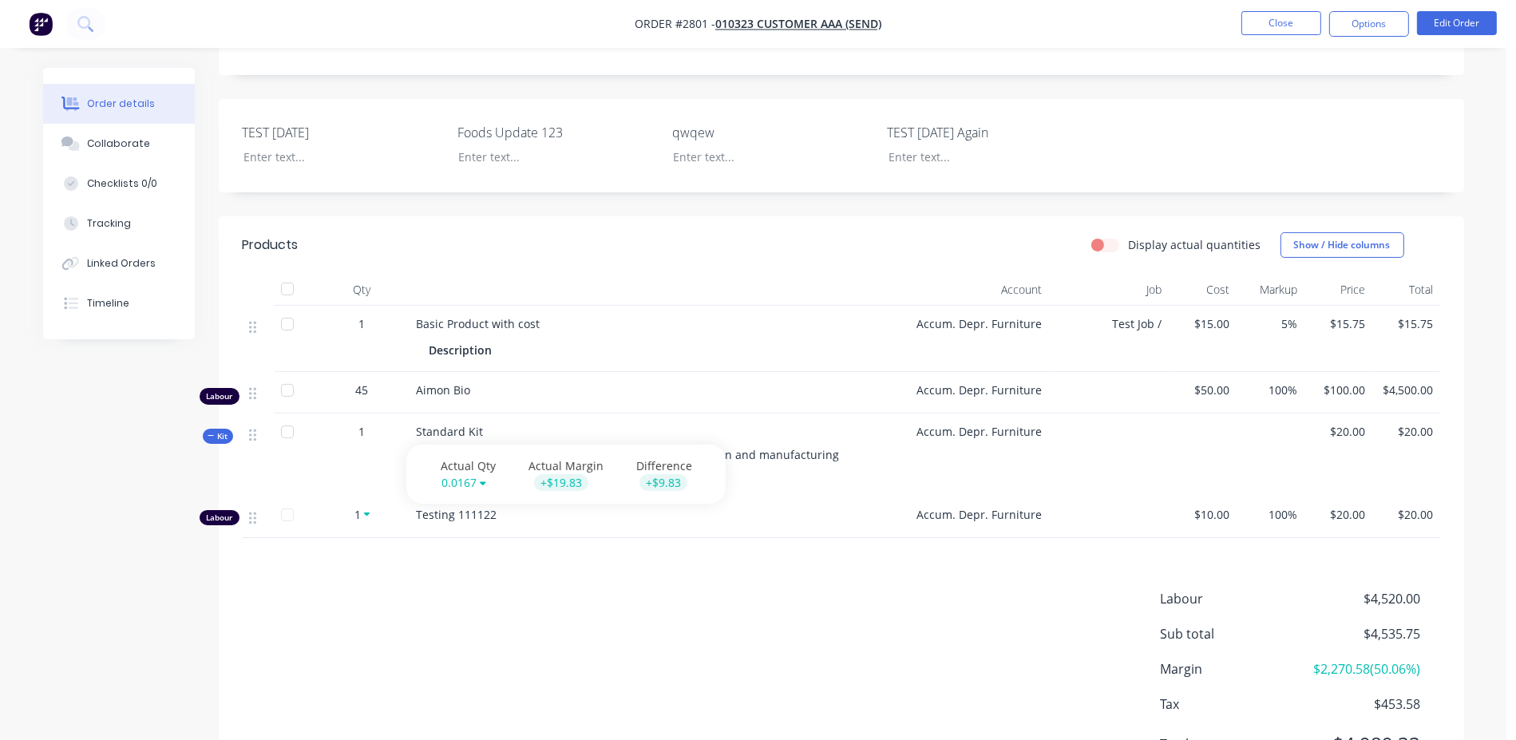
click at [896, 607] on div "Labour $4,520.00 Sub total $4,535.75 Margin $2,270.58 ( 50.06 %) Tax $453.58 To…" at bounding box center [841, 681] width 1197 height 185
click at [1129, 236] on label "Display actual quantities" at bounding box center [1195, 244] width 133 height 17
click at [1104, 236] on input "Display actual quantities" at bounding box center [1097, 243] width 13 height 15
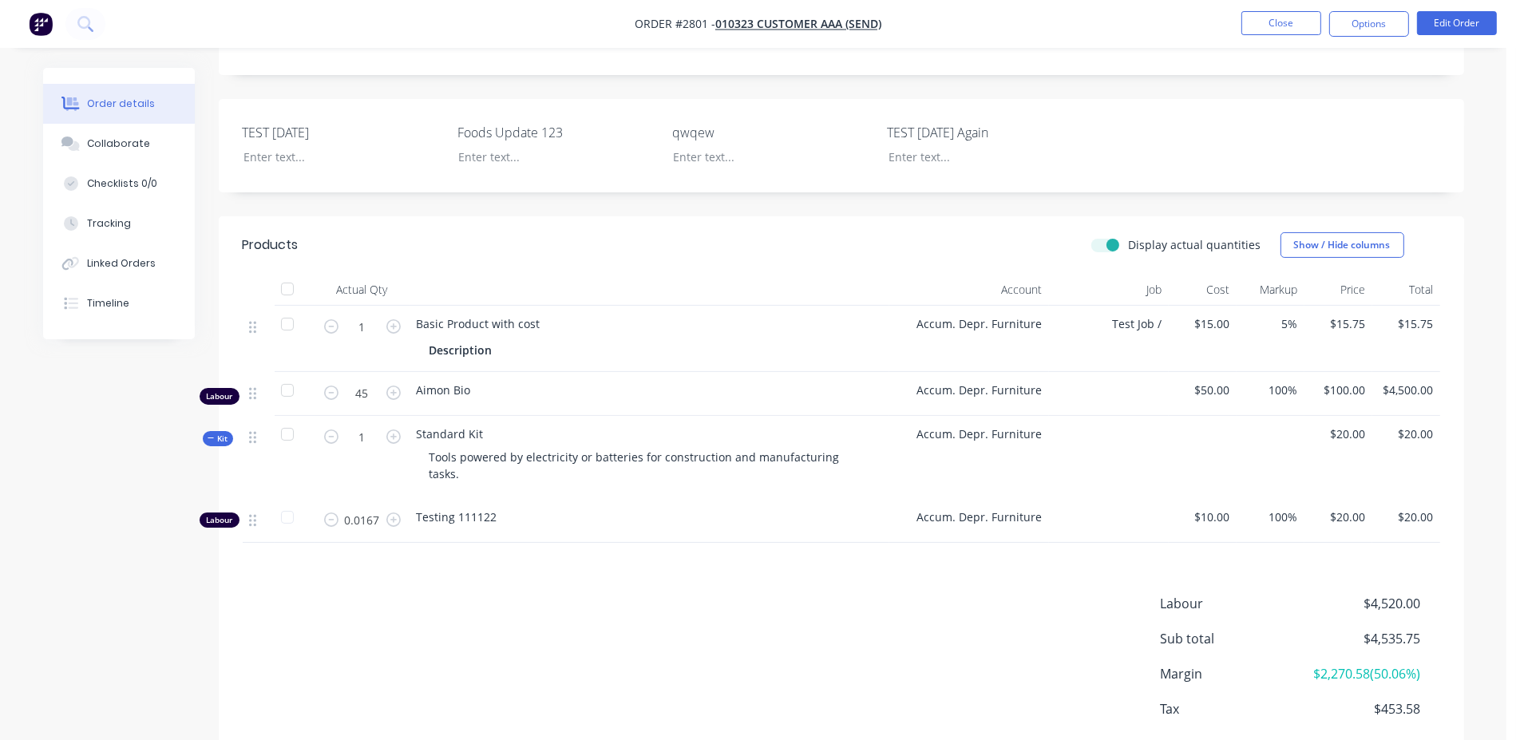
click at [1095, 232] on div "Display actual quantities Show / Hide columns" at bounding box center [967, 245] width 943 height 26
click at [1129, 236] on label "Display actual quantities" at bounding box center [1195, 244] width 133 height 17
click at [1104, 236] on input "Display actual quantities" at bounding box center [1097, 243] width 13 height 15
checkbox input "false"
click at [904, 589] on div "Labour $4,520.00 Sub total $4,535.75 Margin $2,270.58 ( 50.06 %) Tax $453.58 To…" at bounding box center [841, 681] width 1197 height 185
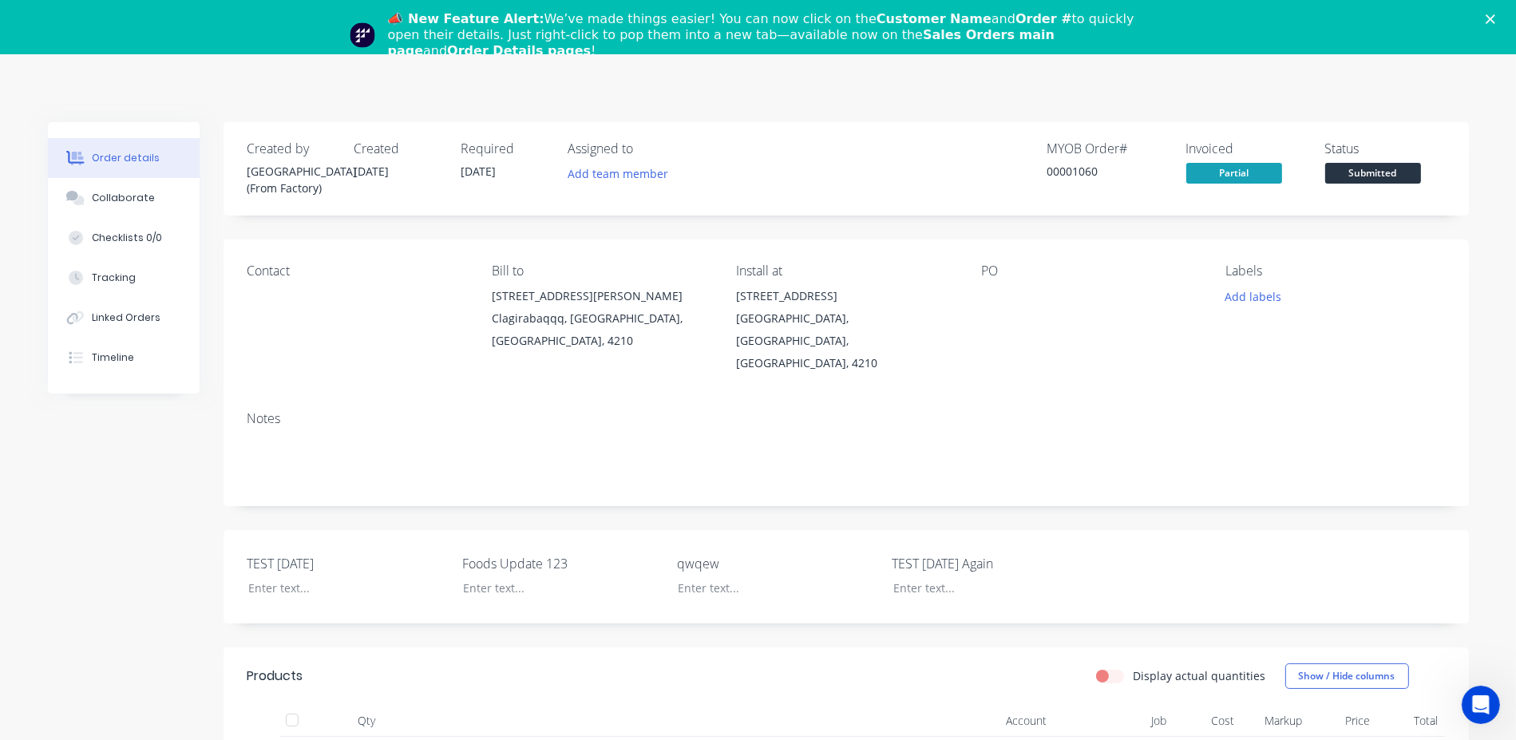
scroll to position [431, 0]
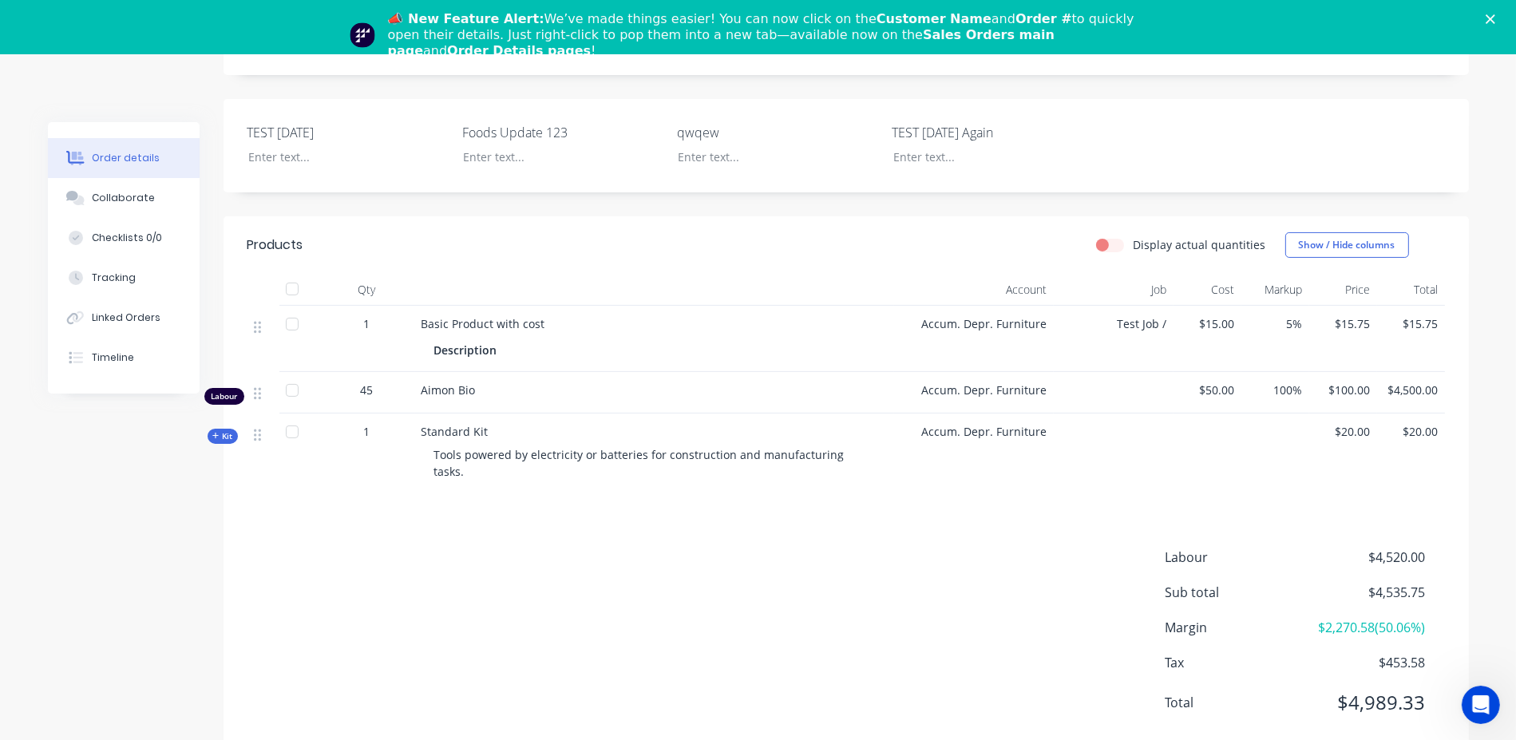
click at [223, 430] on span "Kit" at bounding box center [222, 436] width 21 height 12
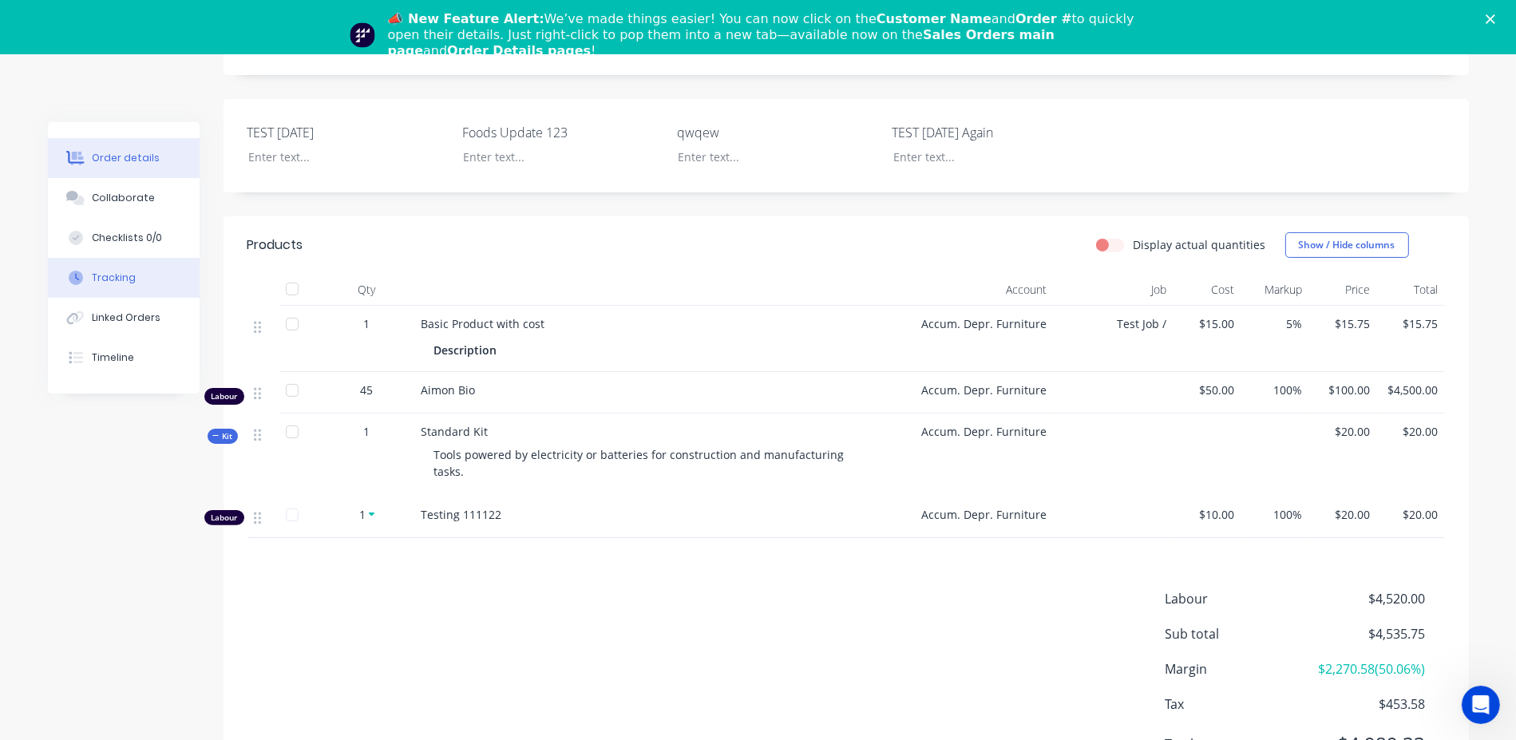
click at [143, 275] on button "Tracking" at bounding box center [124, 278] width 152 height 40
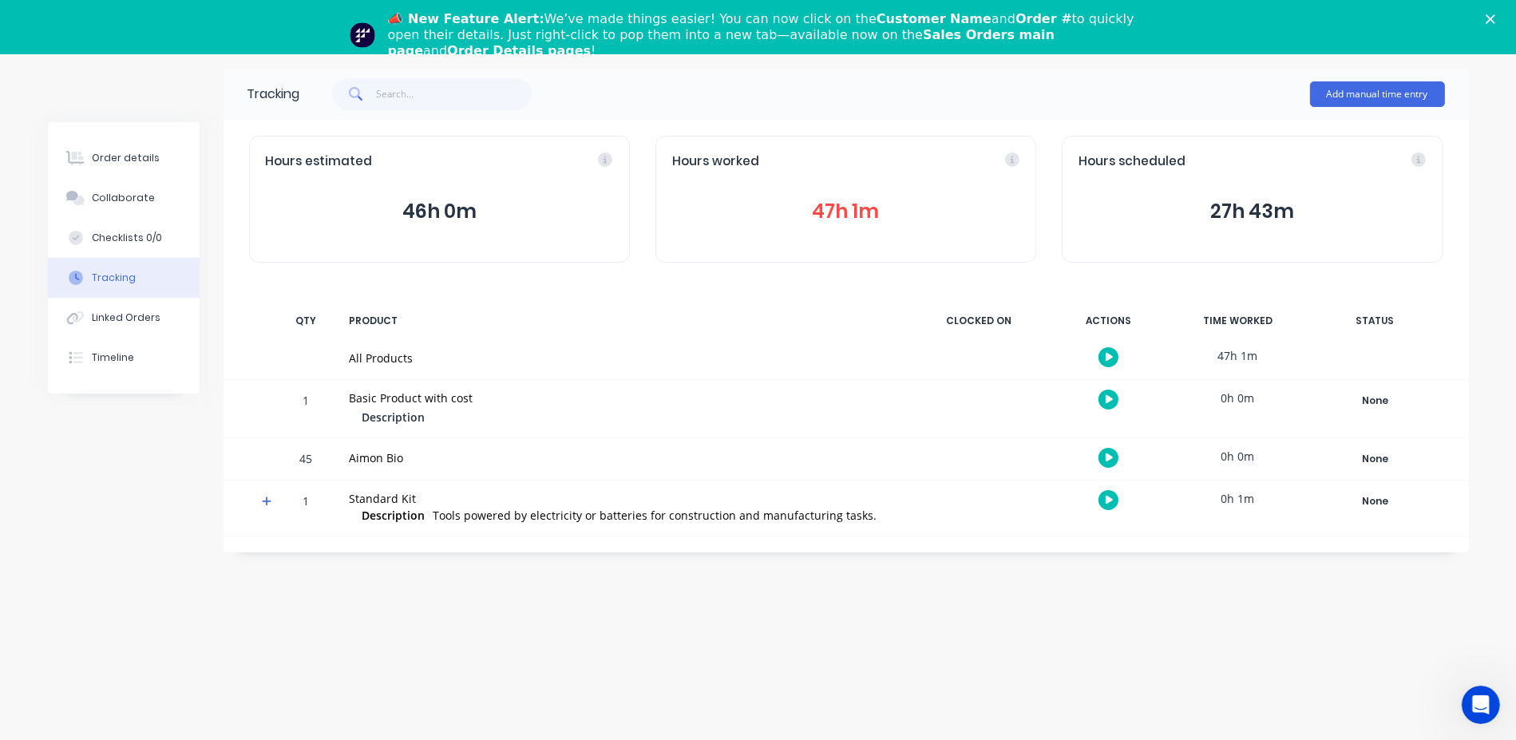
click at [263, 502] on icon at bounding box center [267, 501] width 10 height 11
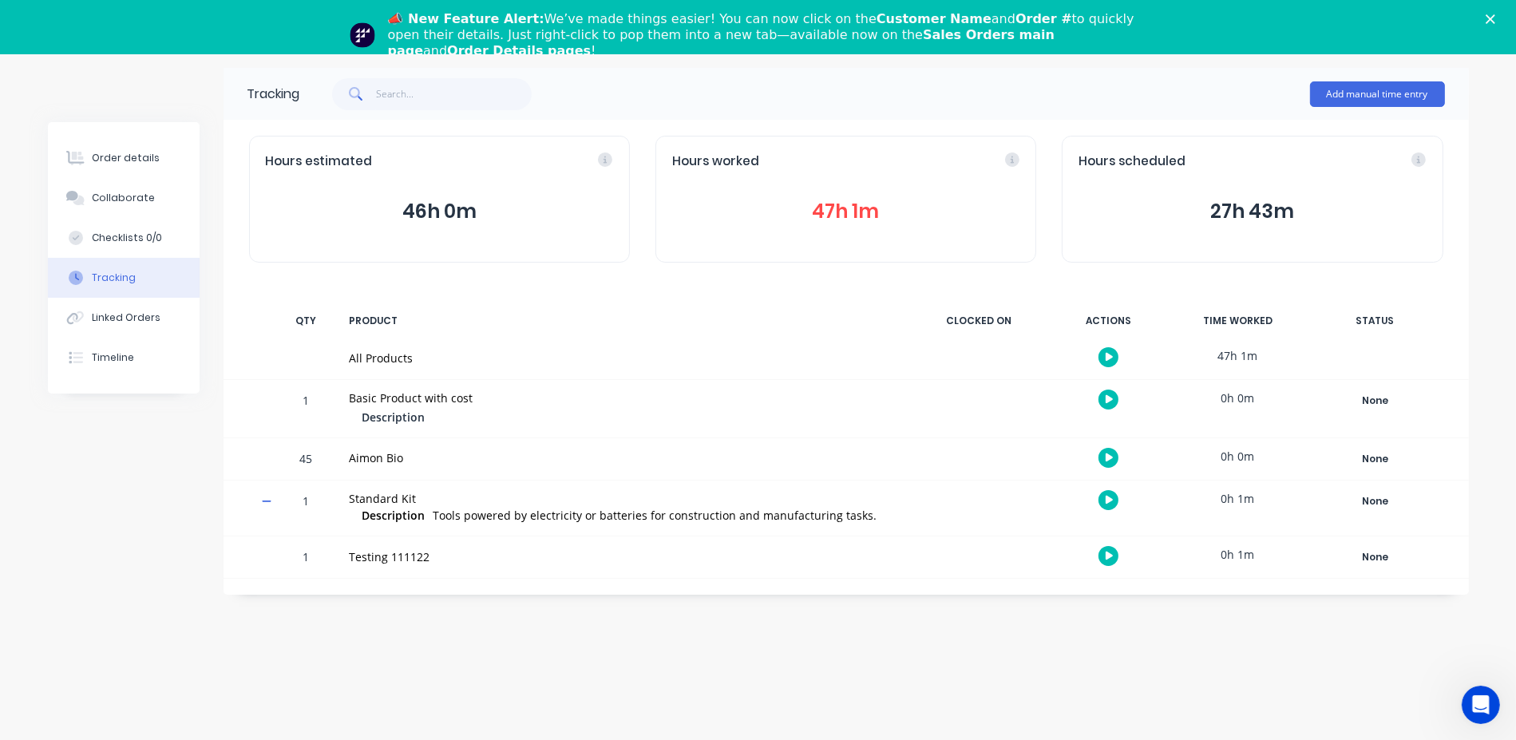
click at [847, 200] on button "47h 1m" at bounding box center [845, 211] width 347 height 30
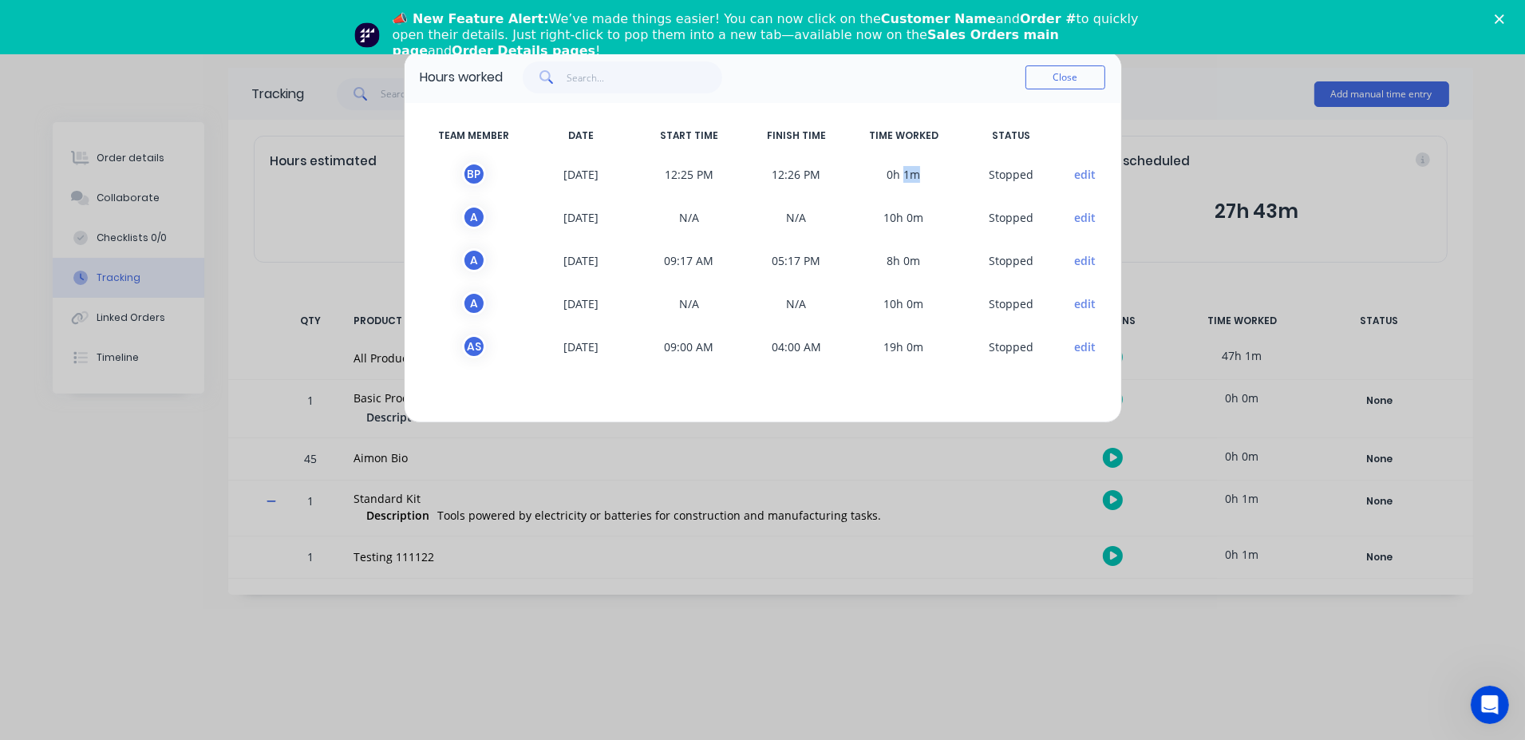
drag, startPoint x: 903, startPoint y: 177, endPoint x: 946, endPoint y: 173, distance: 43.3
click at [946, 173] on span "0h 1m" at bounding box center [904, 174] width 108 height 24
click at [921, 176] on span "0h 1m" at bounding box center [904, 174] width 108 height 24
click at [892, 172] on span "0h 1m" at bounding box center [904, 174] width 108 height 24
drag, startPoint x: 894, startPoint y: 175, endPoint x: 943, endPoint y: 176, distance: 49.5
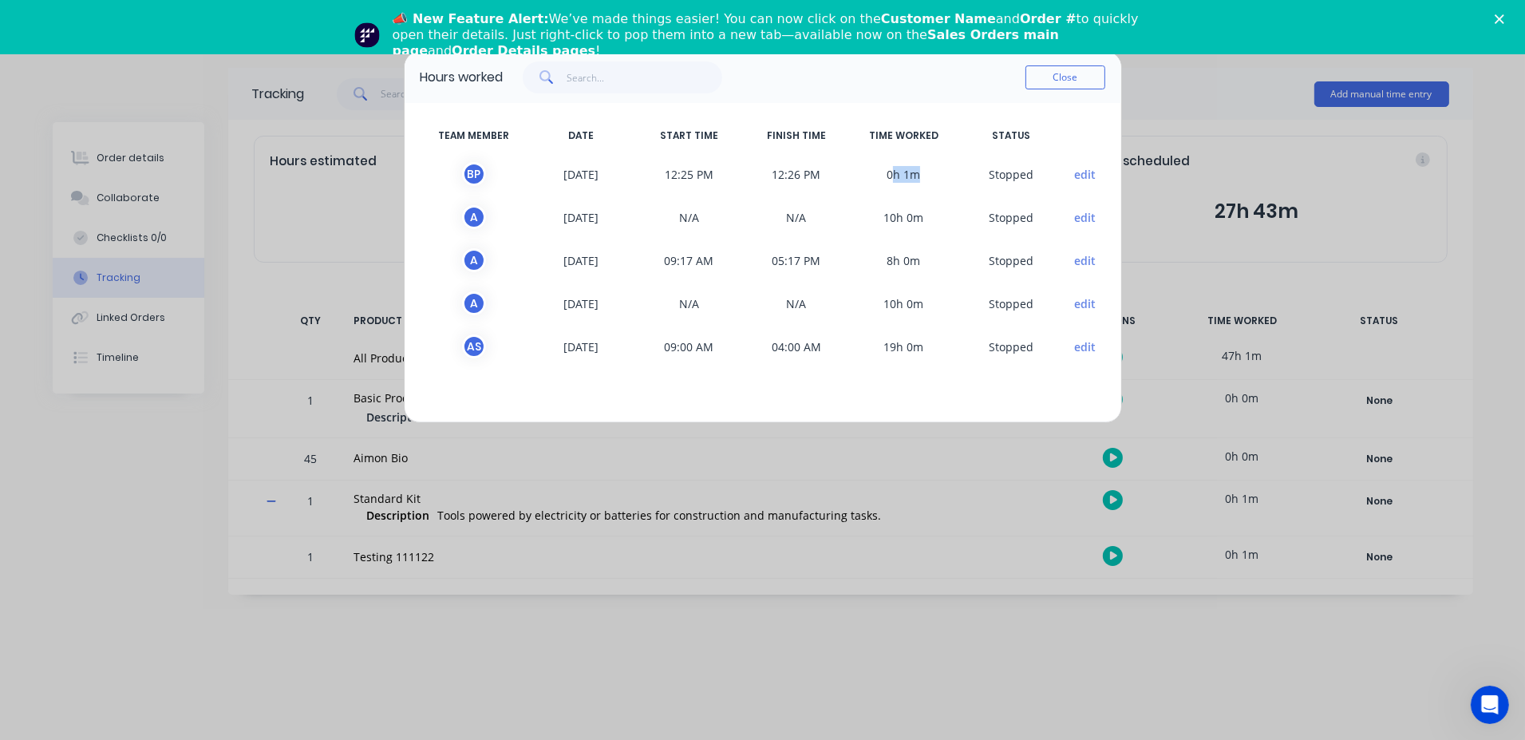
click at [943, 176] on span "0h 1m" at bounding box center [904, 174] width 108 height 24
click at [1075, 178] on button "edit" at bounding box center [1085, 174] width 22 height 17
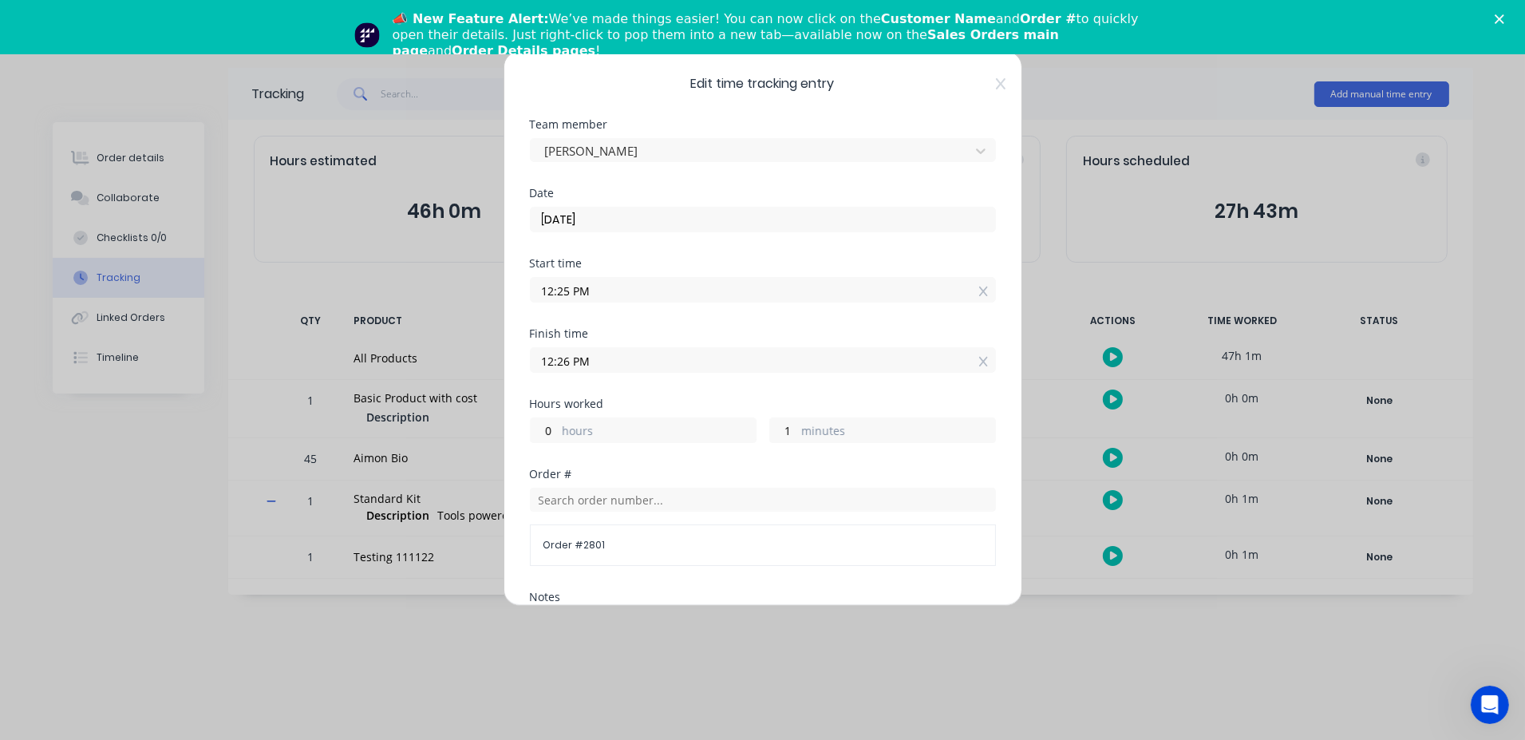
click at [611, 285] on input "12:25 PM" at bounding box center [763, 290] width 465 height 24
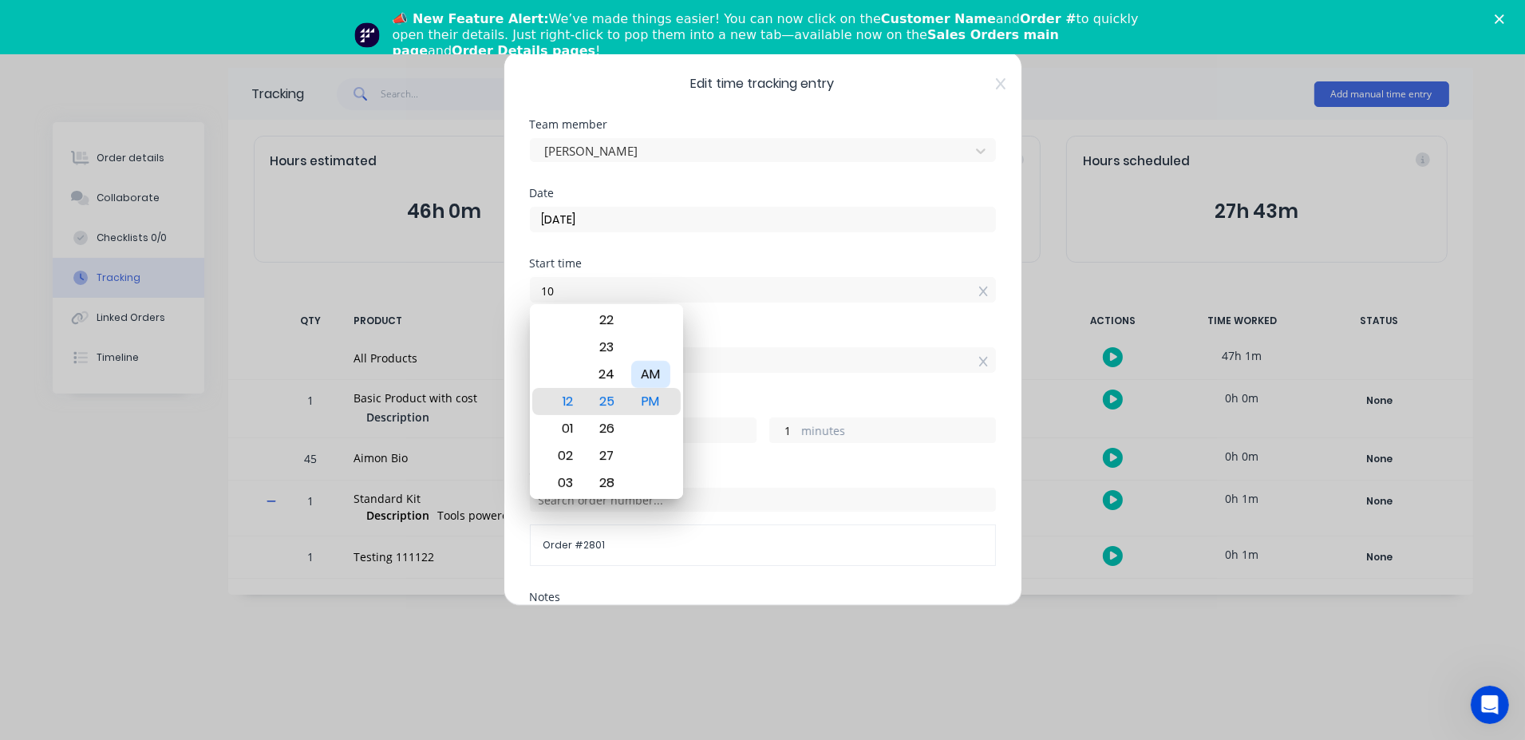
type input "10:00 AM"
type input "2"
click at [652, 378] on div "AM" at bounding box center [650, 374] width 39 height 27
click at [733, 313] on div "Start time 10:00 AM" at bounding box center [763, 293] width 466 height 70
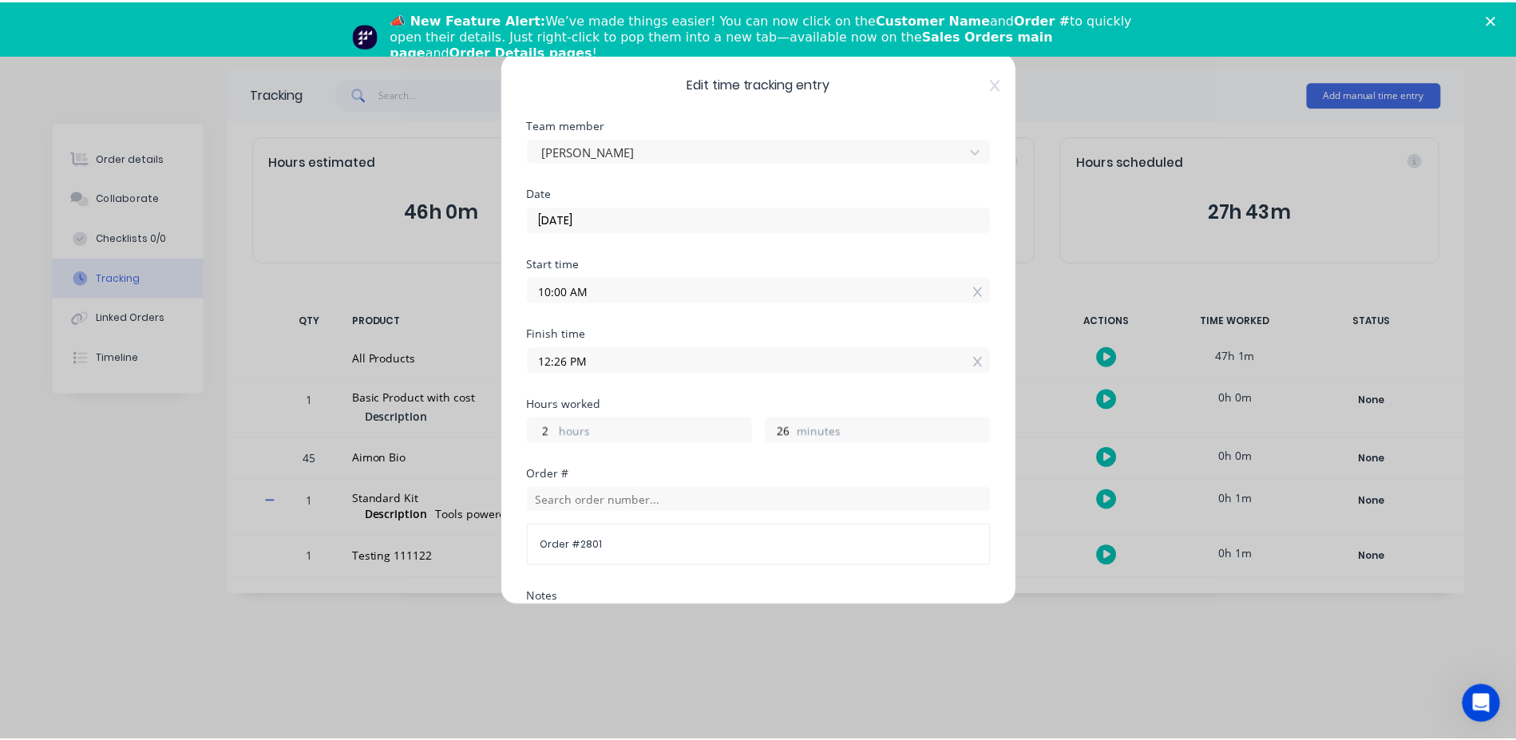
scroll to position [284, 0]
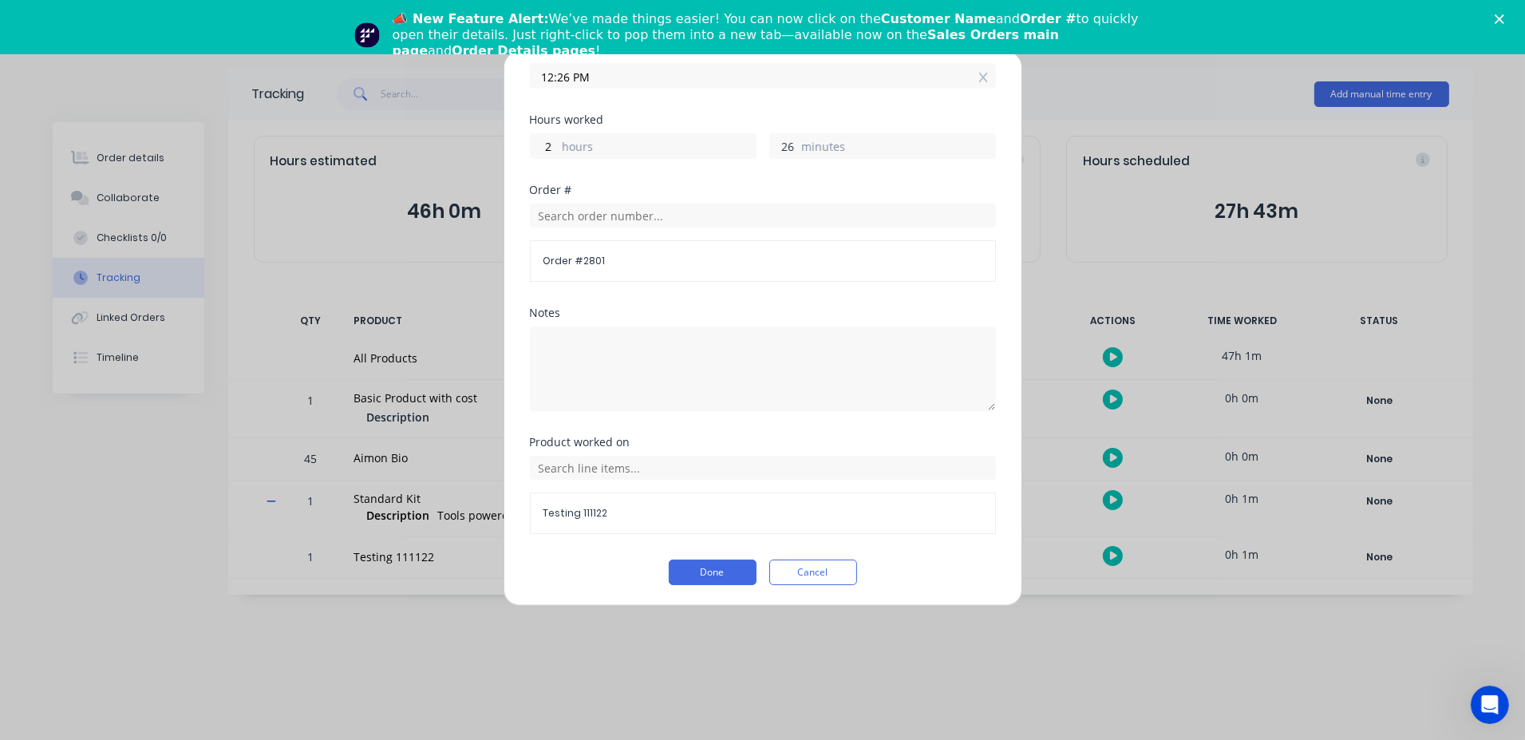
click at [784, 144] on input "26" at bounding box center [784, 146] width 28 height 24
click at [789, 144] on input "26" at bounding box center [784, 146] width 28 height 24
type input "2"
type input "12:00 PM"
click at [791, 117] on div "Hours worked" at bounding box center [763, 119] width 466 height 11
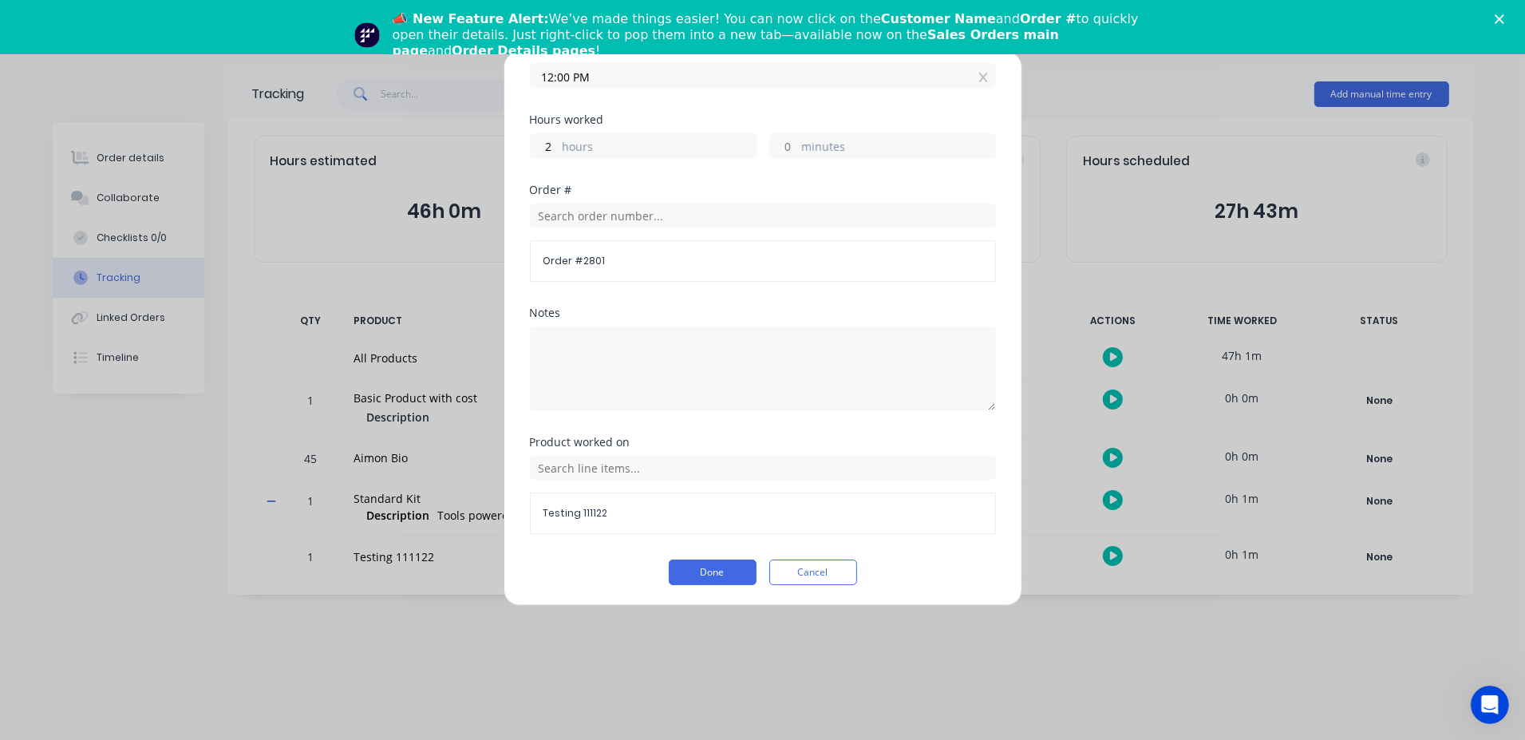
click at [698, 552] on div "Product worked on Testing 111122" at bounding box center [763, 498] width 466 height 123
click at [698, 568] on button "Done" at bounding box center [713, 573] width 88 height 26
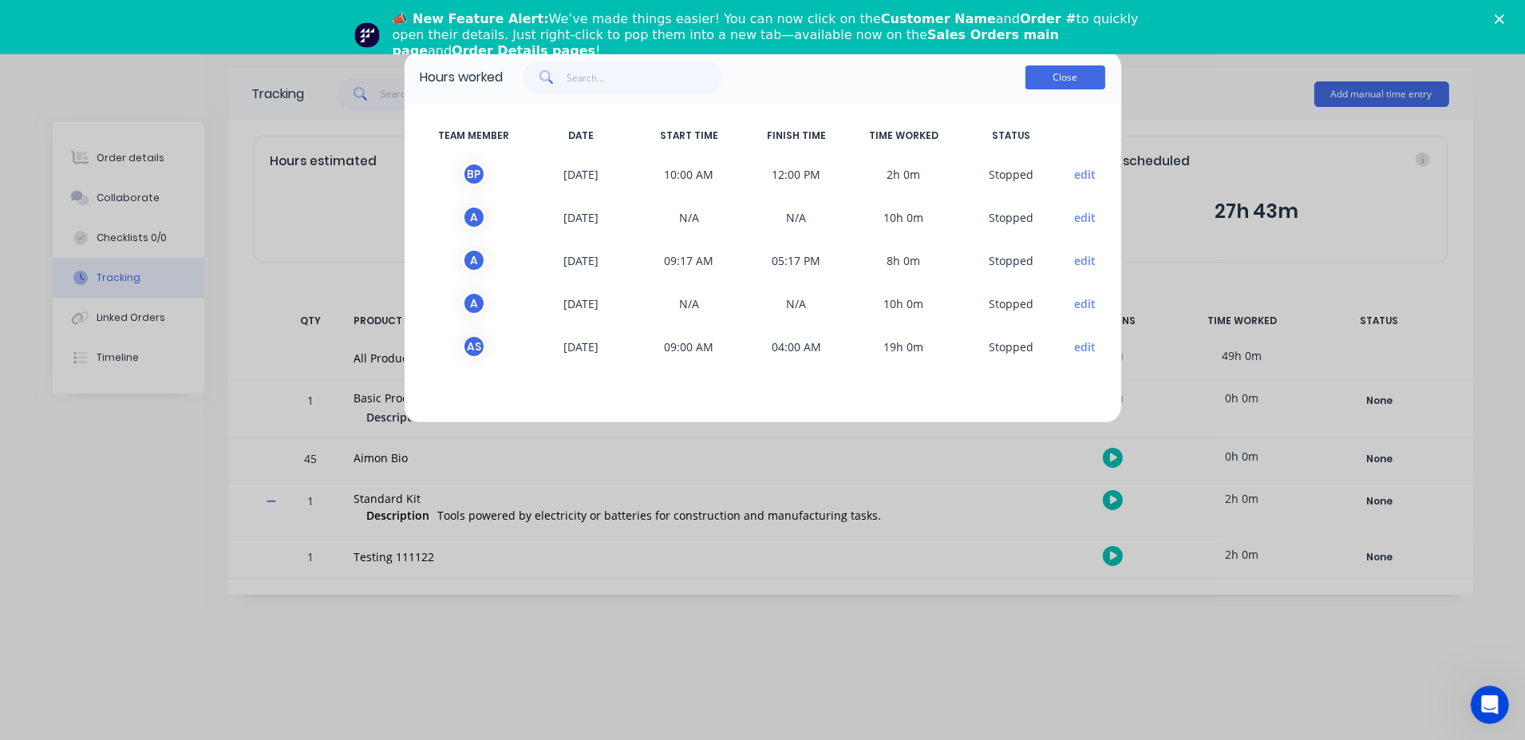
click at [1043, 69] on button "Close" at bounding box center [1066, 77] width 80 height 24
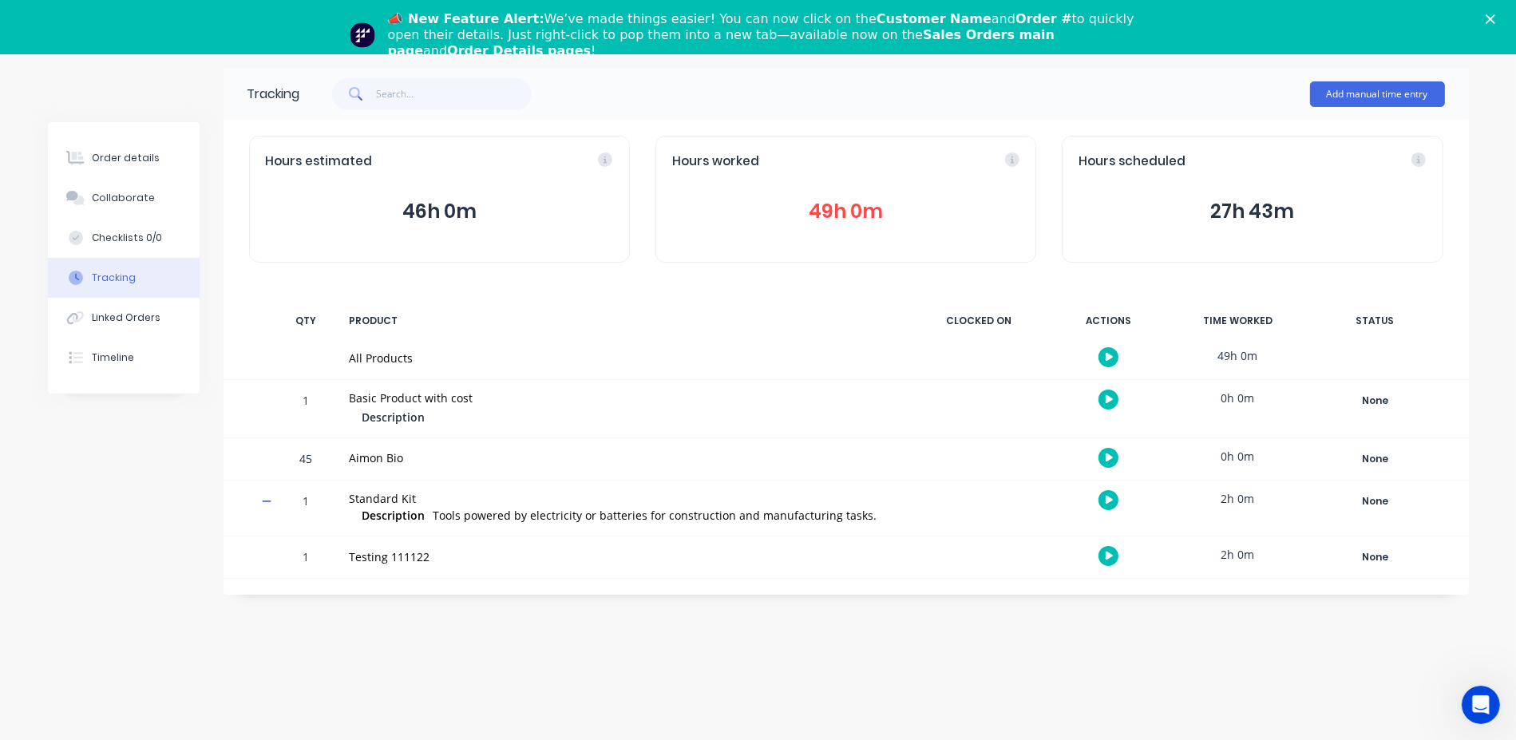
click at [134, 151] on div "Order details" at bounding box center [126, 158] width 68 height 14
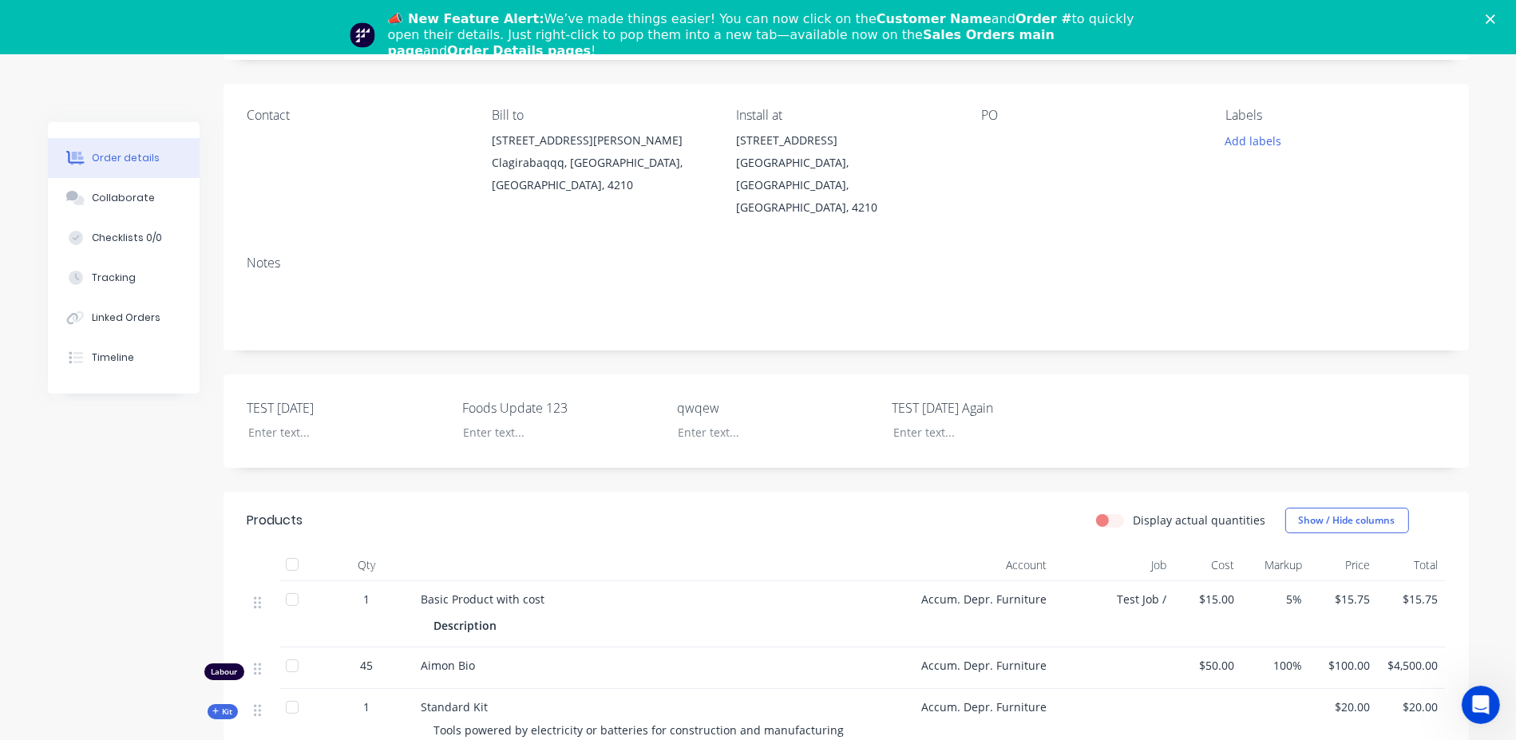
scroll to position [431, 0]
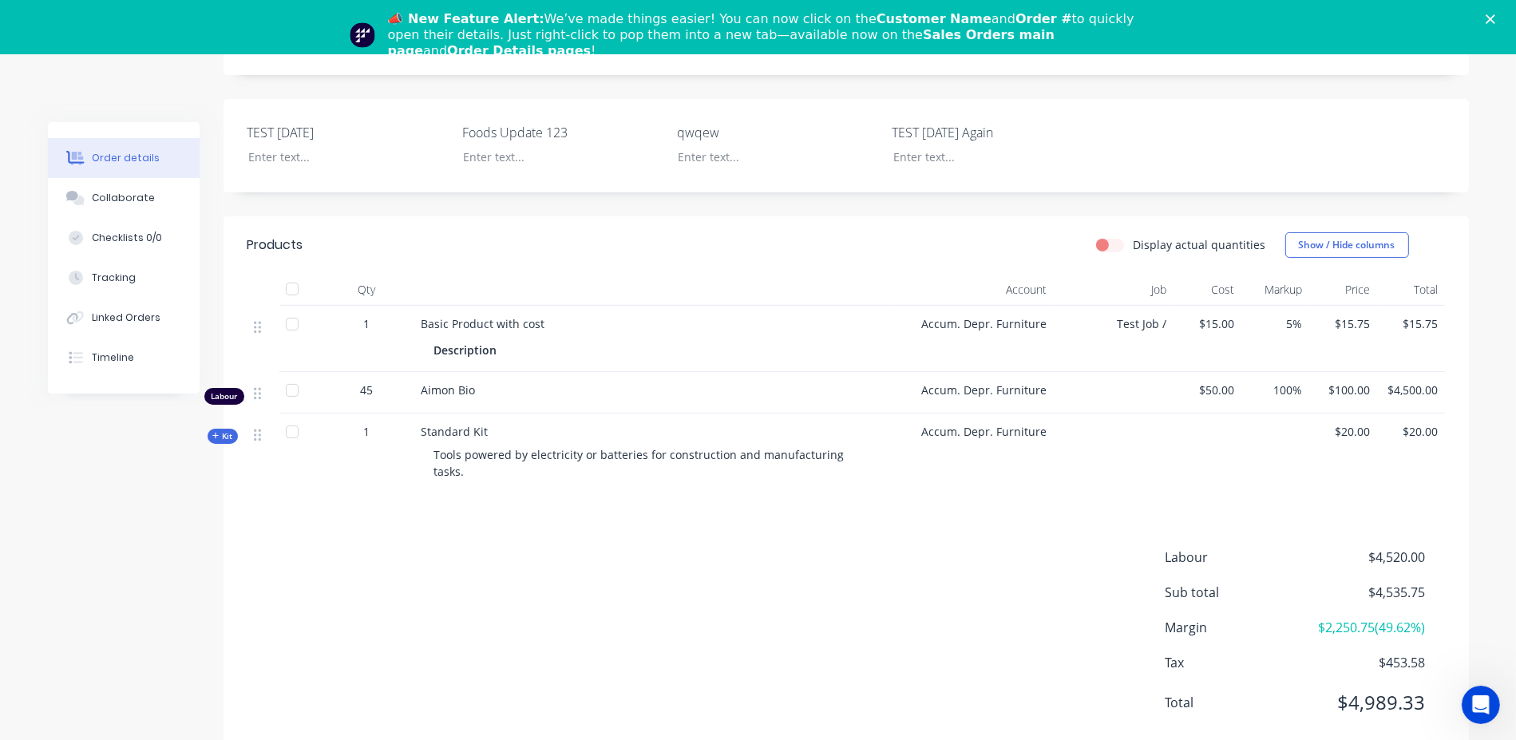
click at [217, 432] on icon at bounding box center [215, 436] width 7 height 8
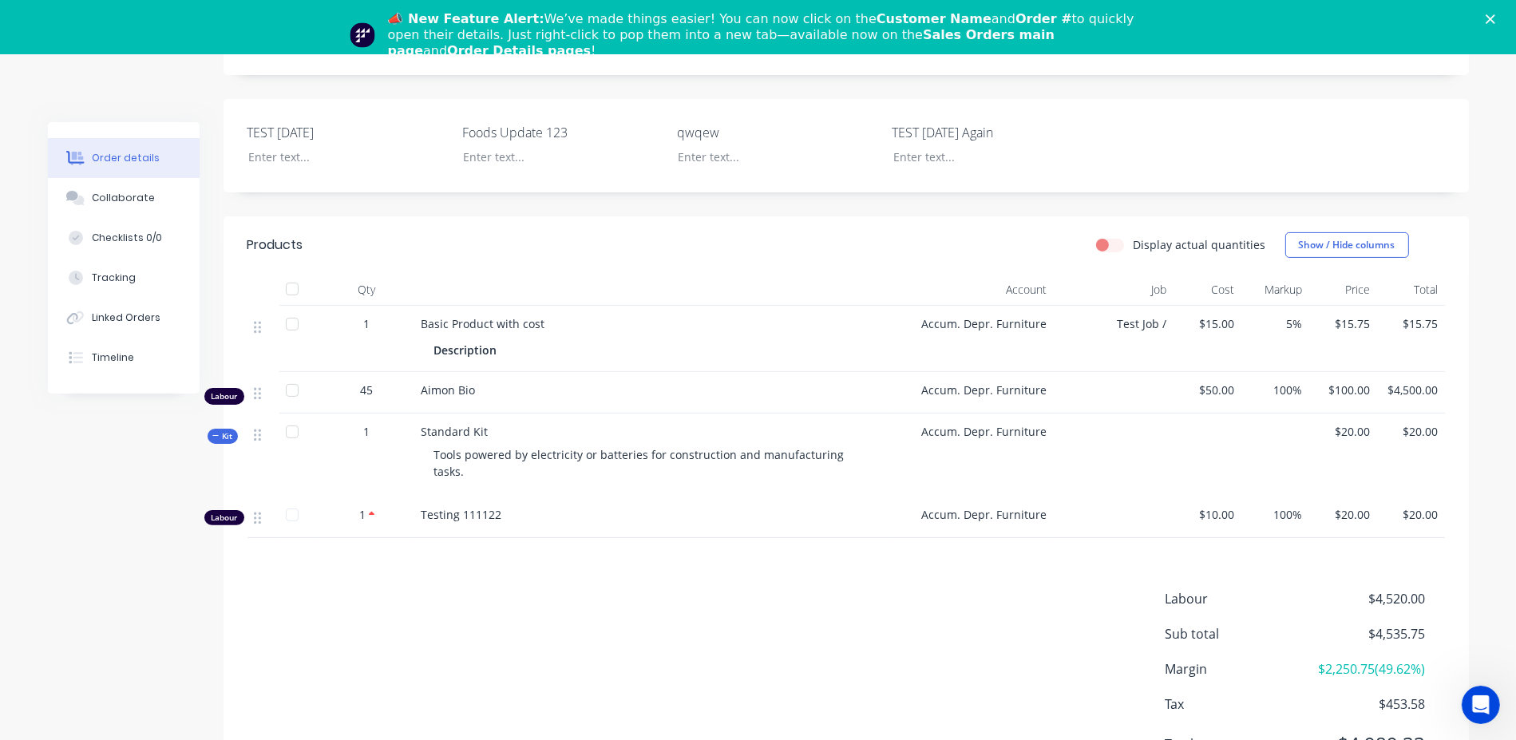
click at [226, 510] on div "Labour" at bounding box center [224, 517] width 40 height 15
click at [350, 694] on div "Labour $4,520.00 Sub total $4,535.75 Margin $2,250.75 ( 49.62 %) Tax $453.58 To…" at bounding box center [845, 681] width 1197 height 185
click at [133, 274] on button "Tracking" at bounding box center [124, 278] width 152 height 40
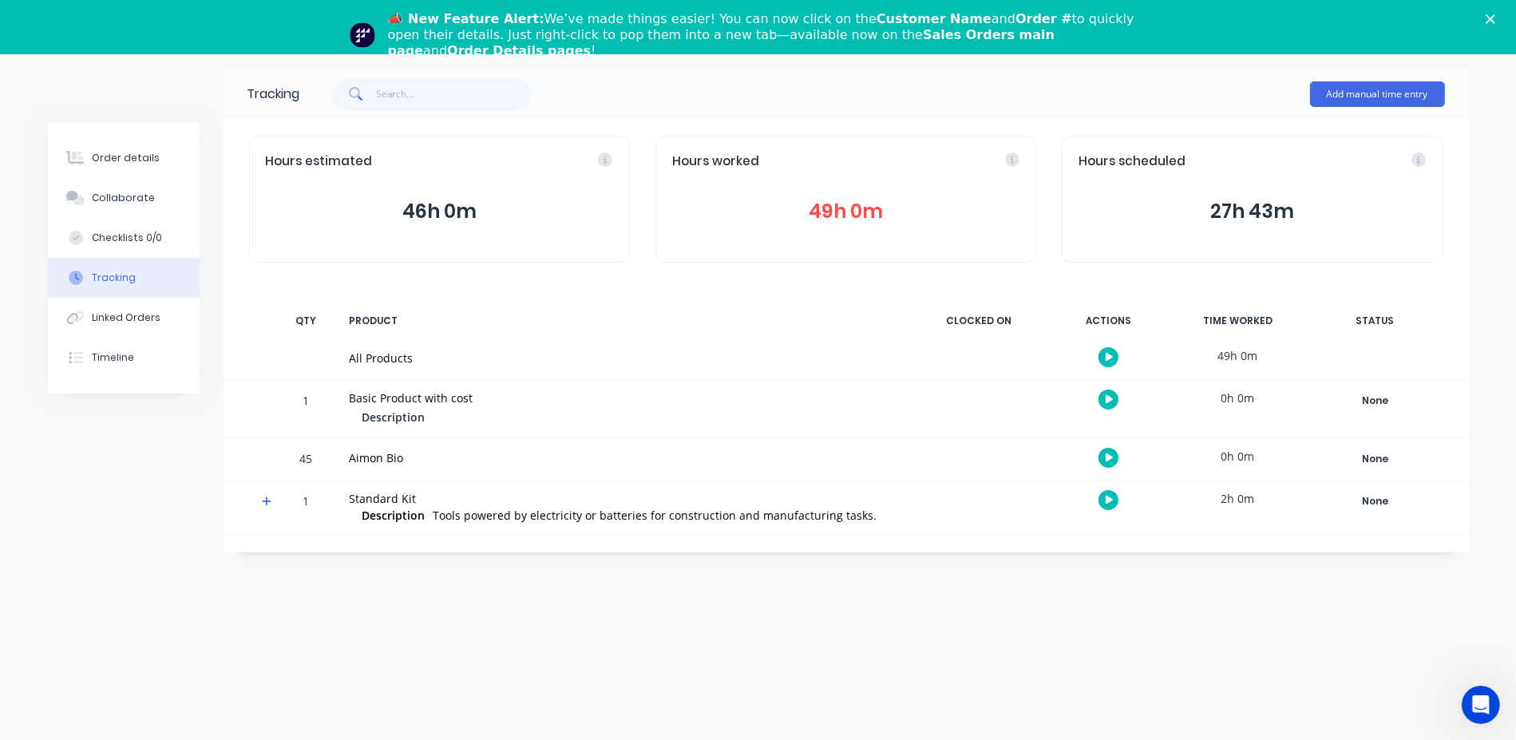
scroll to position [54, 0]
click at [263, 501] on icon at bounding box center [267, 501] width 10 height 10
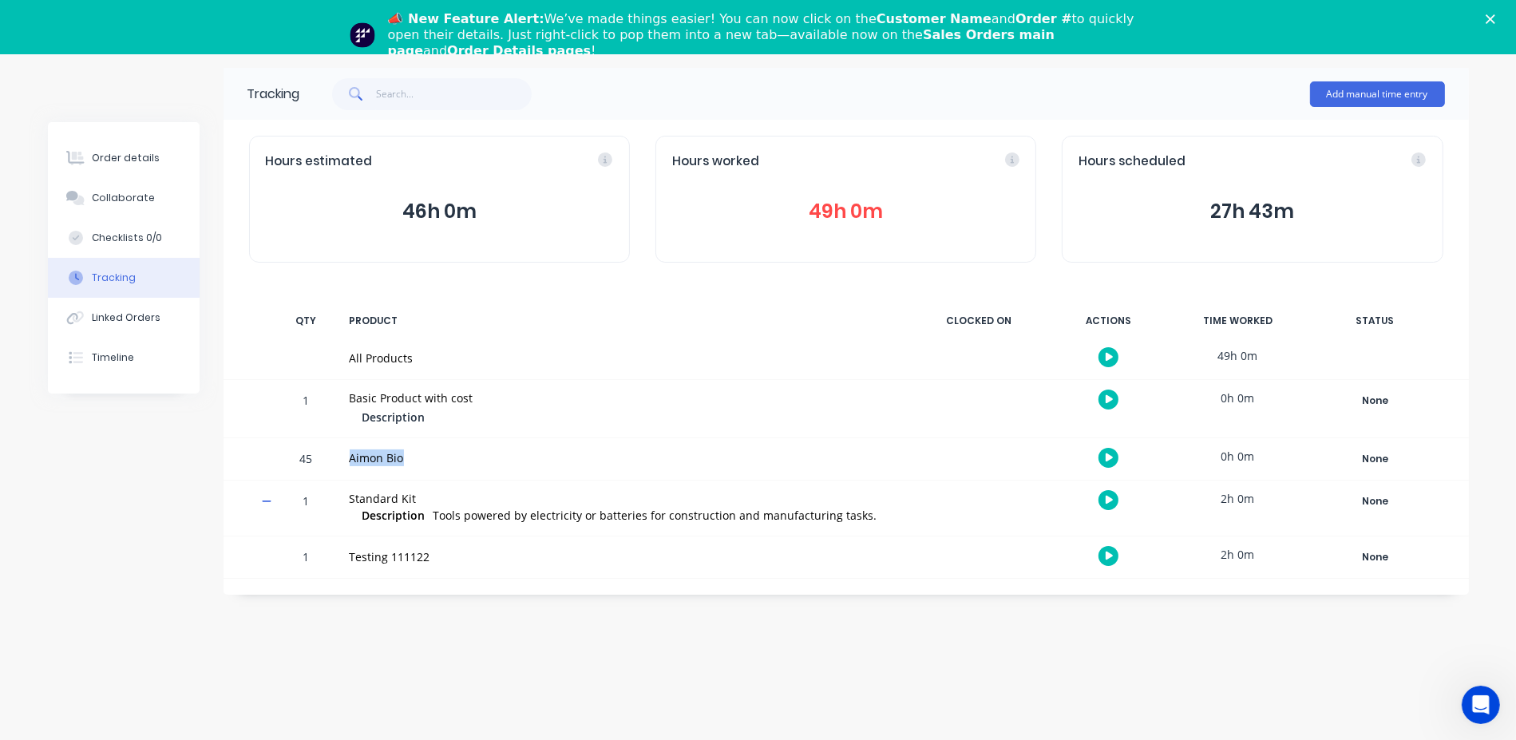
drag, startPoint x: 341, startPoint y: 460, endPoint x: 684, endPoint y: 621, distance: 379.2
click at [429, 457] on div "Aimon Bio" at bounding box center [625, 459] width 570 height 42
click at [721, 632] on div "Order details Collaborate Checklists 0/0 Tracking Linked Orders Timeline Order …" at bounding box center [758, 370] width 1516 height 740
click at [1087, 613] on div "Order details Collaborate Checklists 0/0 Tracking Linked Orders Timeline Order …" at bounding box center [758, 370] width 1516 height 740
click at [1106, 454] on icon "button" at bounding box center [1110, 457] width 8 height 9
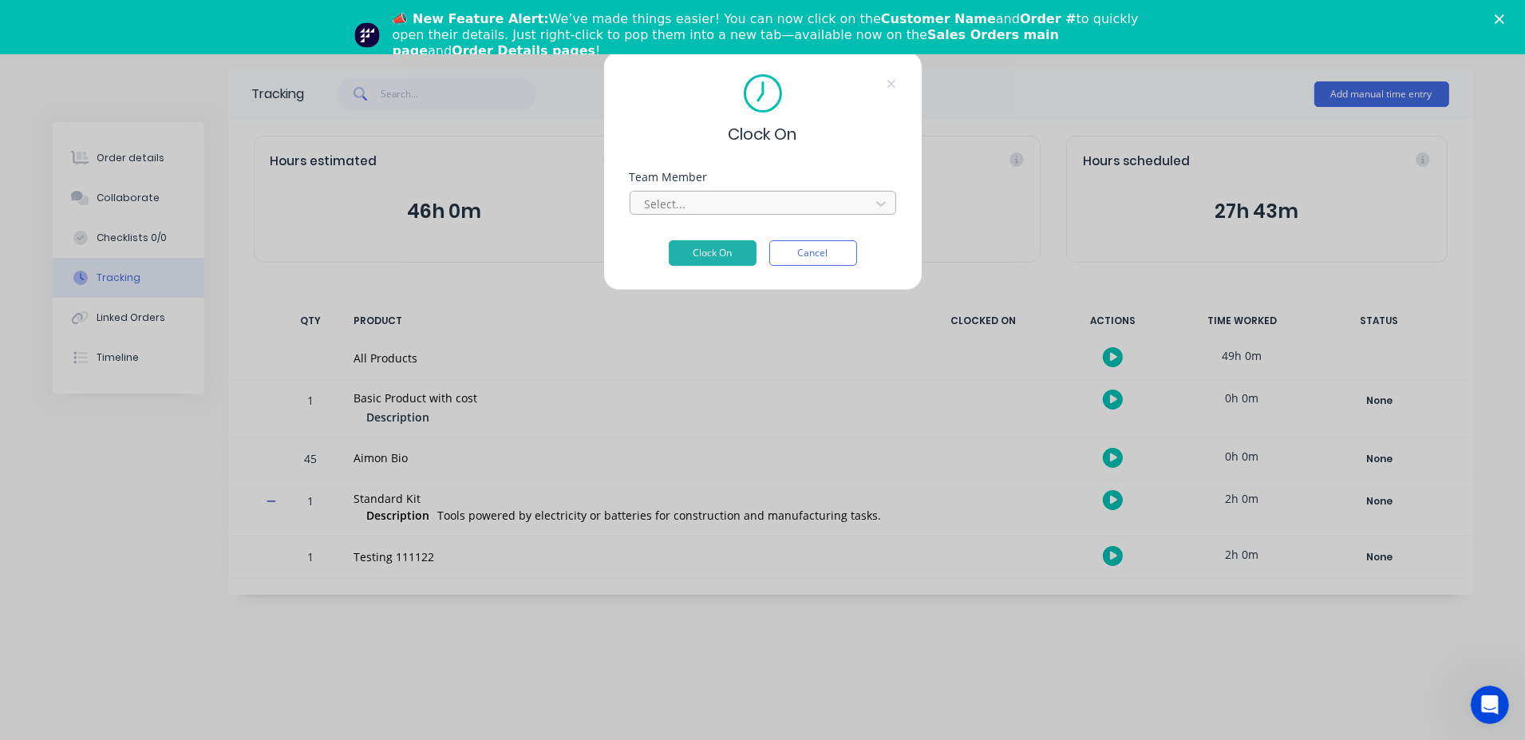
click at [708, 194] on div at bounding box center [752, 204] width 219 height 20
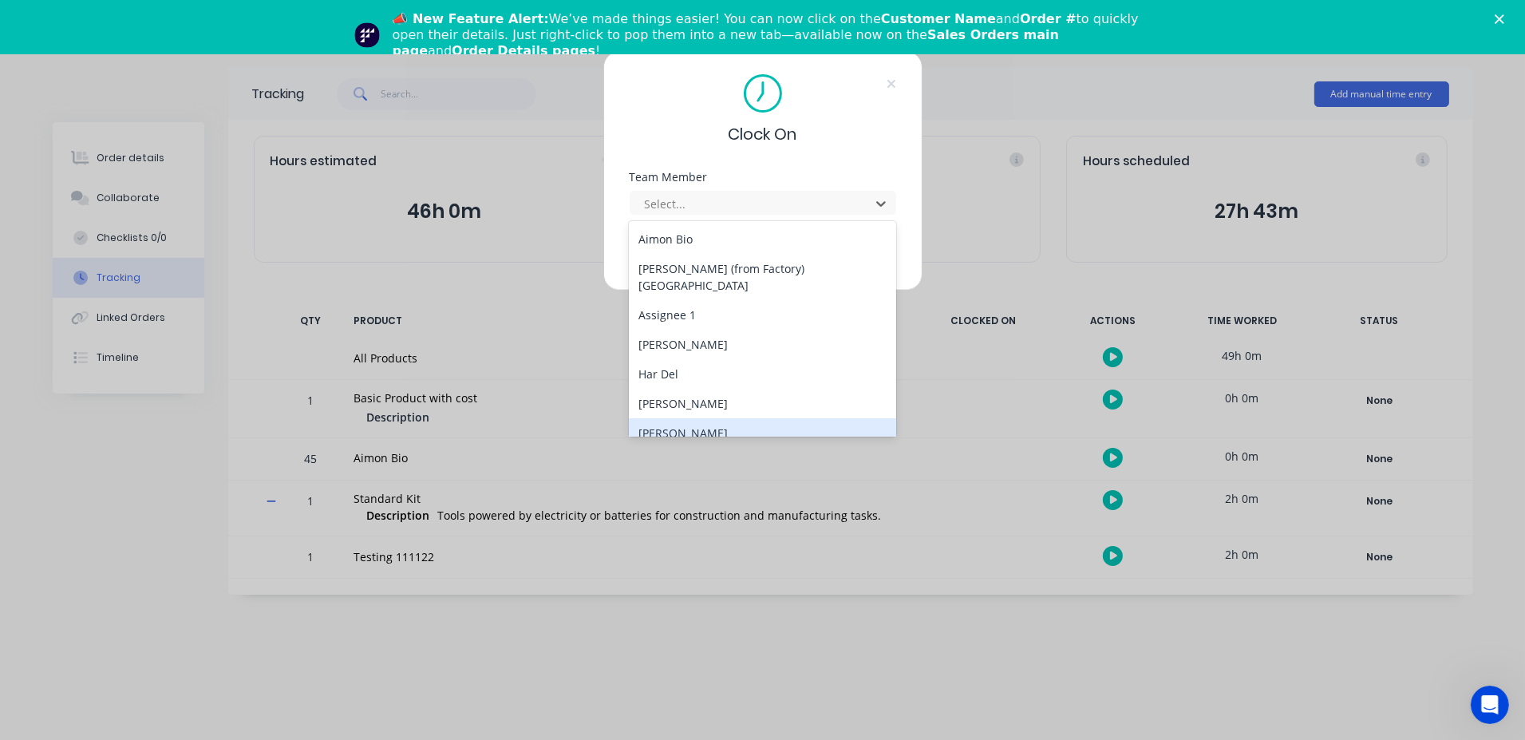
click at [721, 418] on div "[PERSON_NAME]" at bounding box center [762, 433] width 267 height 30
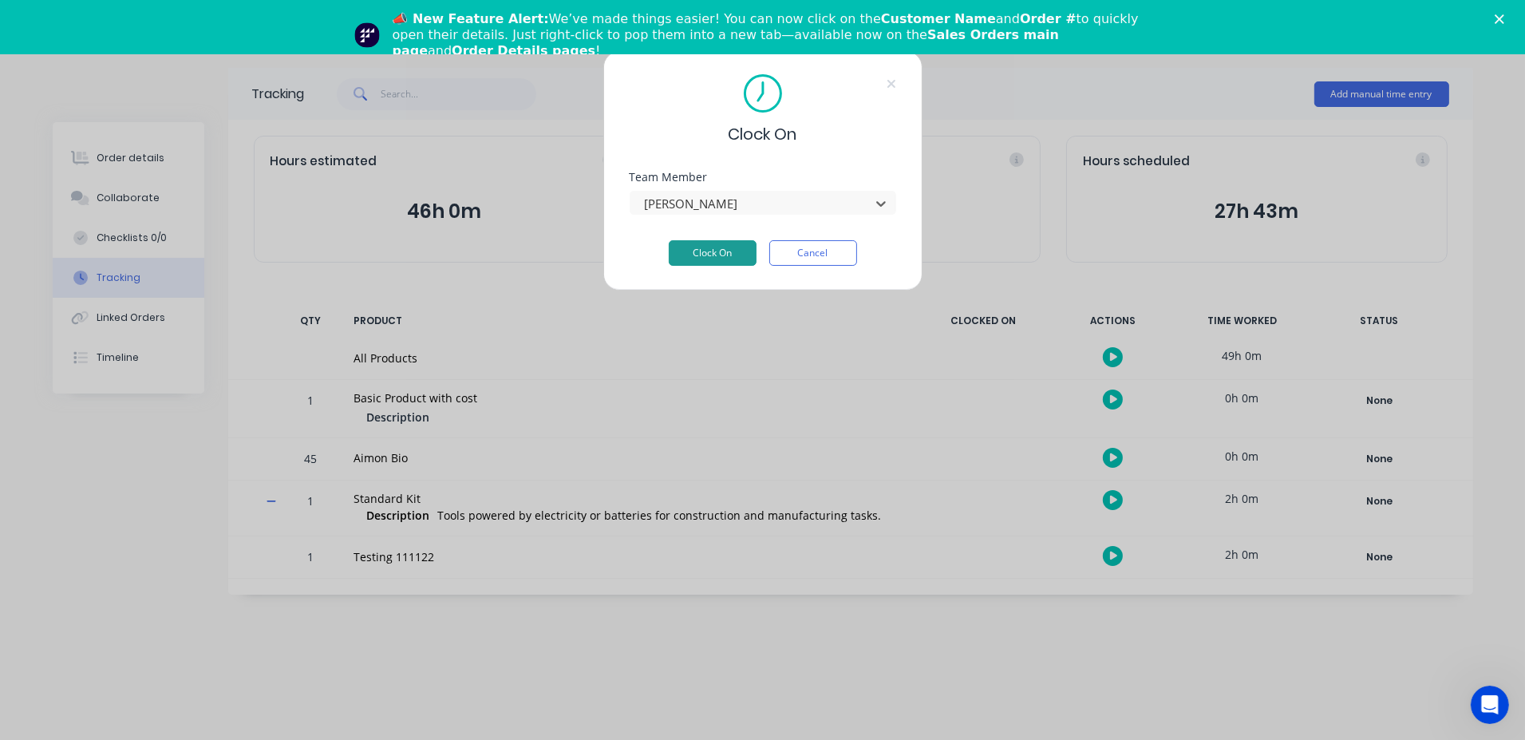
click at [692, 245] on button "Clock On" at bounding box center [713, 253] width 88 height 26
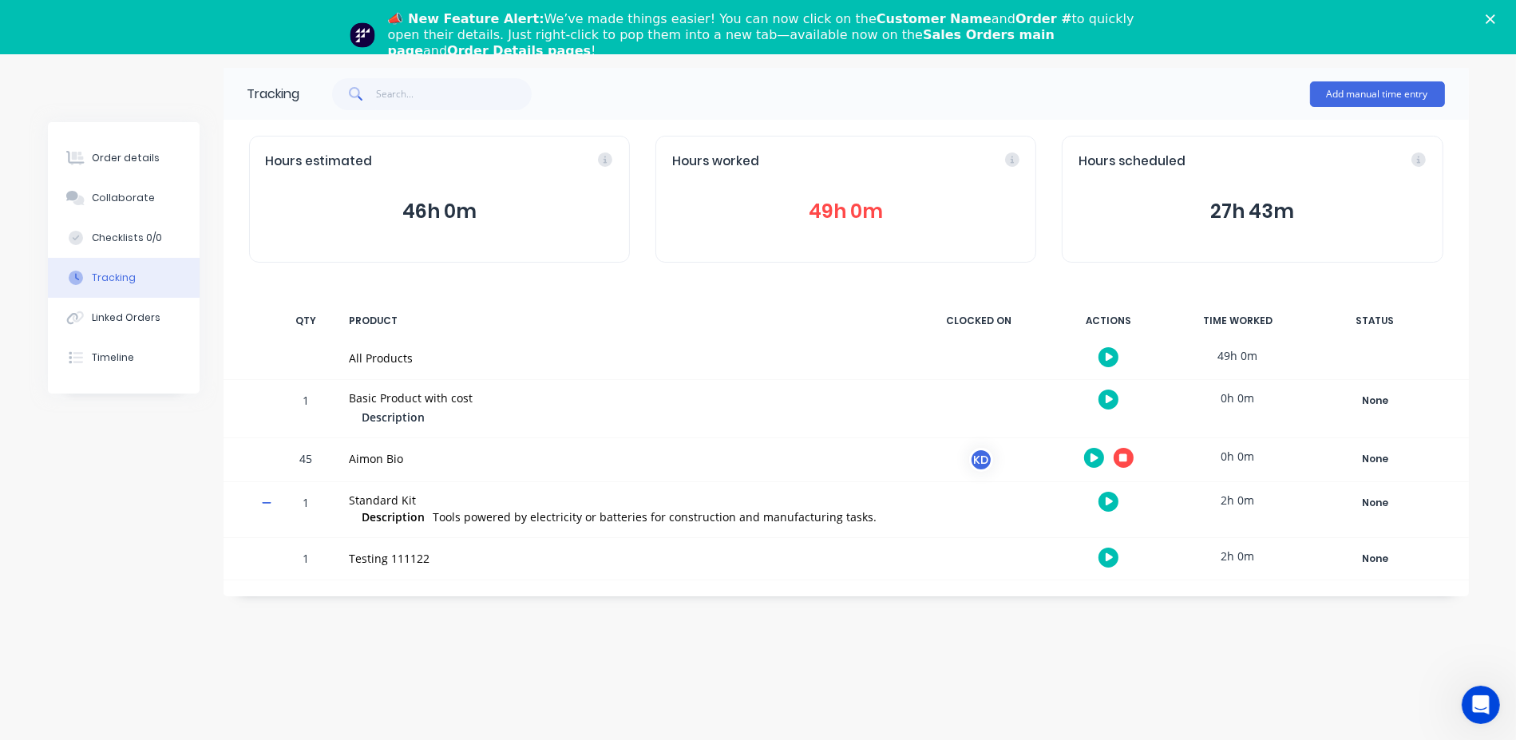
click at [874, 666] on div "Order details Collaborate Checklists 0/0 Tracking Linked Orders Timeline Order …" at bounding box center [758, 370] width 1516 height 740
click at [1127, 457] on button "button" at bounding box center [1124, 458] width 20 height 20
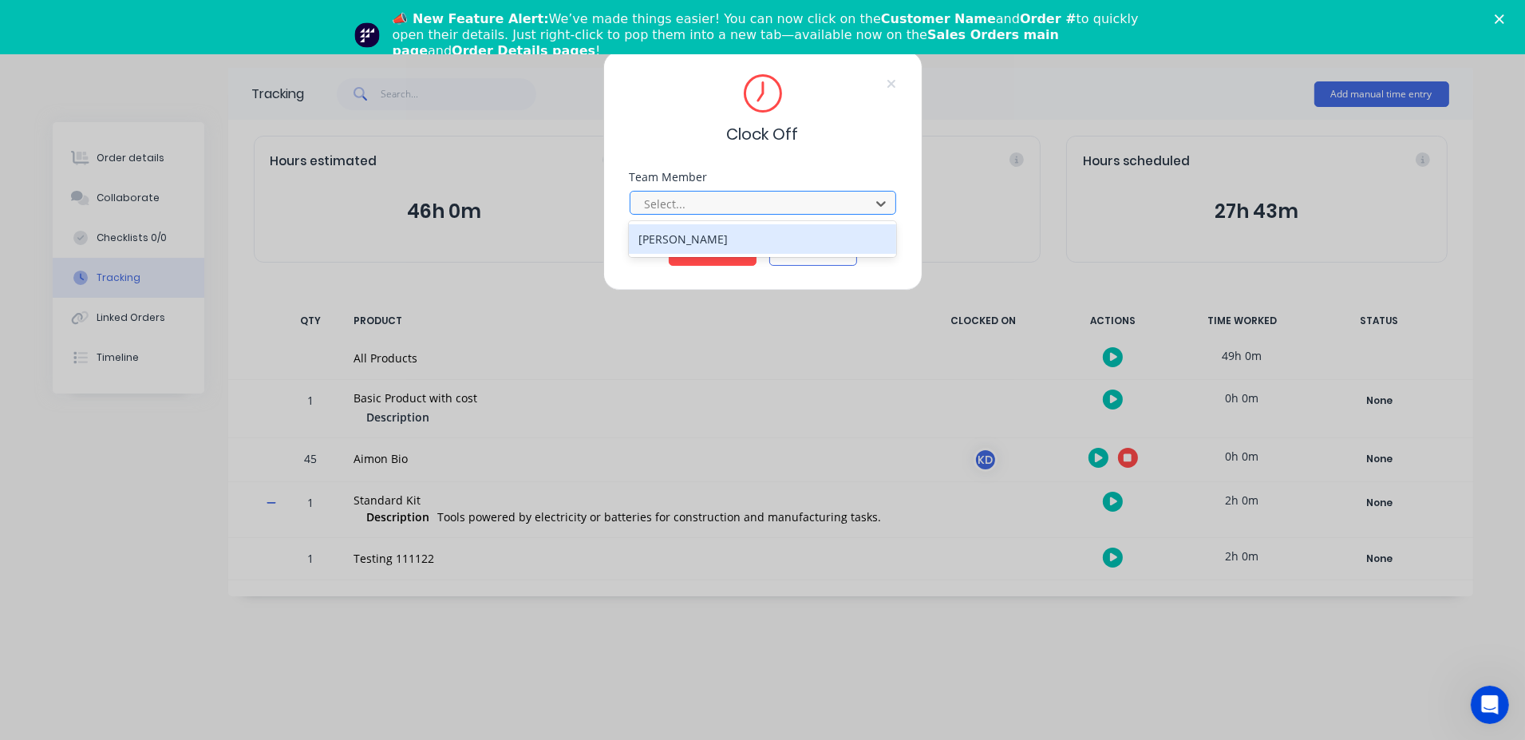
drag, startPoint x: 726, startPoint y: 201, endPoint x: 723, endPoint y: 215, distance: 13.8
click at [726, 200] on div at bounding box center [752, 204] width 219 height 20
click at [716, 231] on div "[PERSON_NAME]" at bounding box center [762, 239] width 267 height 30
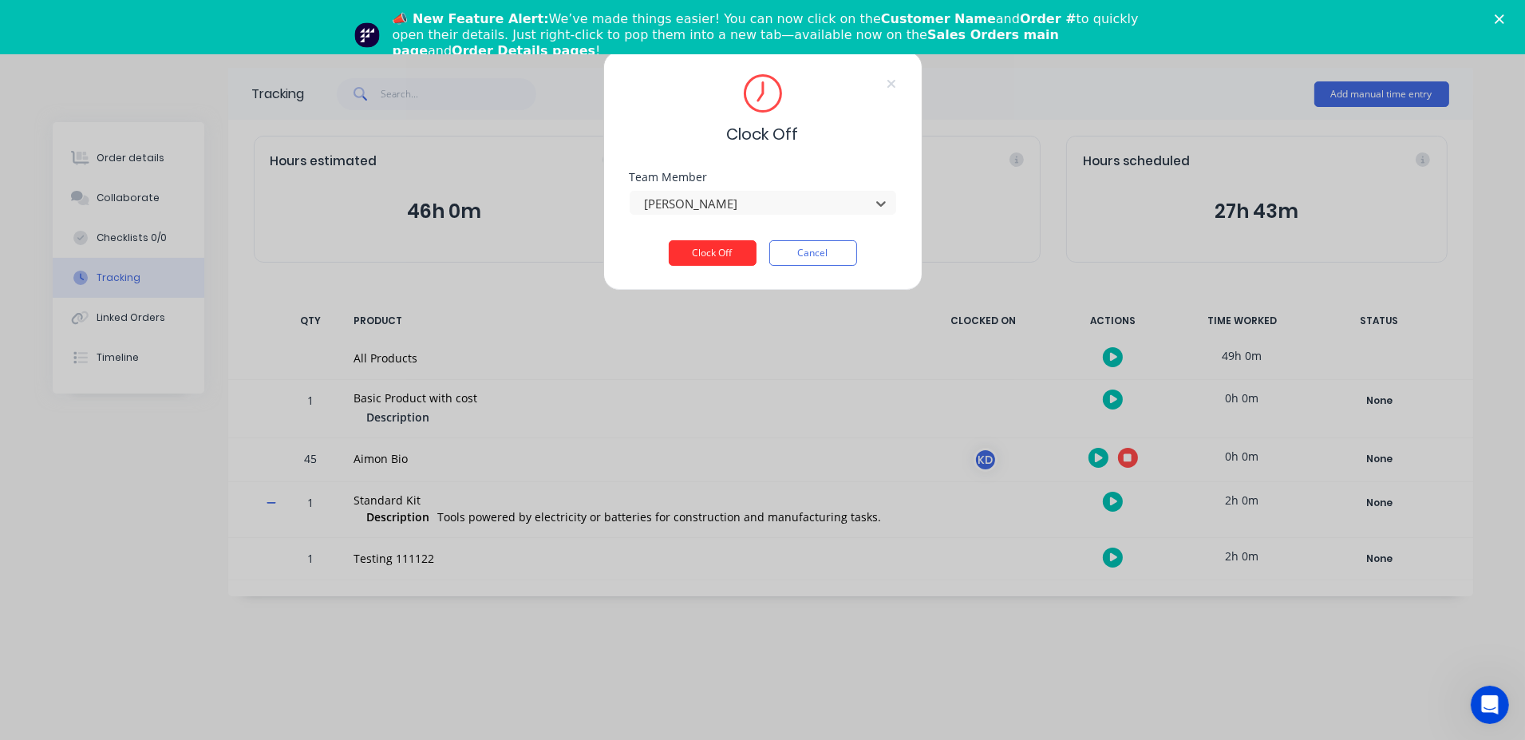
click at [710, 263] on button "Clock Off" at bounding box center [713, 253] width 88 height 26
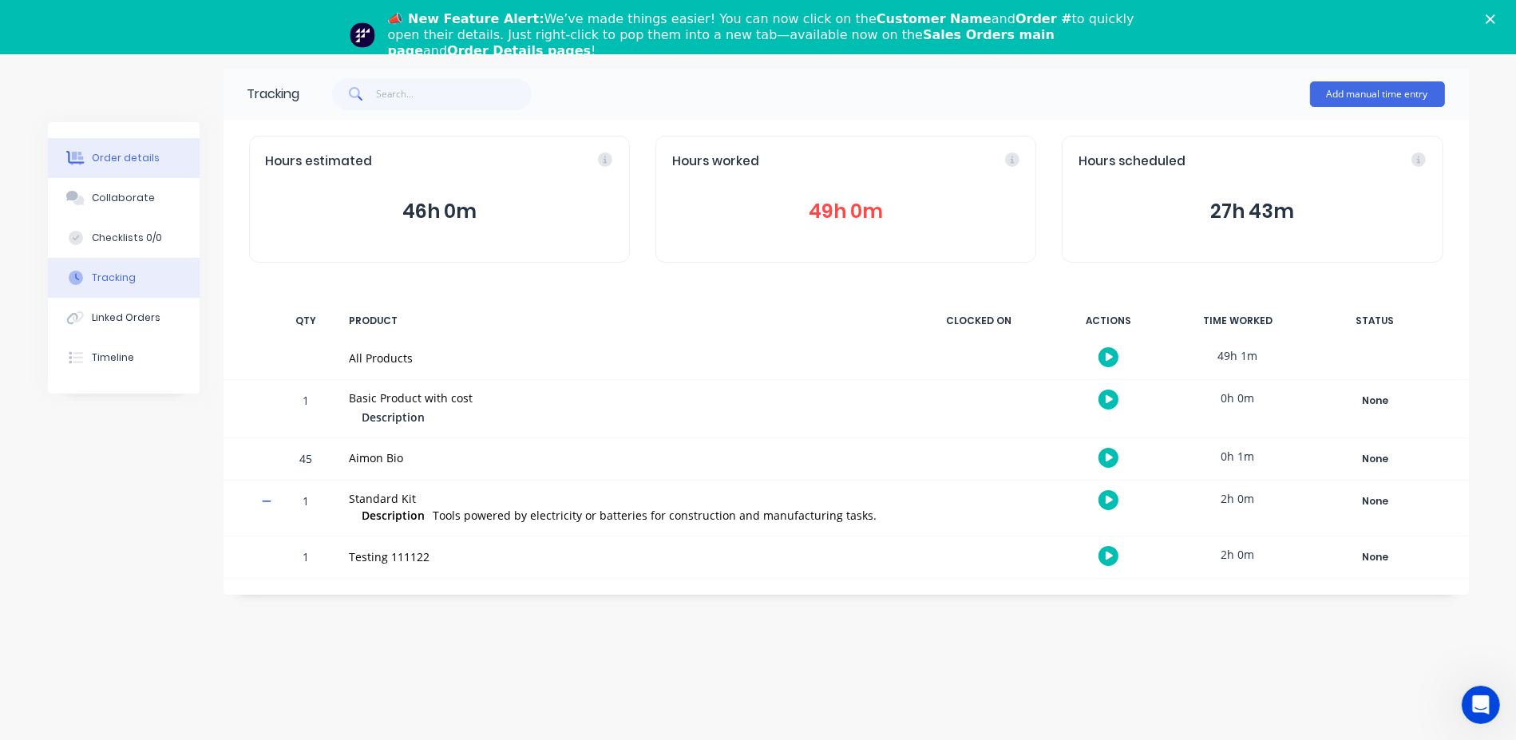
click at [122, 152] on div "Order details" at bounding box center [126, 158] width 68 height 14
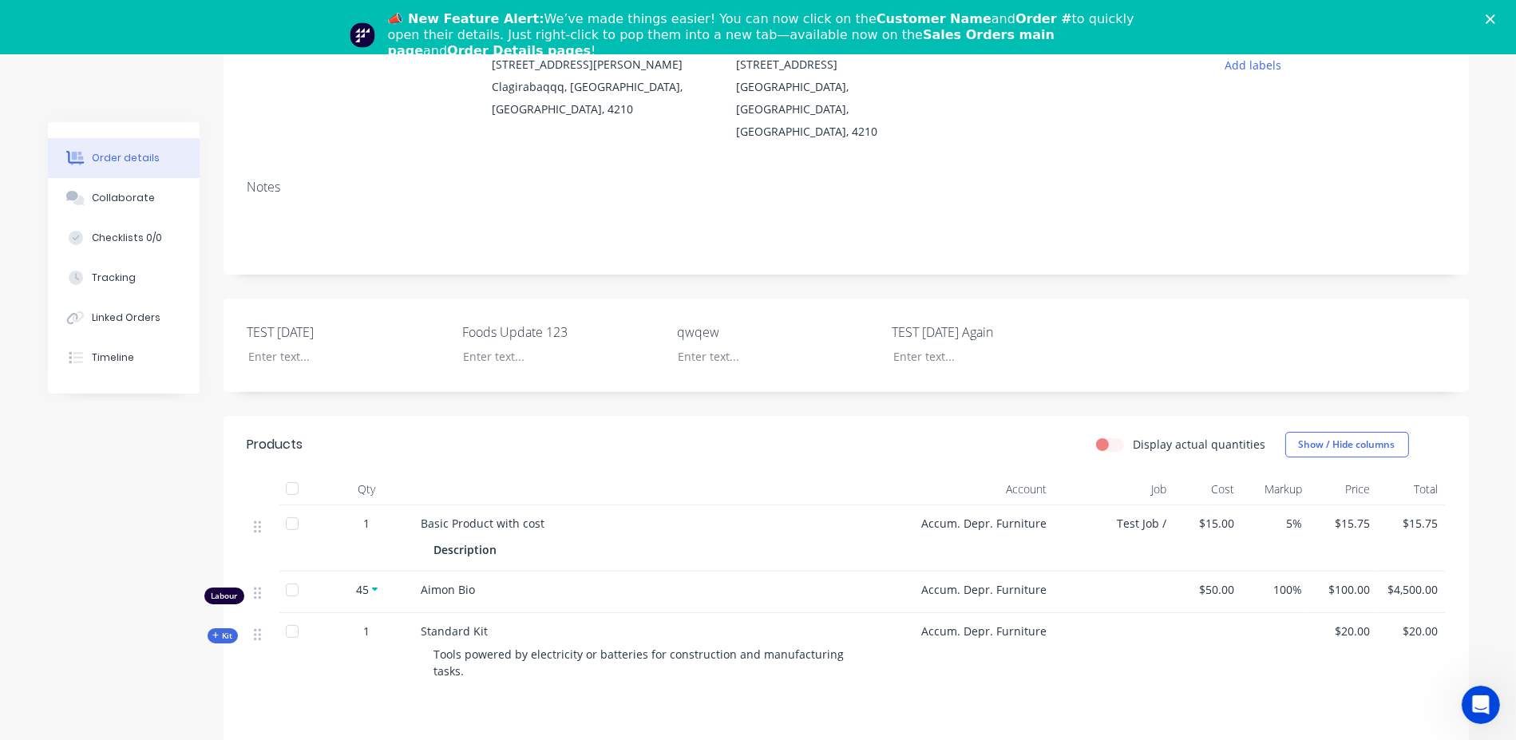
scroll to position [399, 0]
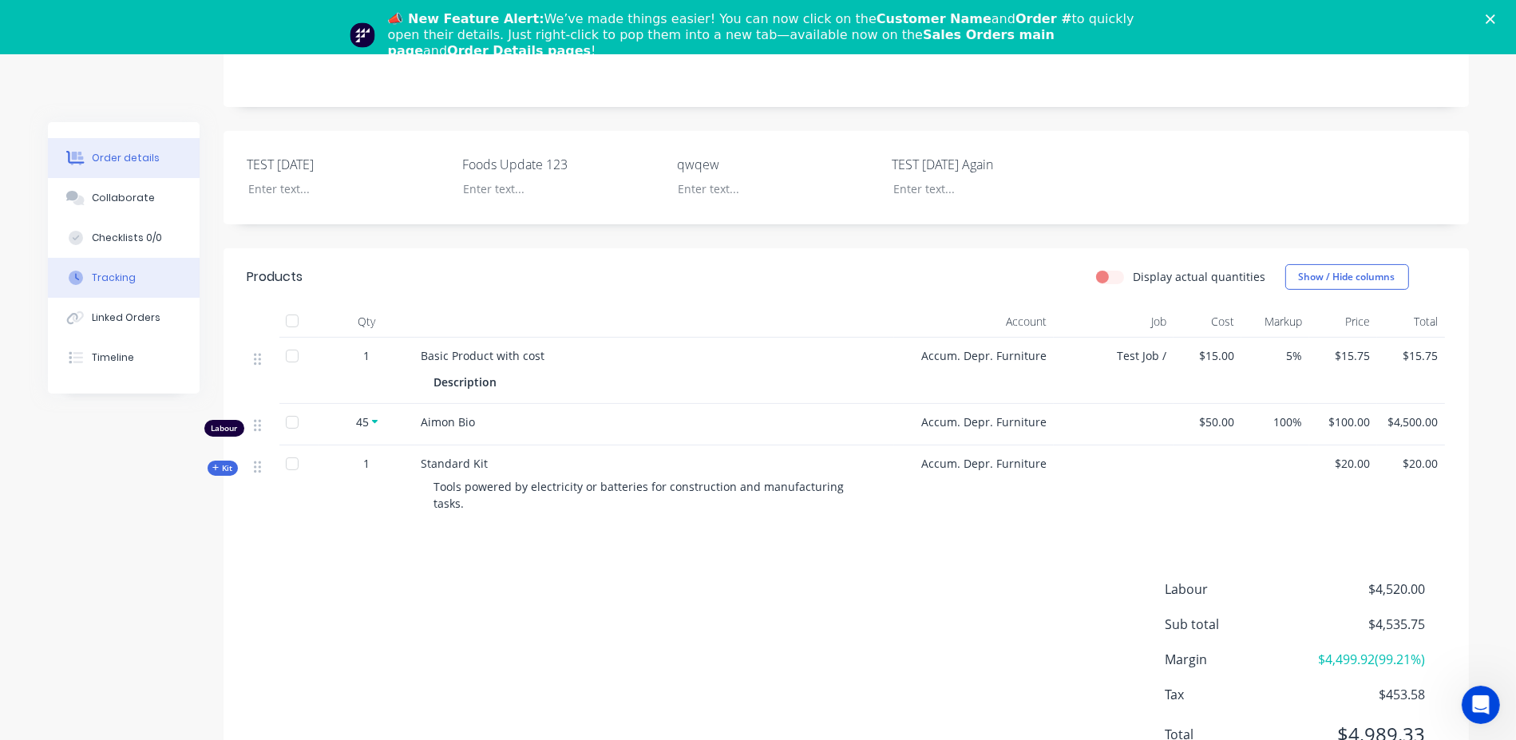
click at [122, 271] on div "Tracking" at bounding box center [114, 278] width 44 height 14
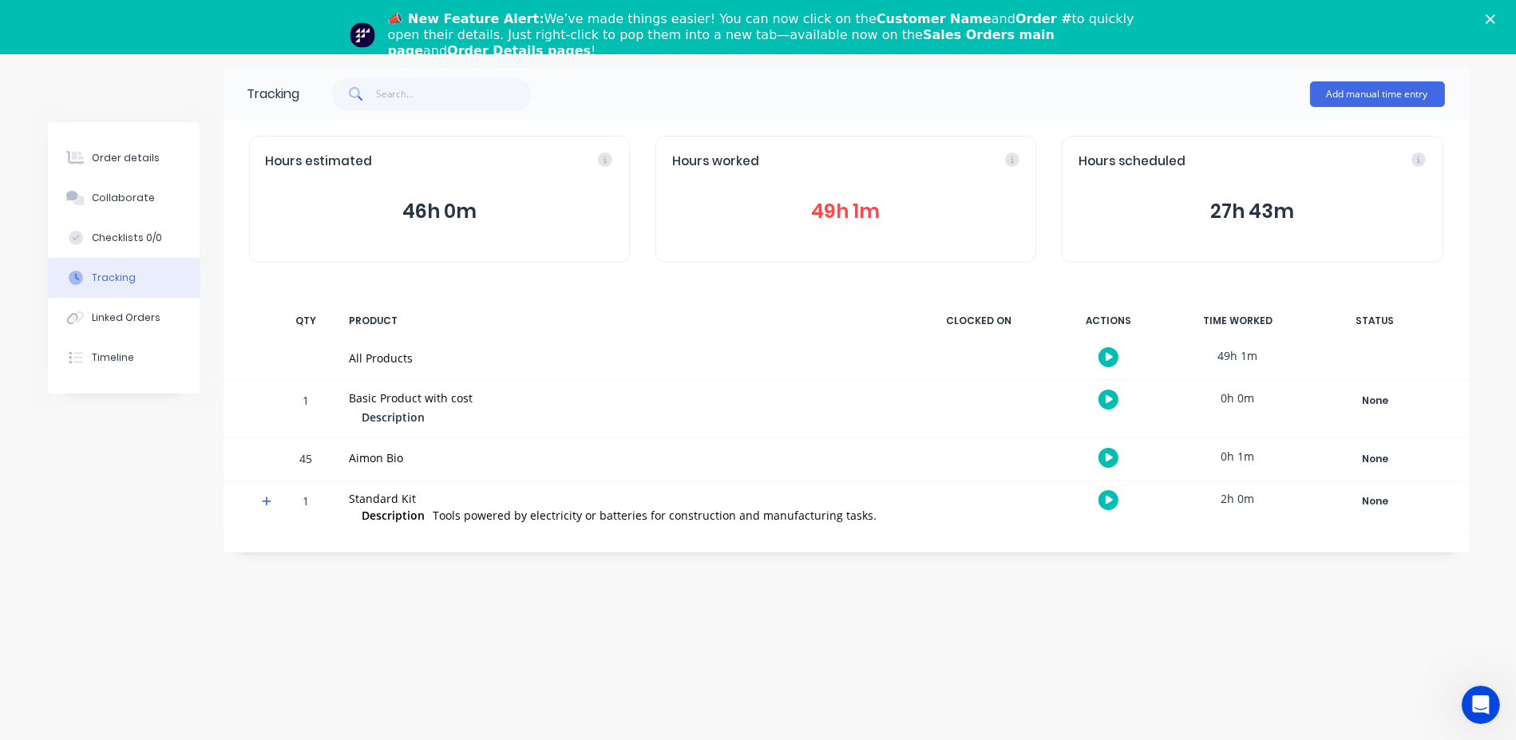
click at [864, 196] on button "49h 1m" at bounding box center [845, 211] width 347 height 30
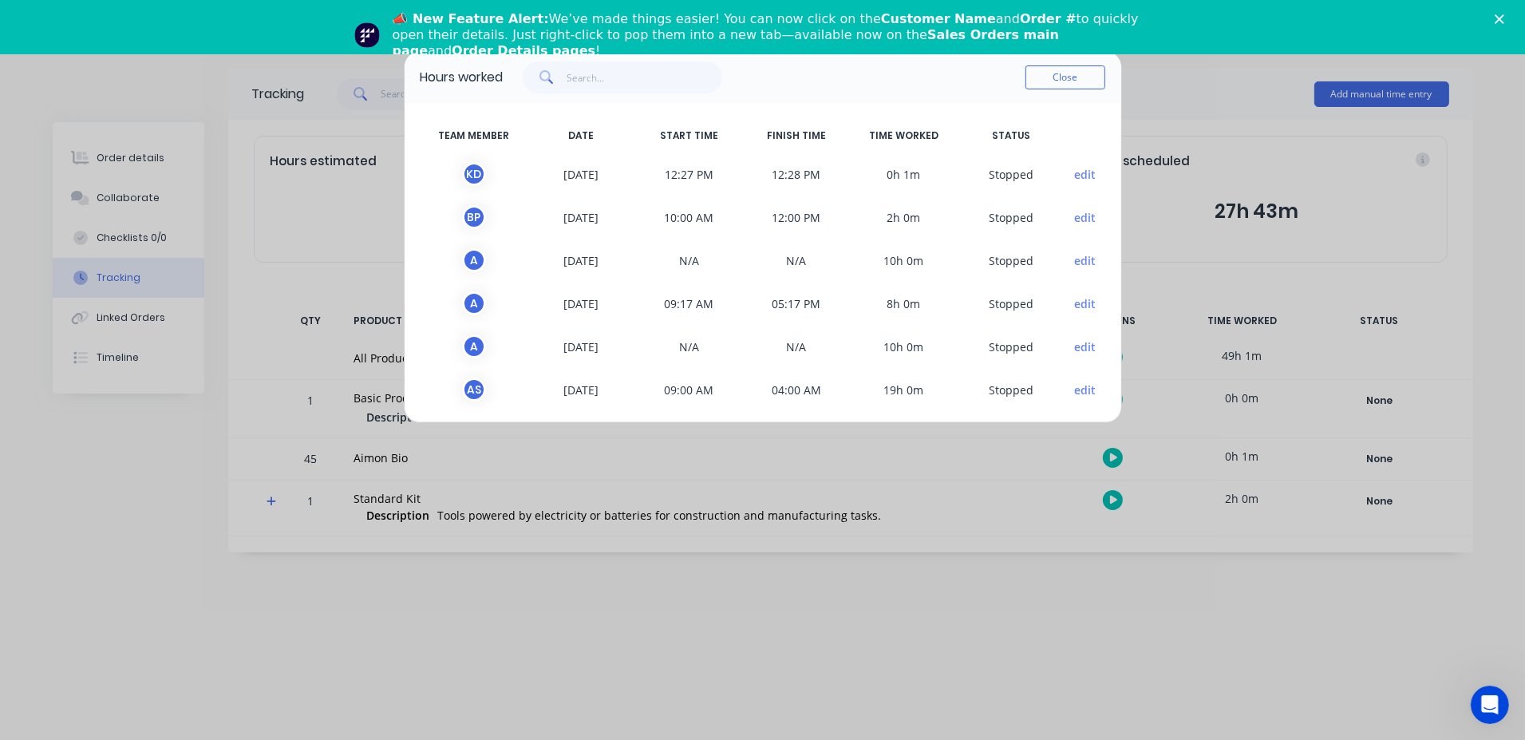
click at [1081, 172] on button "edit" at bounding box center [1085, 174] width 22 height 17
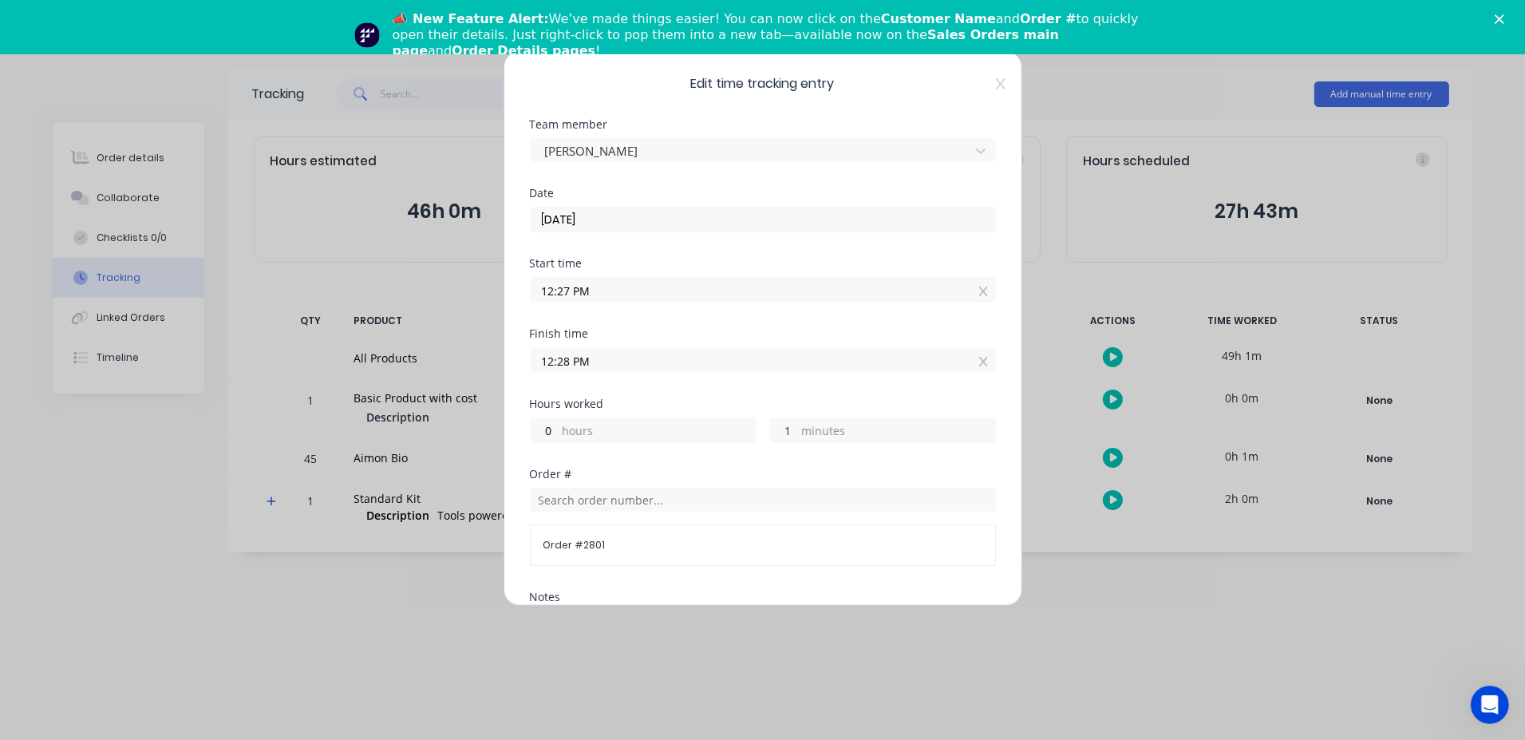
drag, startPoint x: 777, startPoint y: 429, endPoint x: 786, endPoint y: 429, distance: 9.6
click at [786, 429] on input "1" at bounding box center [784, 430] width 28 height 24
type input "30"
type input "12:57 PM"
click at [840, 388] on div "Finish time 12:57 PM" at bounding box center [763, 363] width 466 height 70
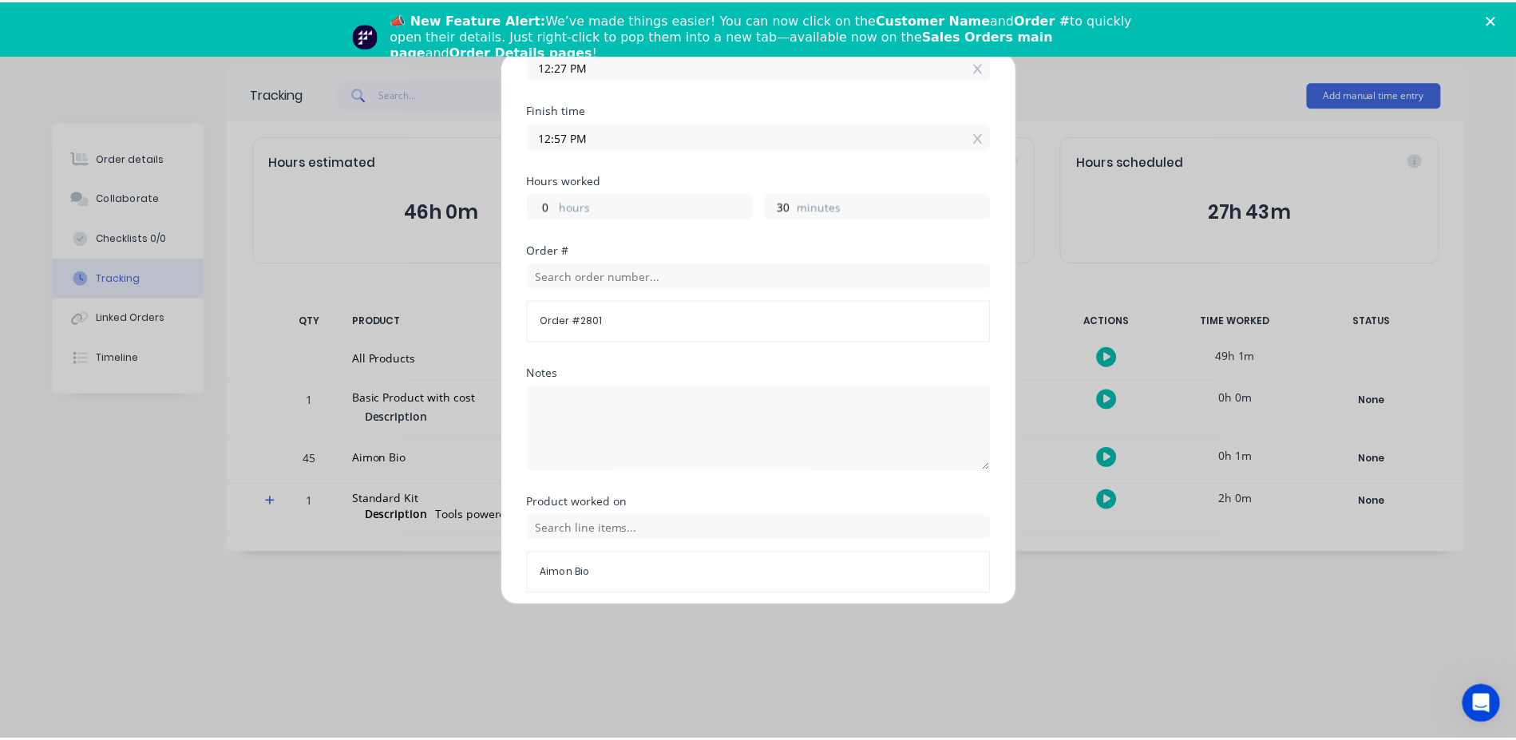
scroll to position [284, 0]
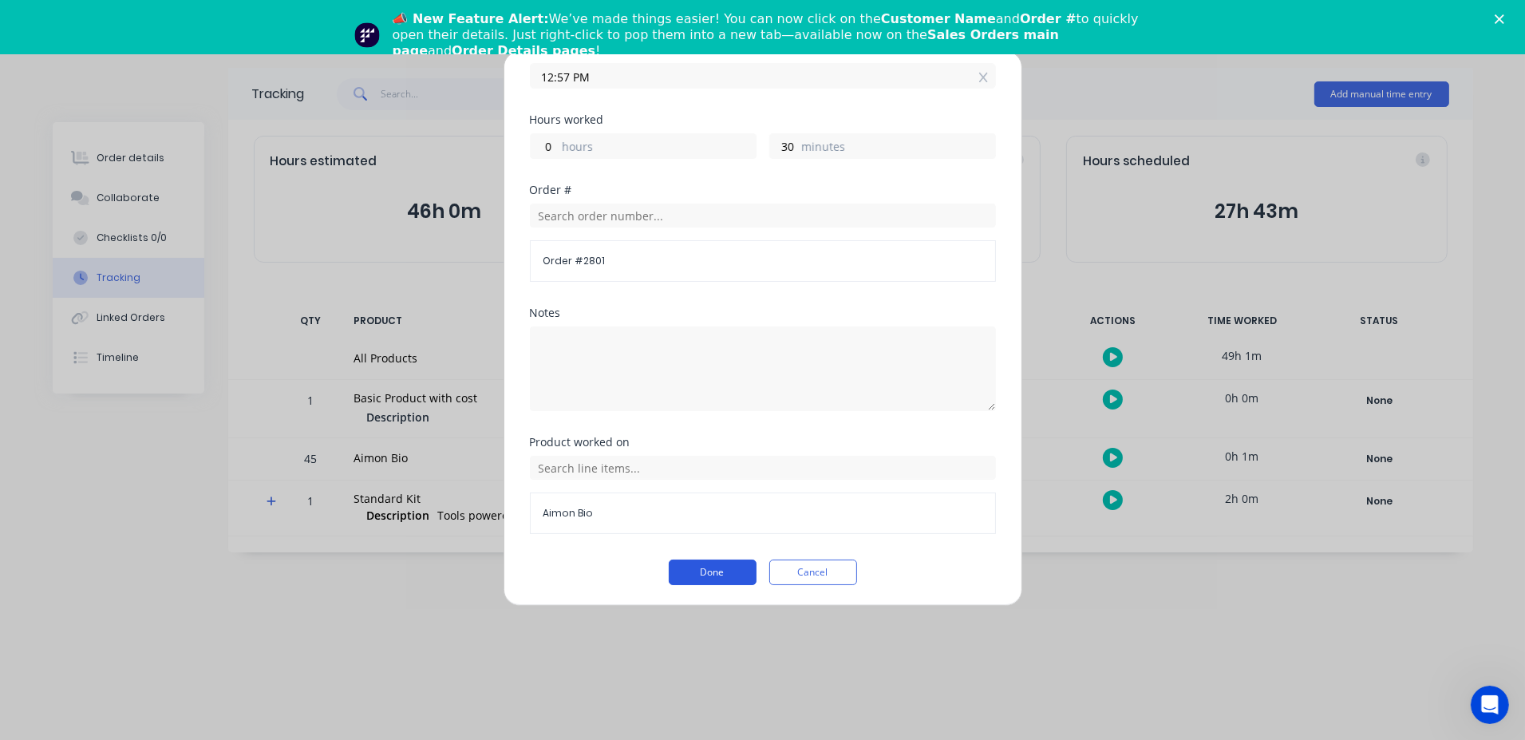
click at [710, 574] on button "Done" at bounding box center [713, 573] width 88 height 26
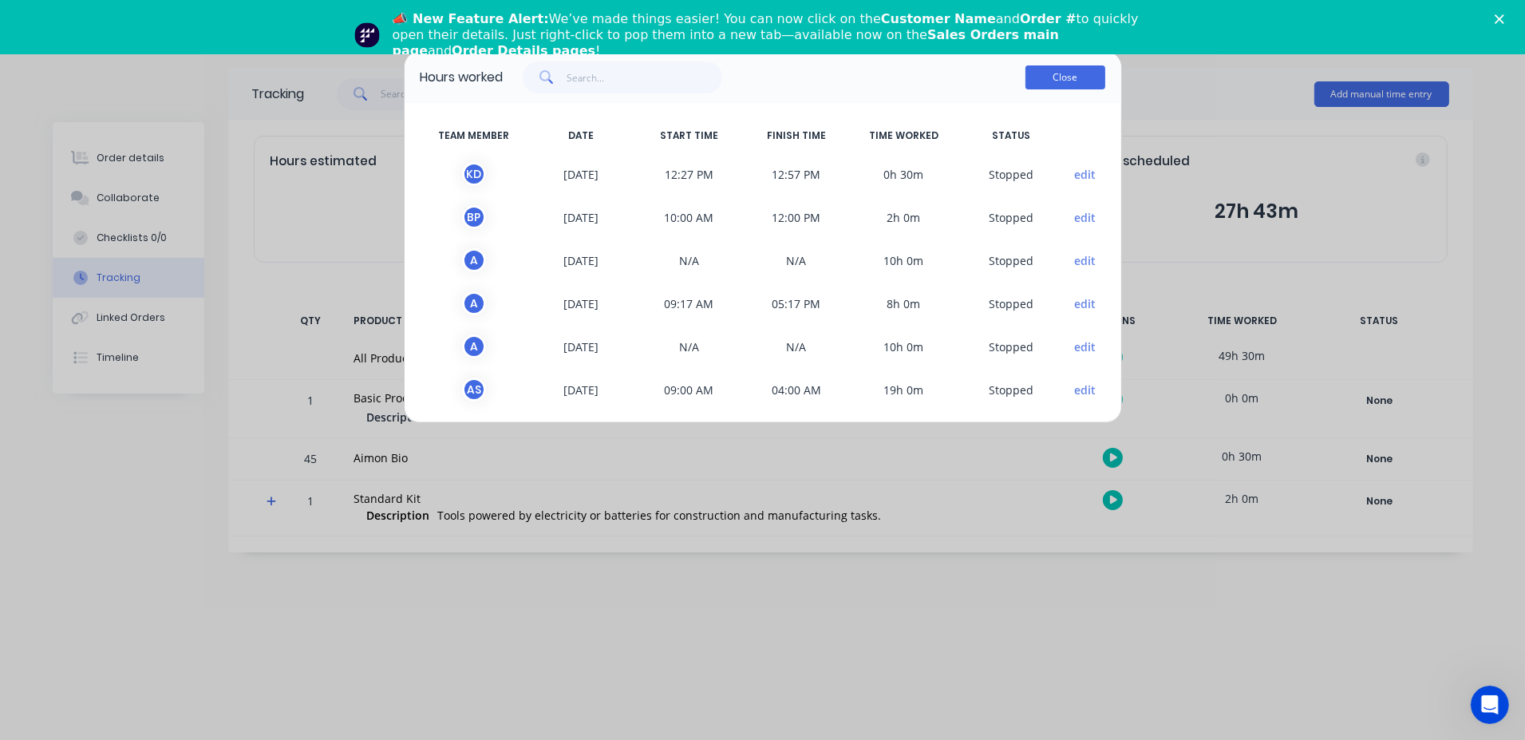
click at [1053, 73] on button "Close" at bounding box center [1066, 77] width 80 height 24
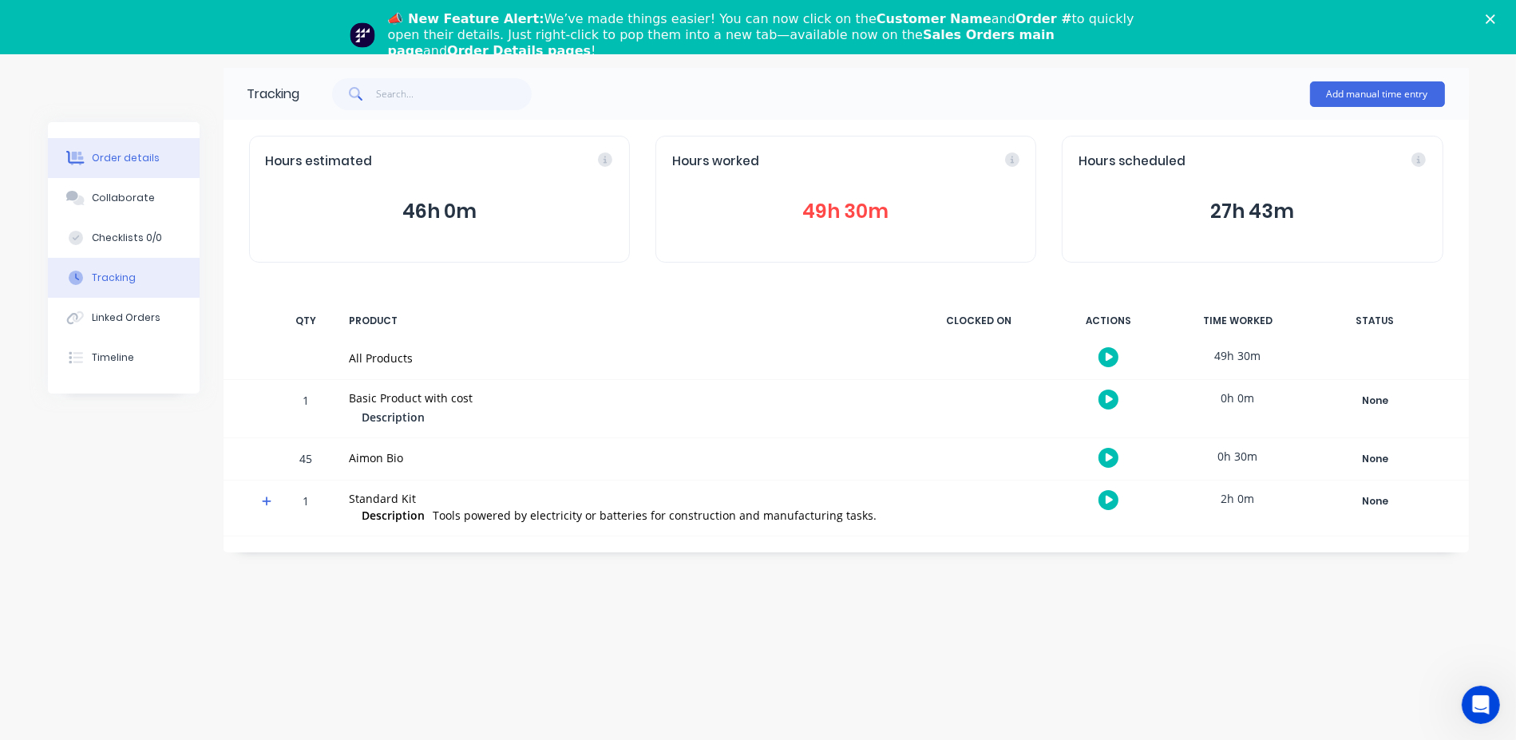
click at [150, 149] on button "Order details" at bounding box center [124, 158] width 152 height 40
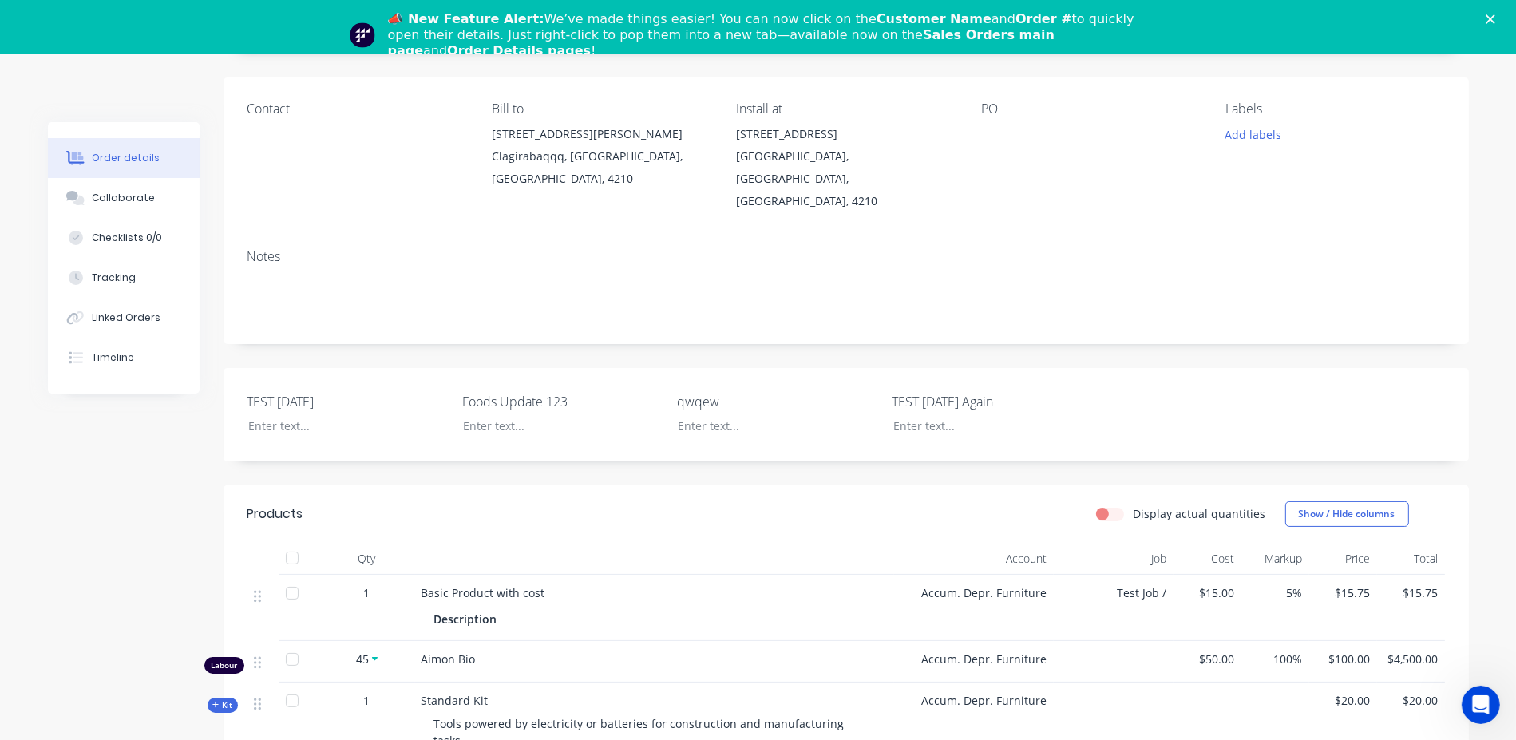
scroll to position [431, 0]
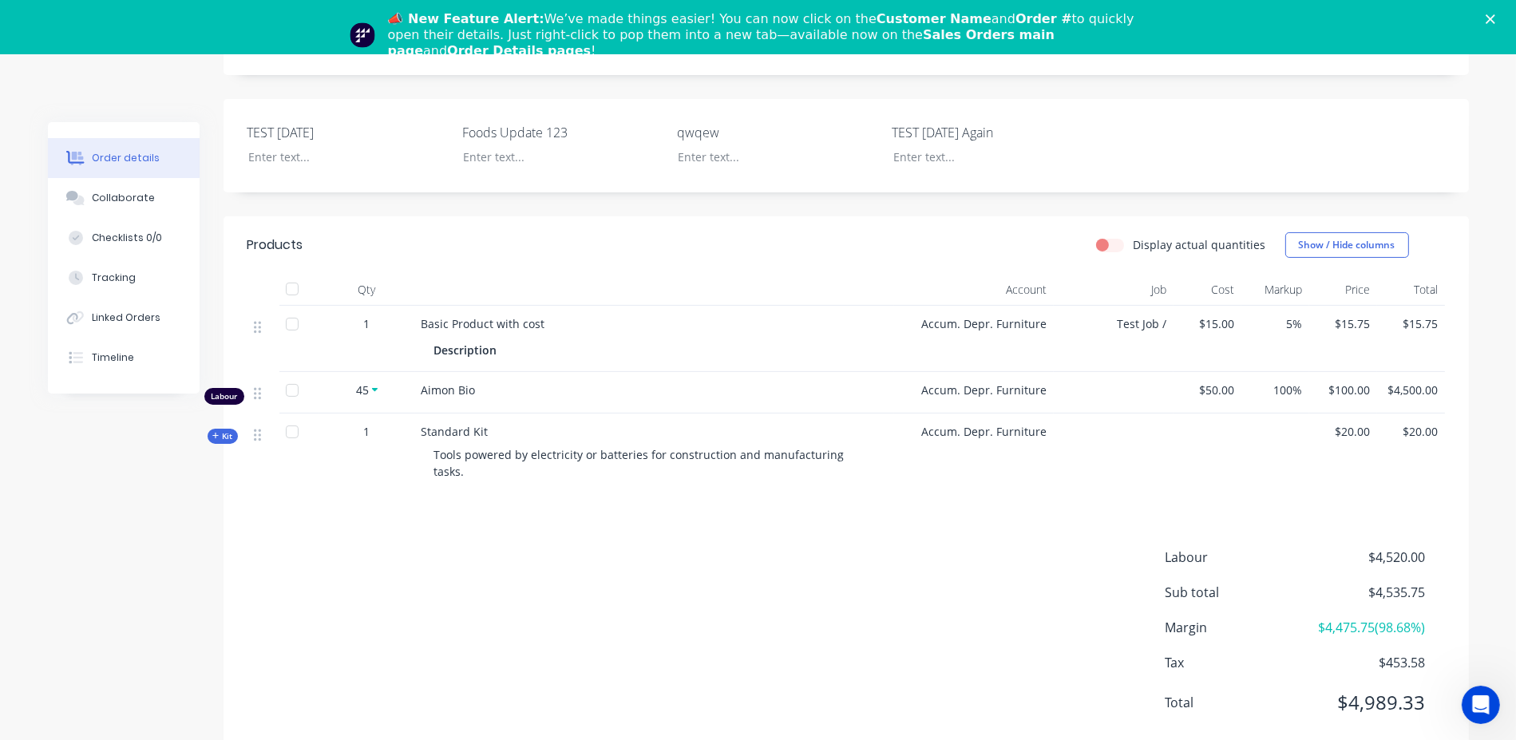
click at [906, 671] on div "Labour $4,520.00 Sub total $4,535.75 Margin $4,475.75 ( 98.68 %) Tax $453.58 To…" at bounding box center [845, 640] width 1197 height 185
click at [980, 605] on div "Labour $4,520.00 Sub total $4,535.75 Margin $4,475.75 ( 98.68 %) Tax $453.58 To…" at bounding box center [845, 640] width 1197 height 185
click at [686, 548] on div "Labour $4,520.00 Sub total $4,535.75 Margin $4,475.75 ( 98.68 %) Tax $453.58 To…" at bounding box center [845, 640] width 1197 height 185
click at [228, 430] on span "Kit" at bounding box center [222, 436] width 21 height 12
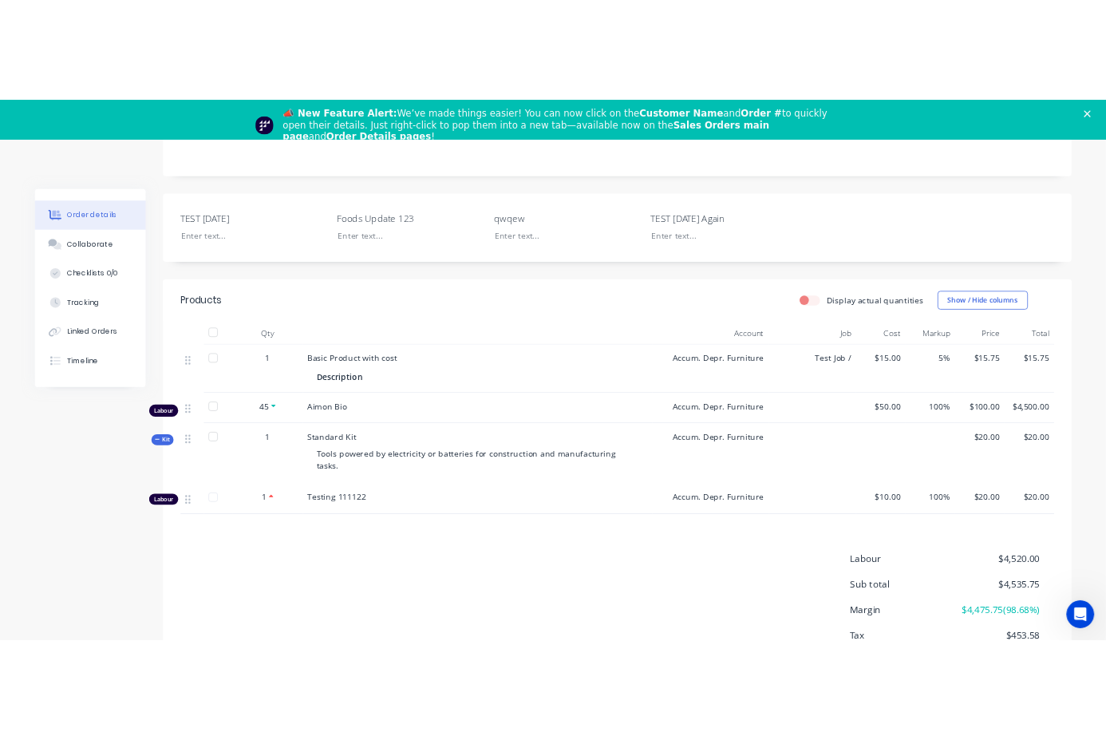
scroll to position [0, 0]
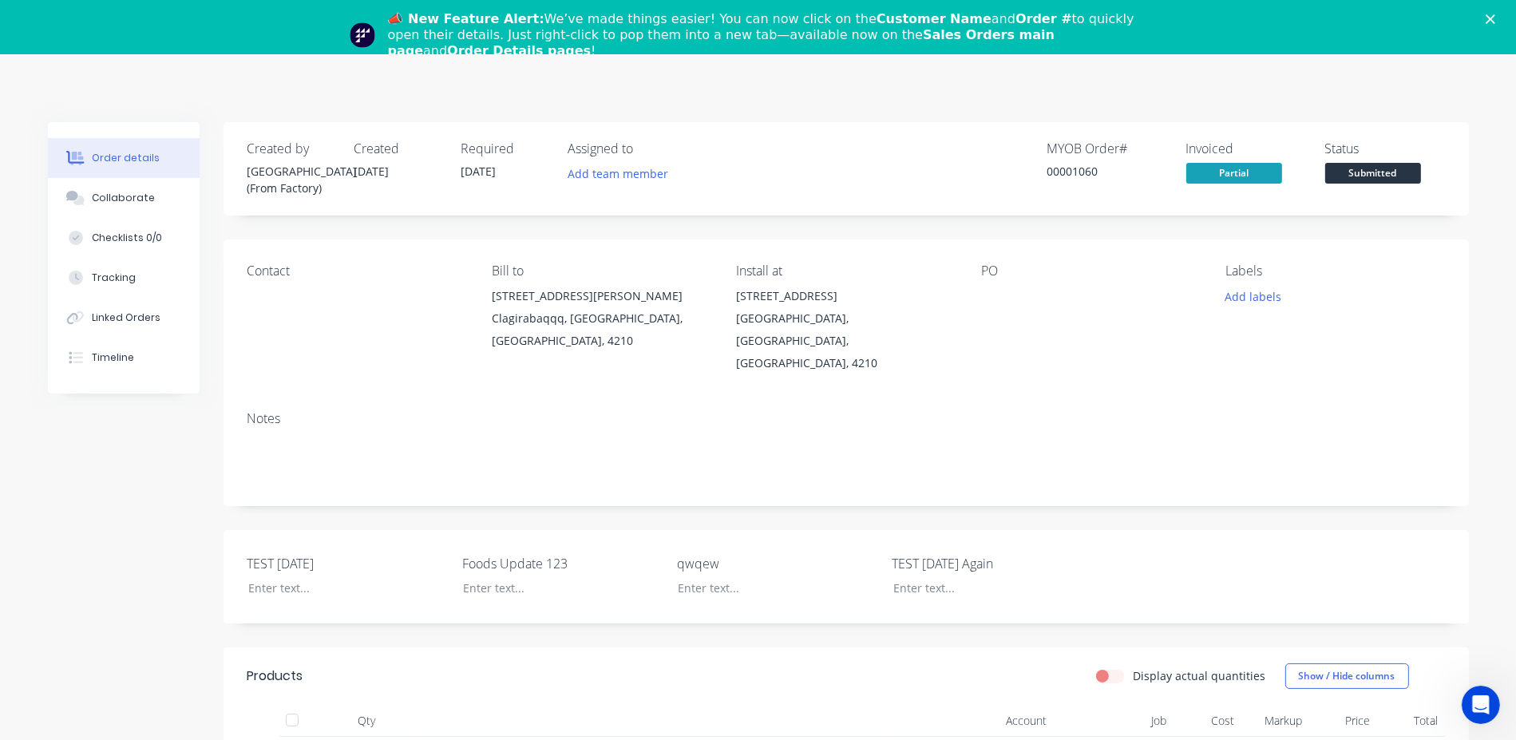
click at [1495, 19] on icon "Close" at bounding box center [1490, 19] width 10 height 10
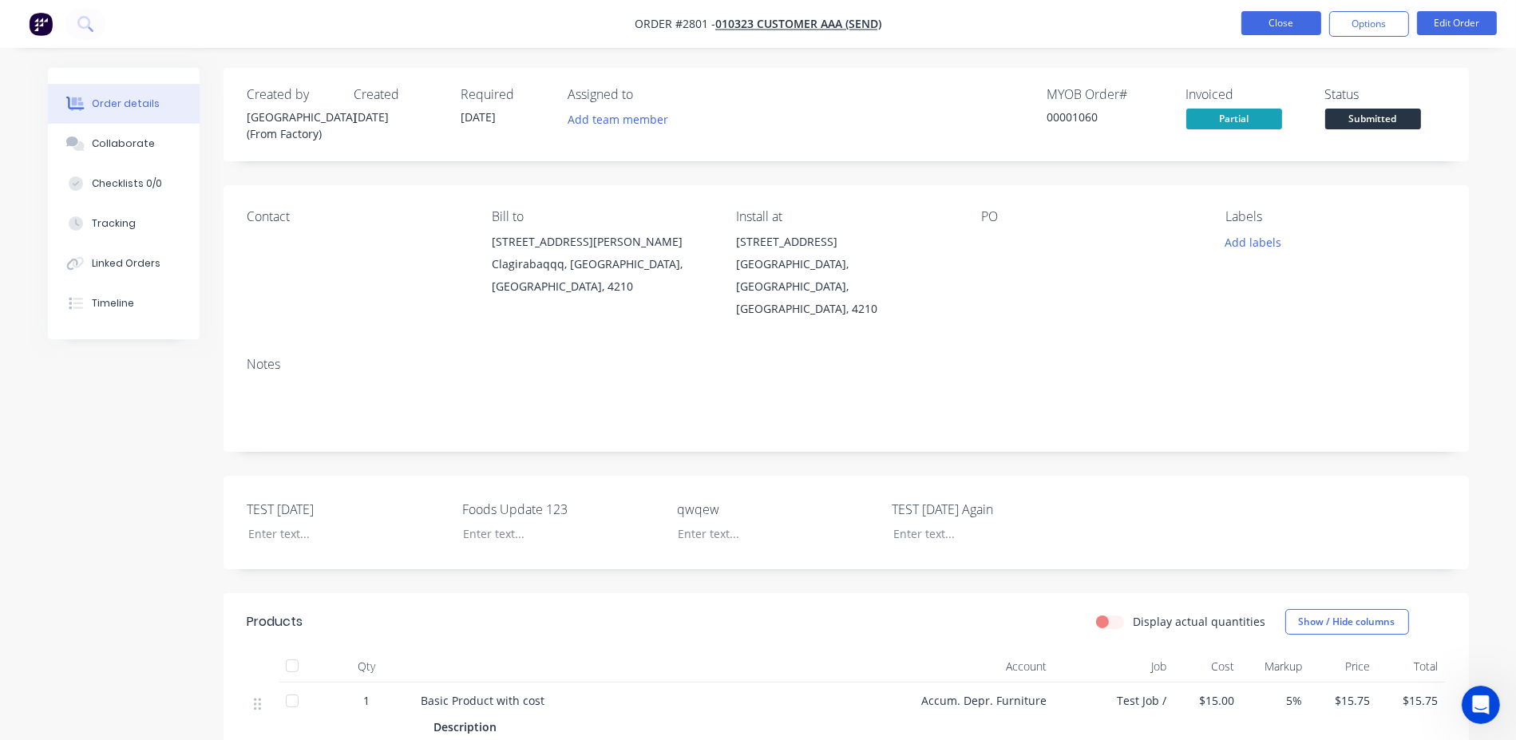
click at [1301, 26] on button "Close" at bounding box center [1281, 23] width 80 height 24
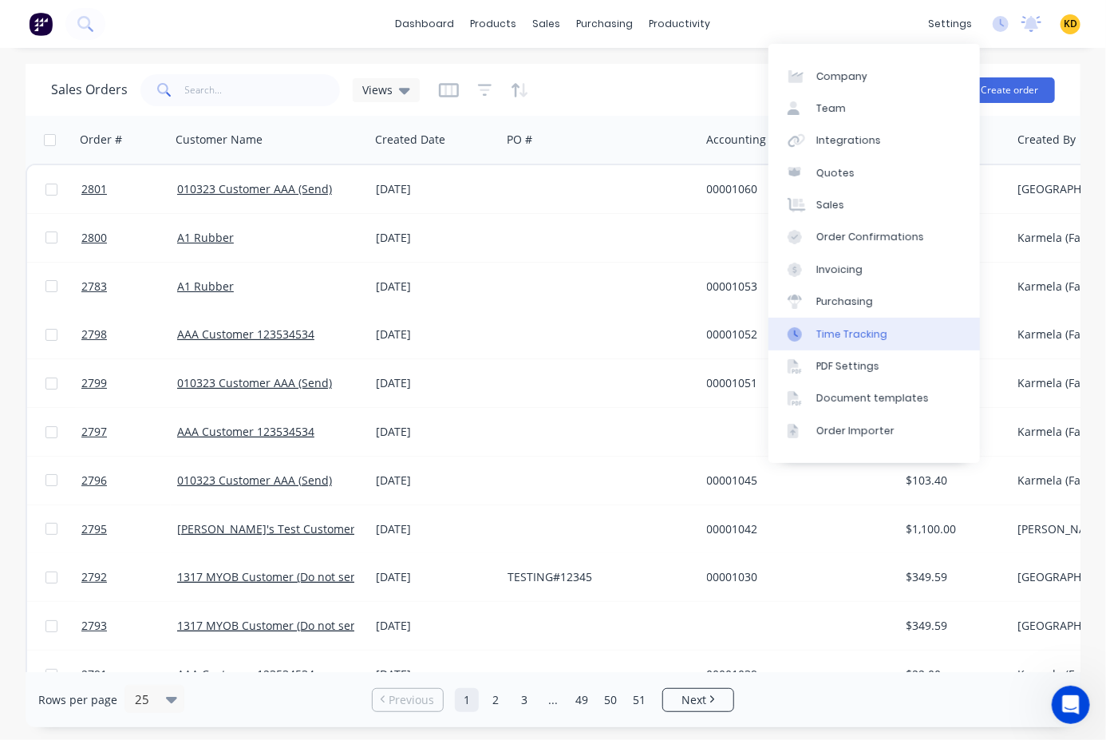
click at [872, 346] on link "Time Tracking" at bounding box center [875, 334] width 212 height 32
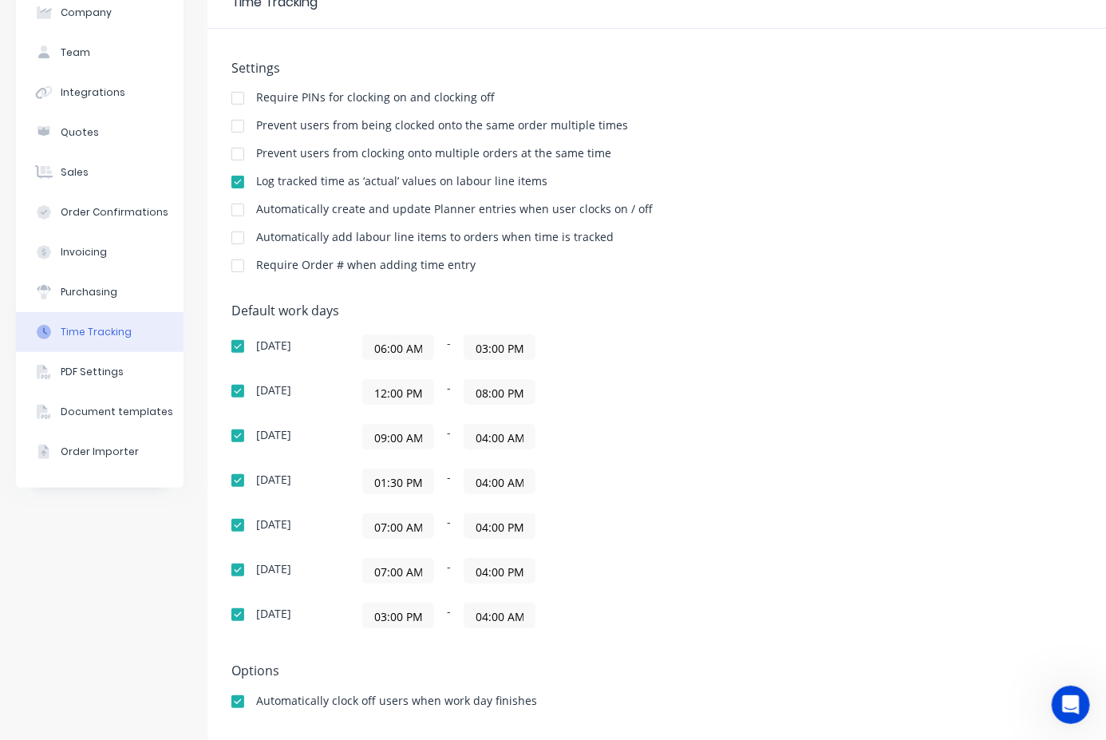
scroll to position [115, 0]
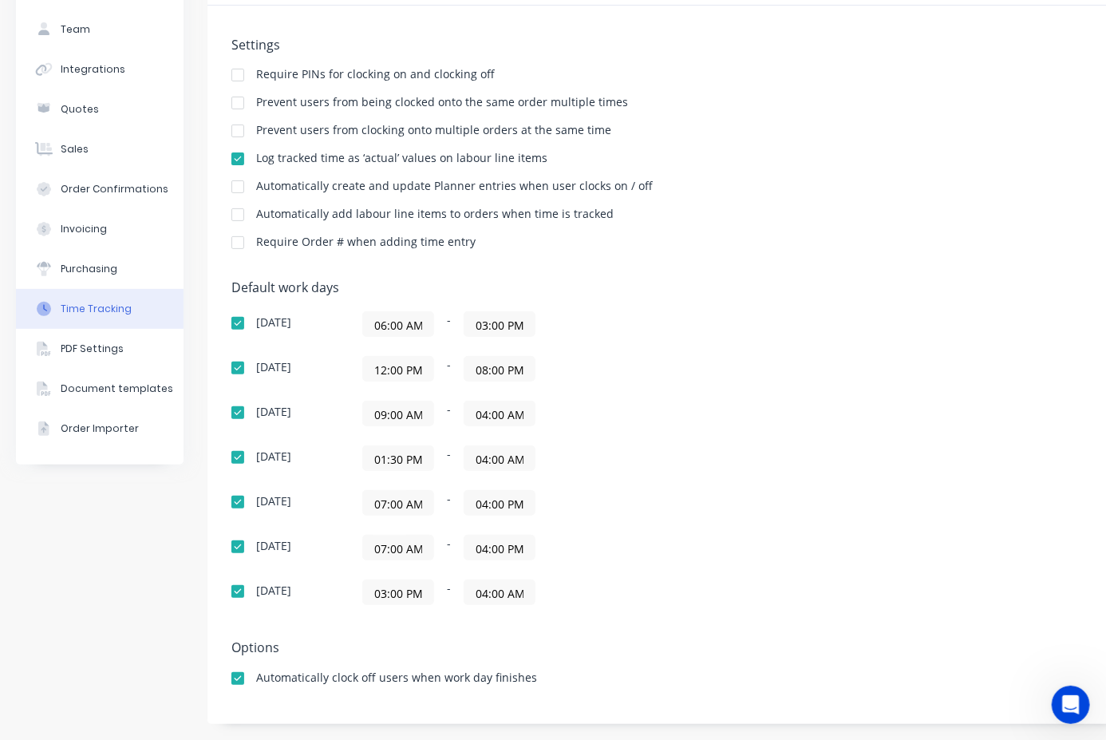
click at [141, 536] on div "Company Team Integrations Quotes Sales Order Confirmations Invoicing Purchasing…" at bounding box center [100, 339] width 168 height 770
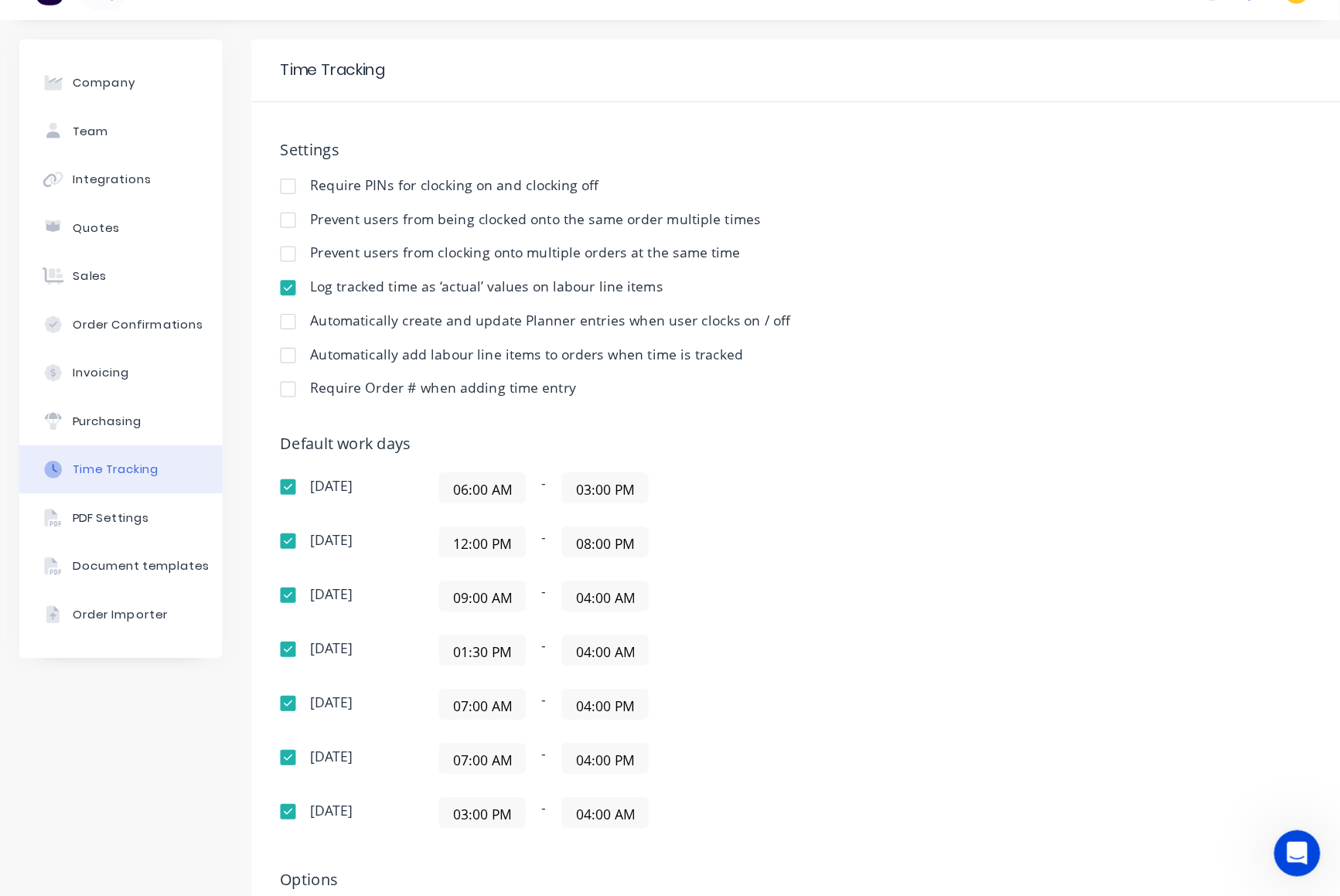
scroll to position [0, 0]
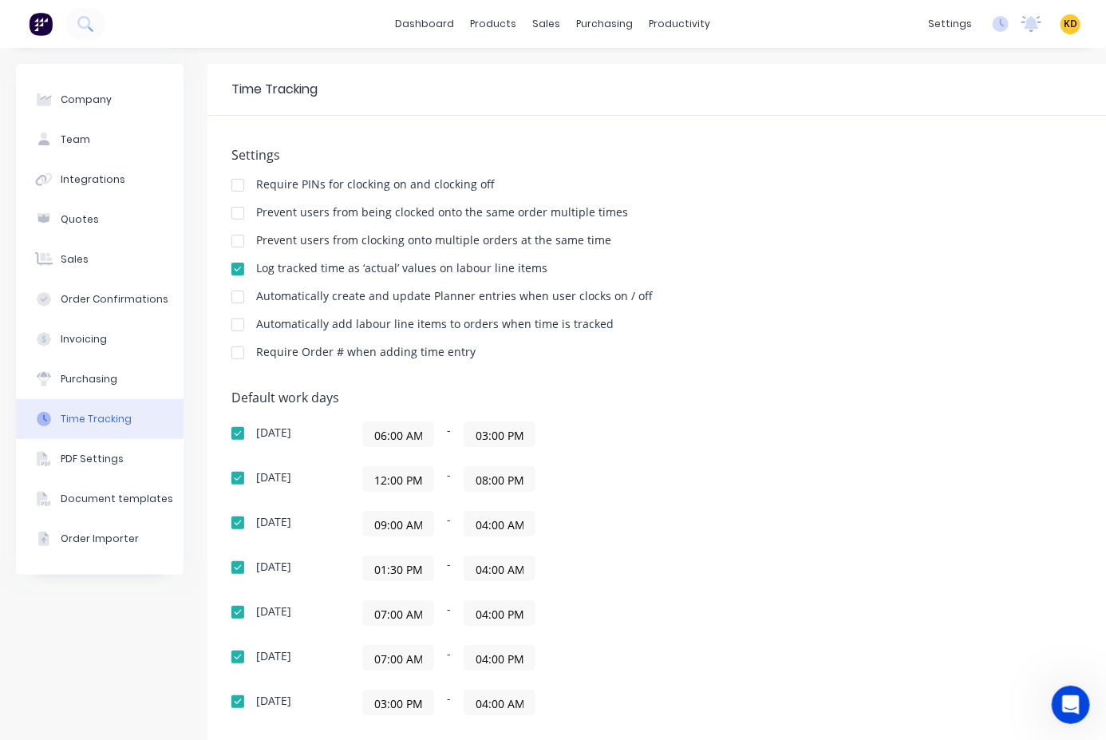
click at [1064, 20] on span "KD" at bounding box center [1071, 24] width 14 height 14
